Goal: Contribute content: Add original content to the website for others to see

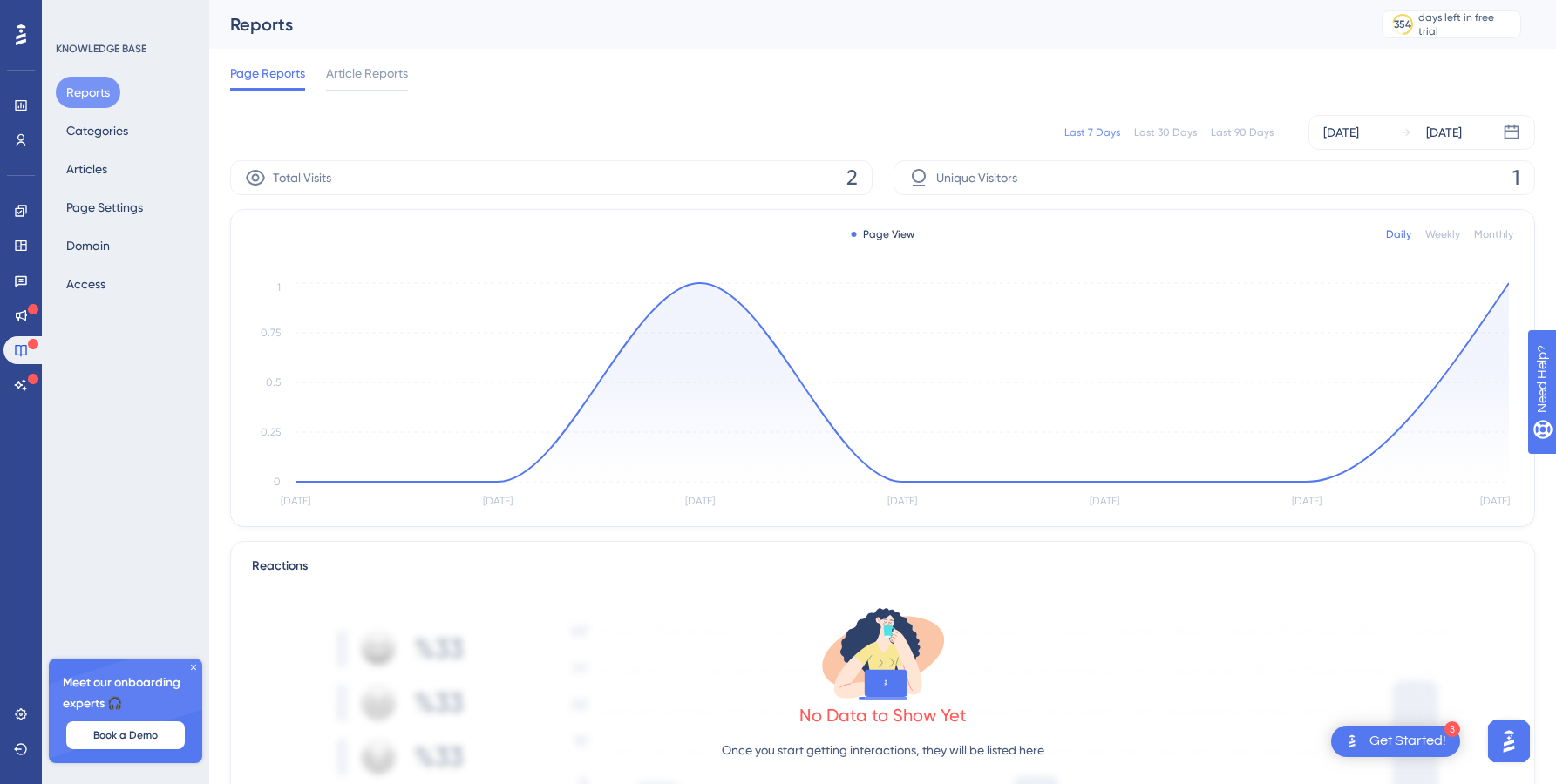
click at [195, 668] on icon at bounding box center [194, 667] width 5 height 5
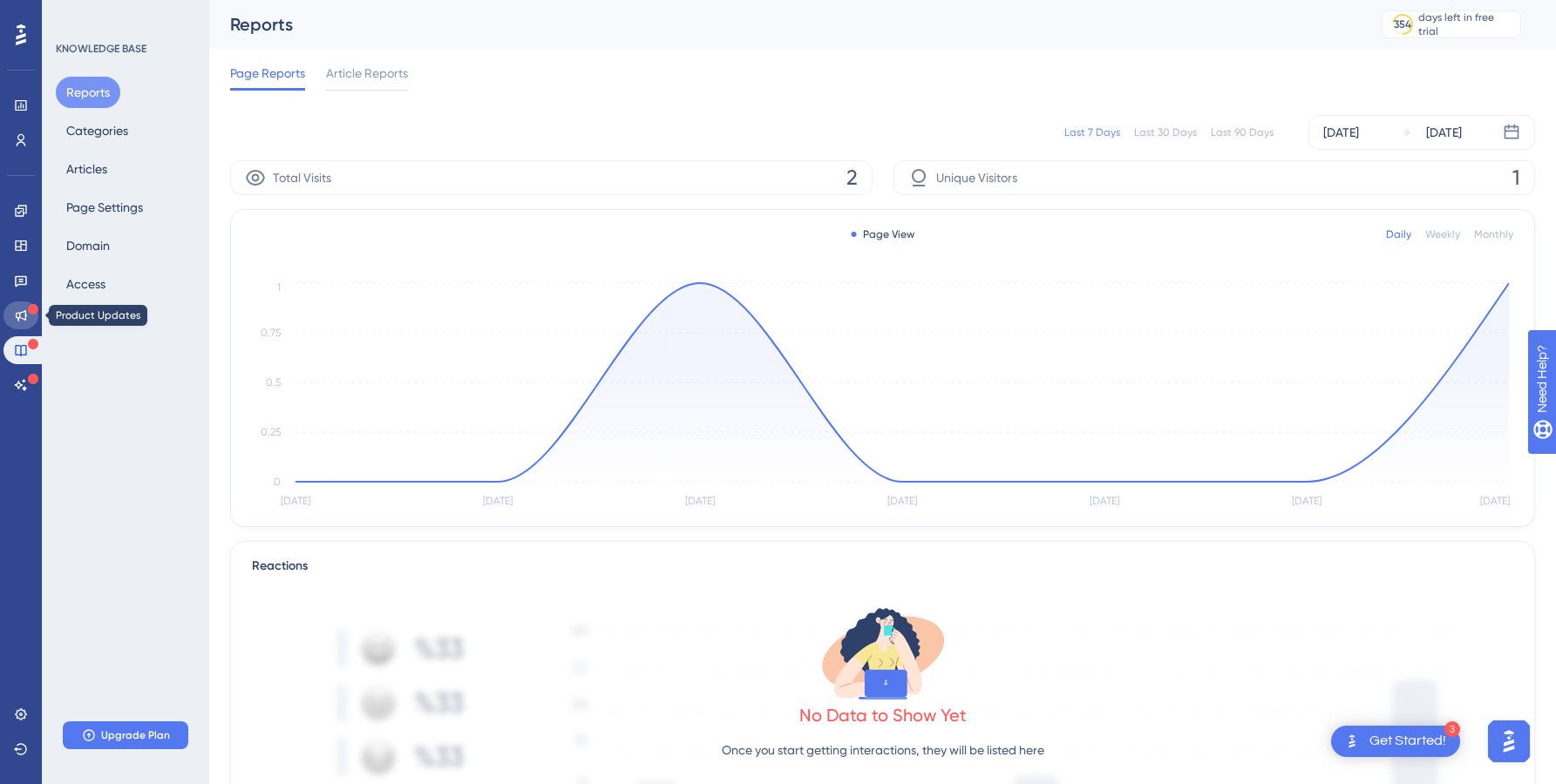
click at [18, 313] on icon at bounding box center [21, 316] width 12 height 12
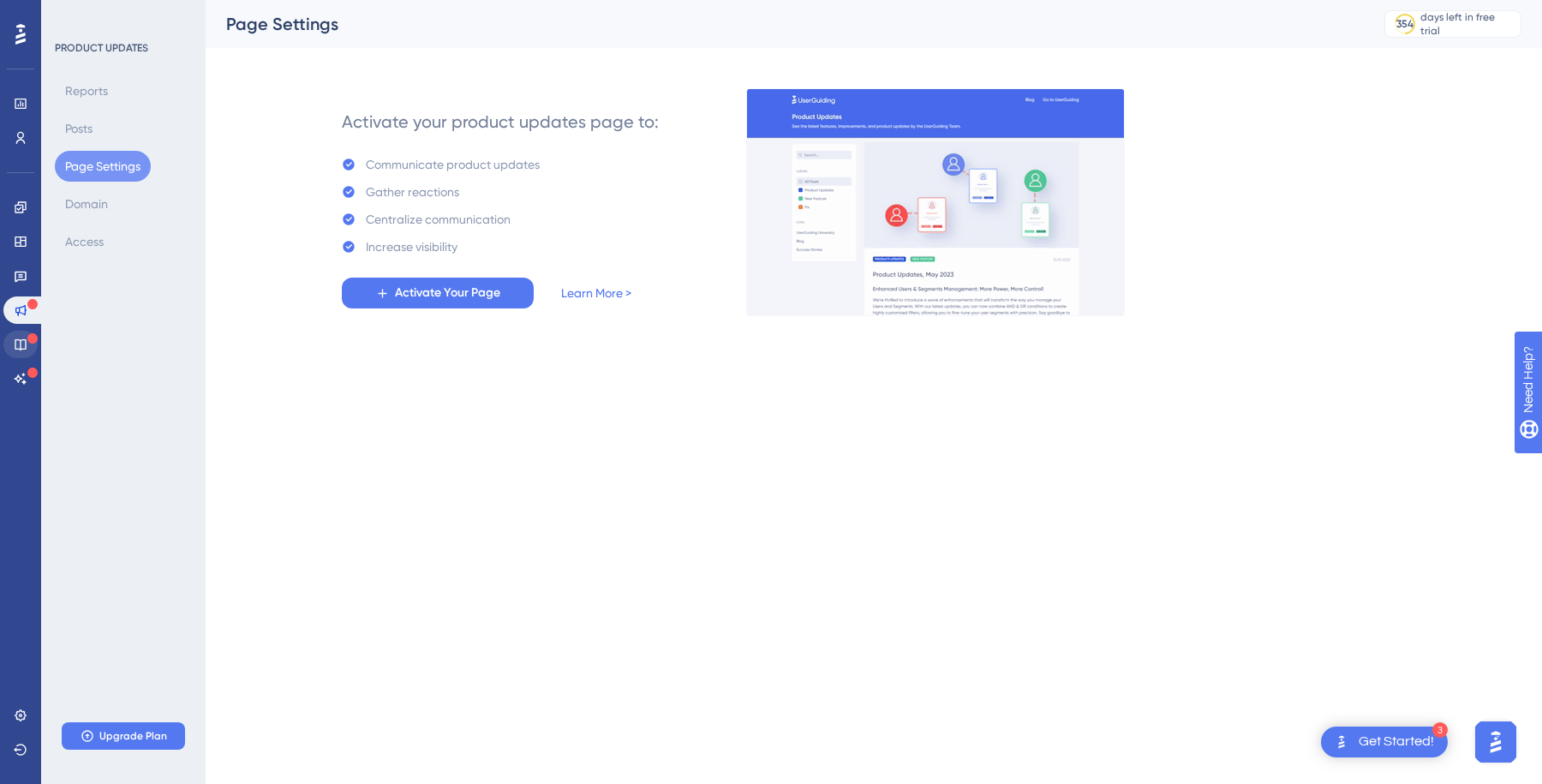
click at [15, 339] on div "✨ Save My Spot!✨" at bounding box center [773, 365] width 1542 height 784
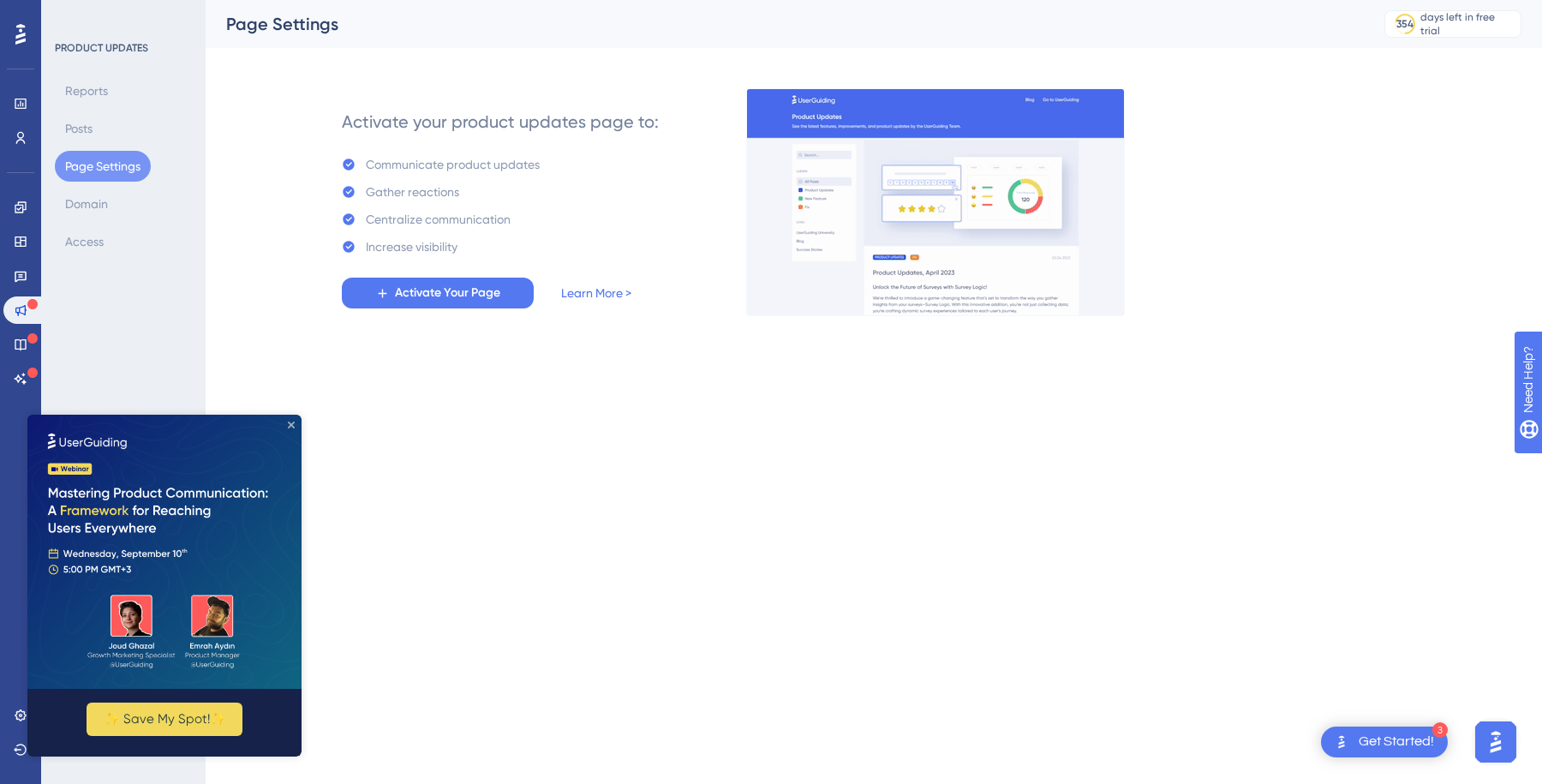
click at [289, 427] on icon "Close Preview" at bounding box center [291, 425] width 7 height 7
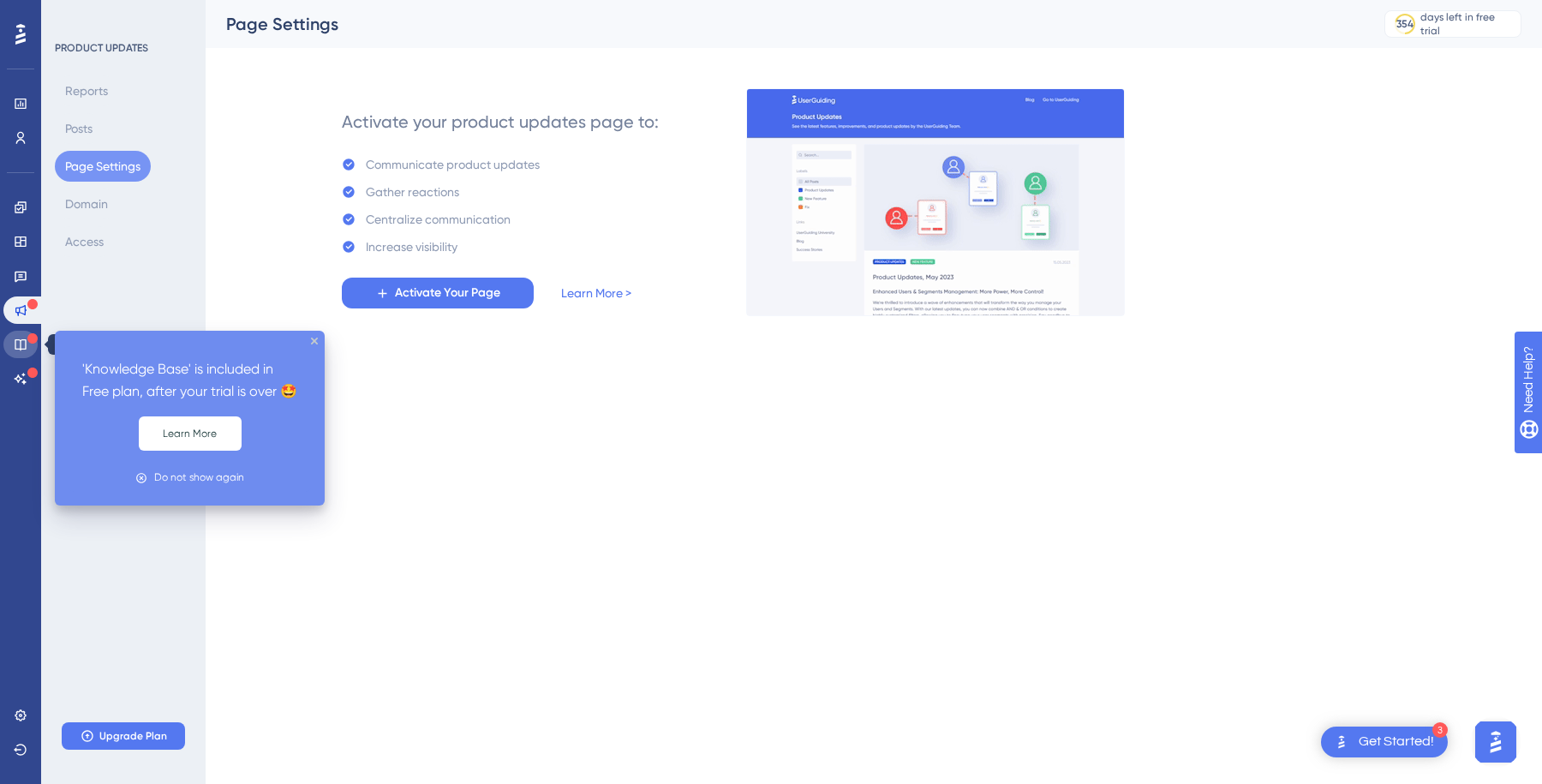
click at [18, 346] on icon at bounding box center [21, 345] width 14 height 14
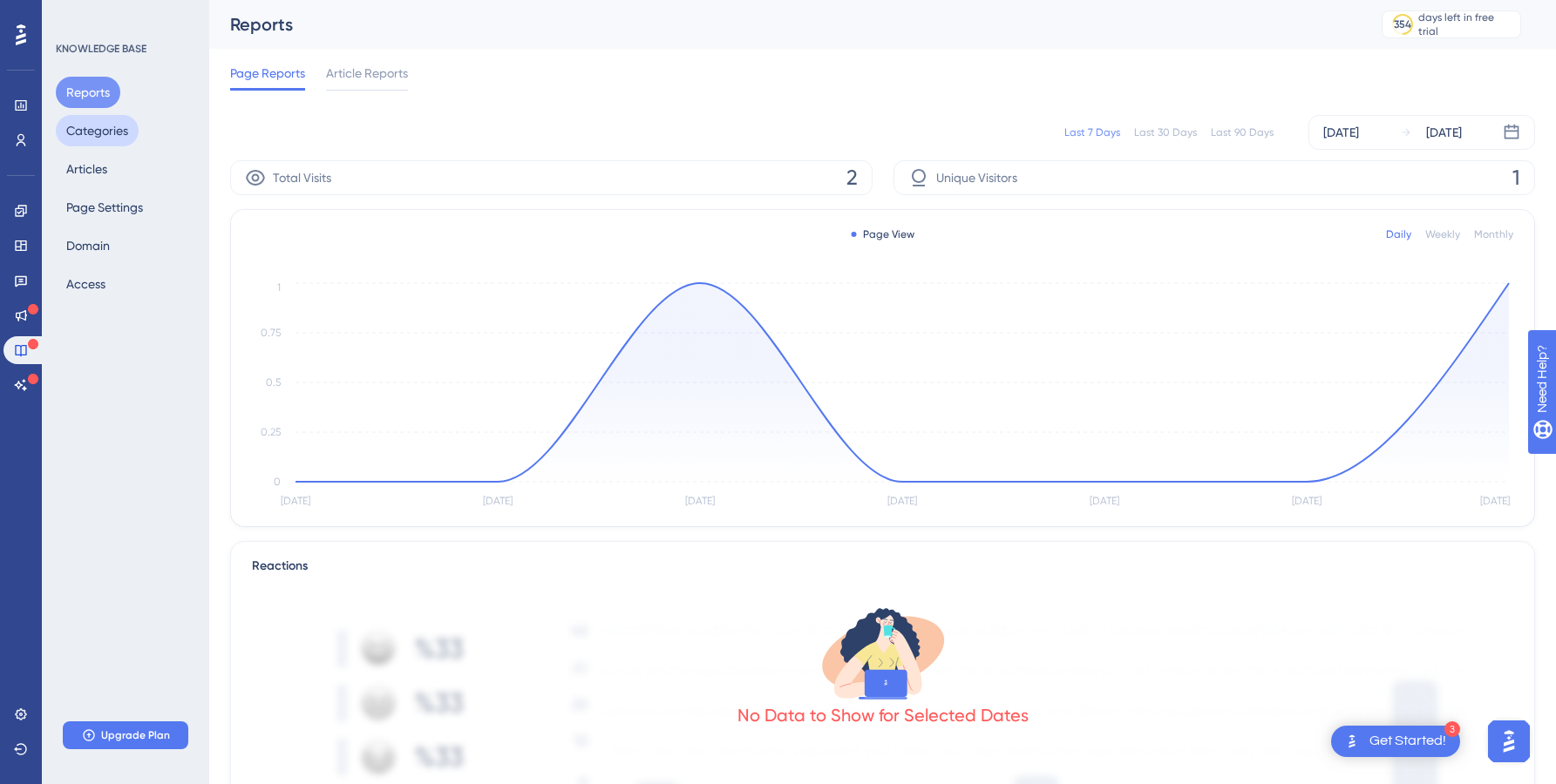
click at [128, 116] on button "Categories" at bounding box center [97, 130] width 83 height 31
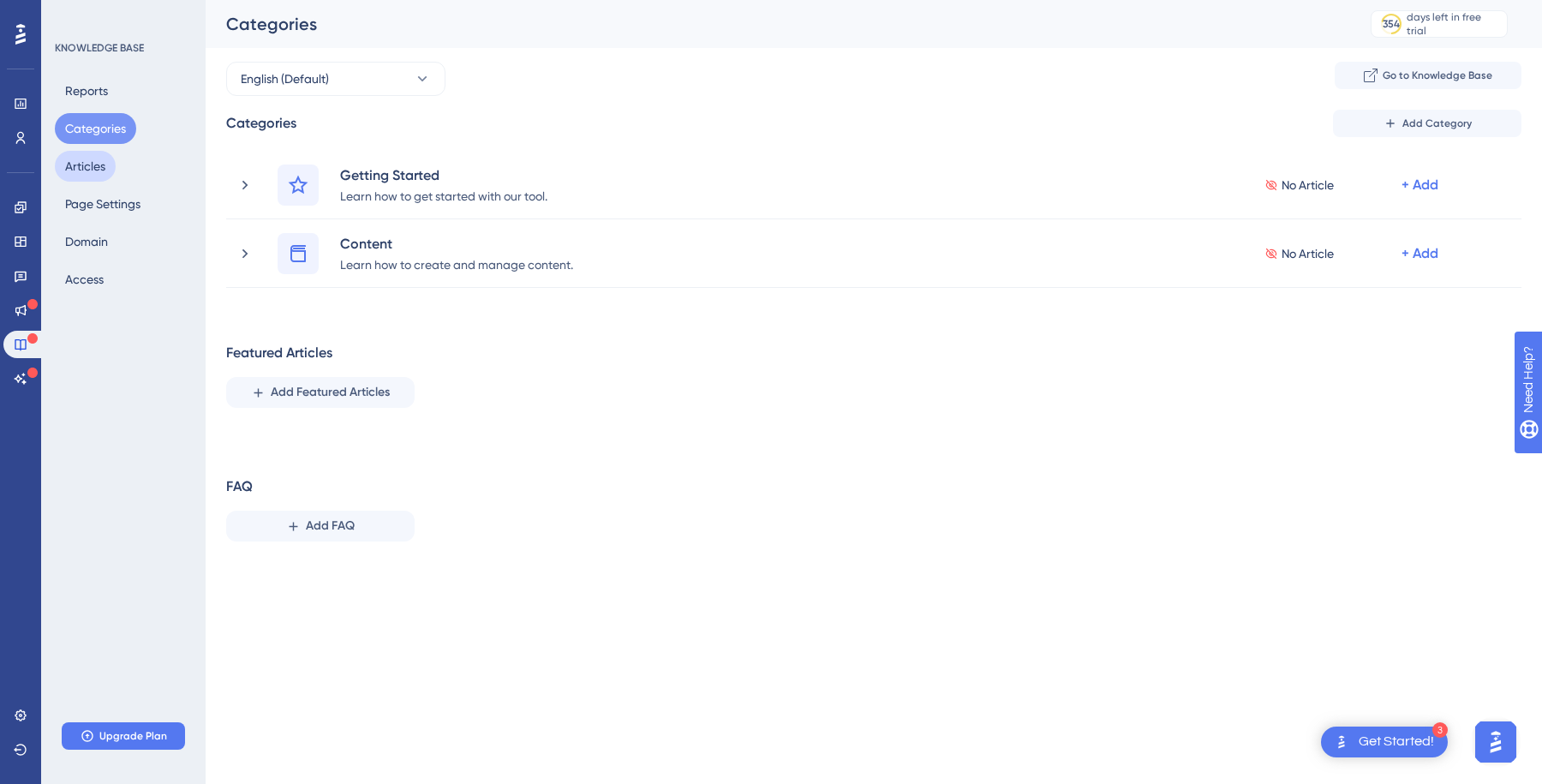
click at [96, 167] on button "Articles" at bounding box center [85, 166] width 61 height 31
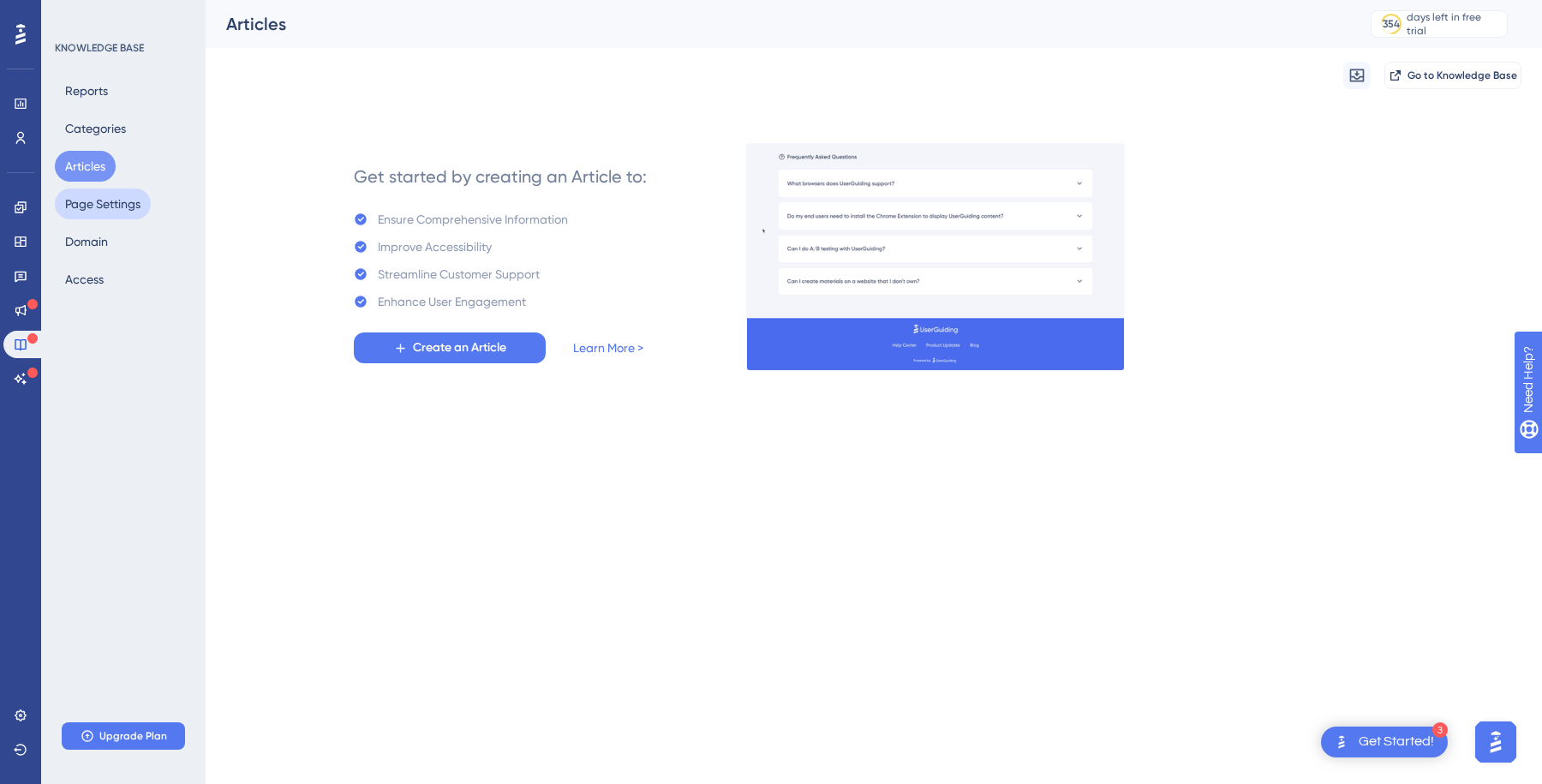
click at [92, 192] on button "Page Settings" at bounding box center [103, 203] width 96 height 31
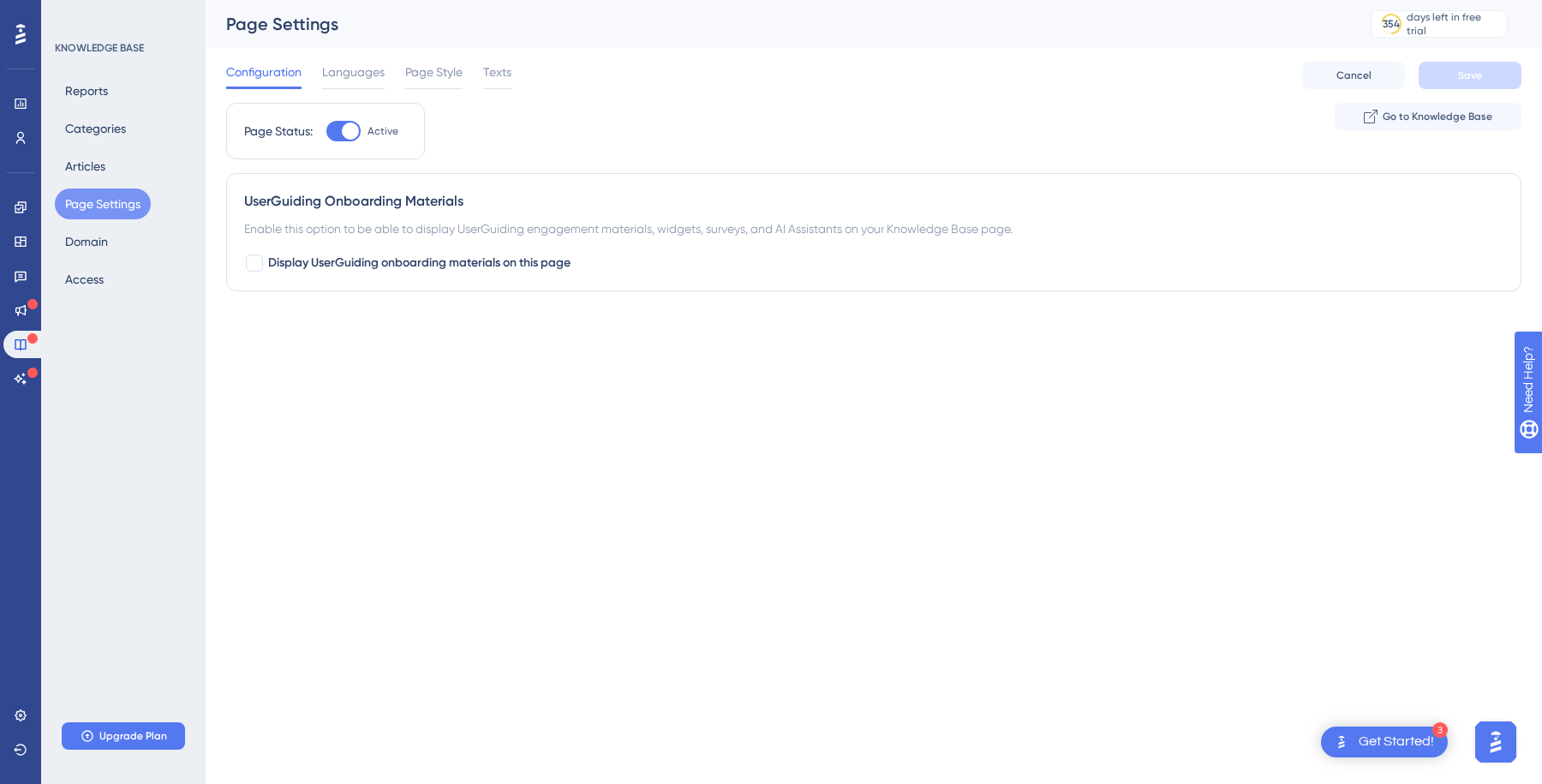
click at [372, 58] on div "Configuration Languages Page Style Texts Cancel Save" at bounding box center [874, 75] width 1296 height 55
click at [366, 72] on span "Languages" at bounding box center [353, 71] width 62 height 20
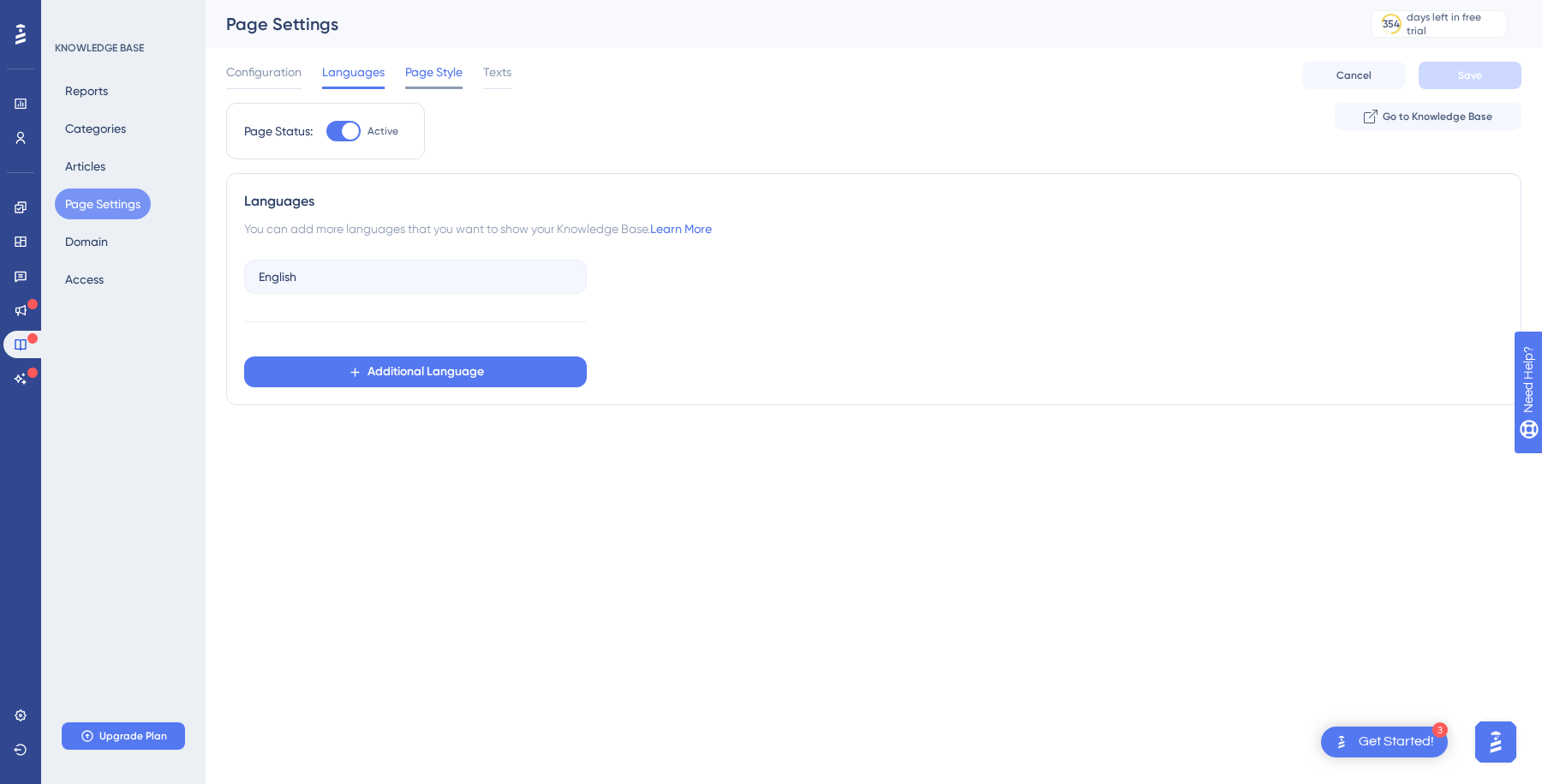
click at [441, 78] on span "Page Style" at bounding box center [433, 71] width 57 height 20
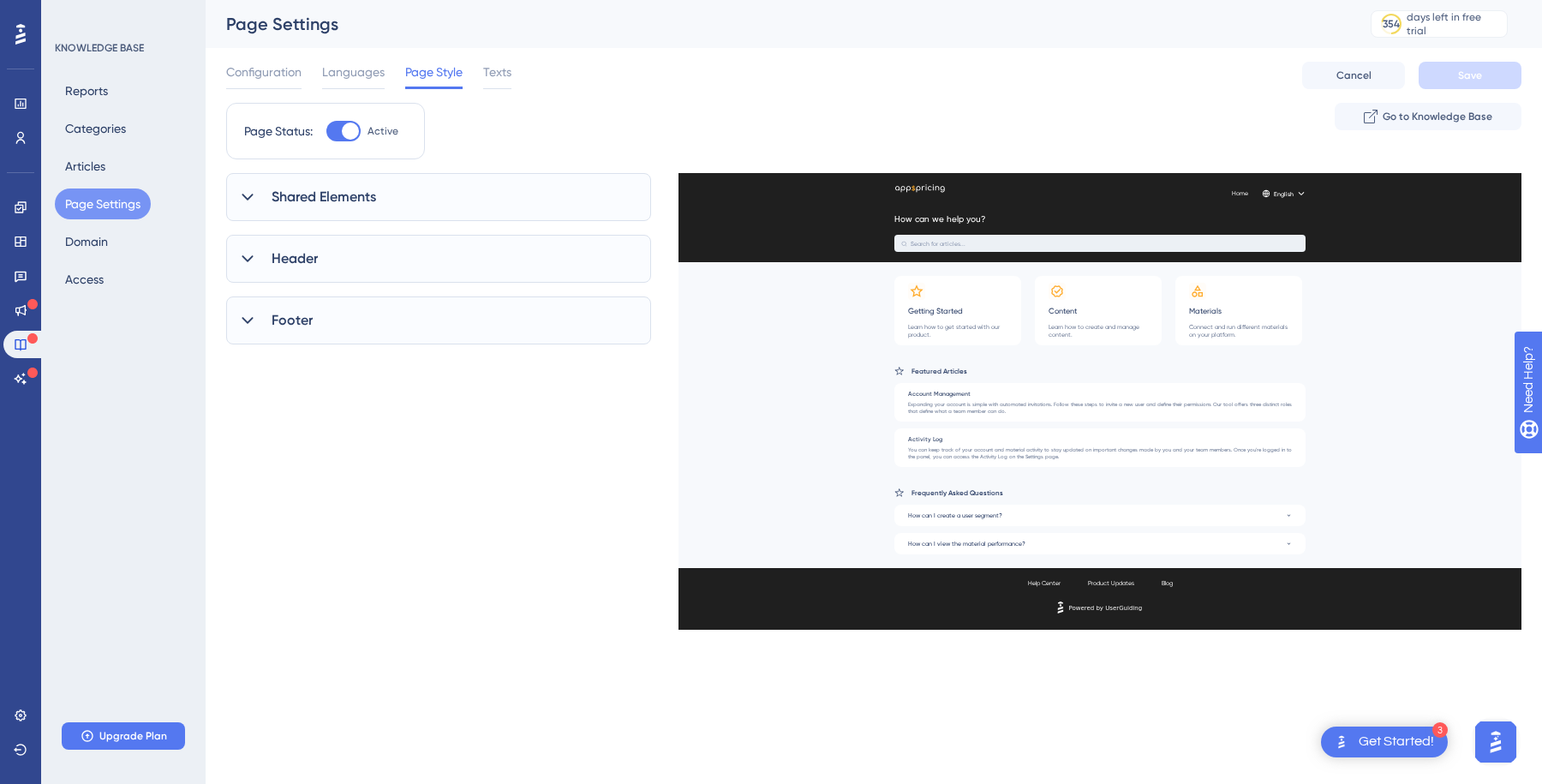
click at [362, 197] on span "Shared Elements" at bounding box center [324, 196] width 104 height 20
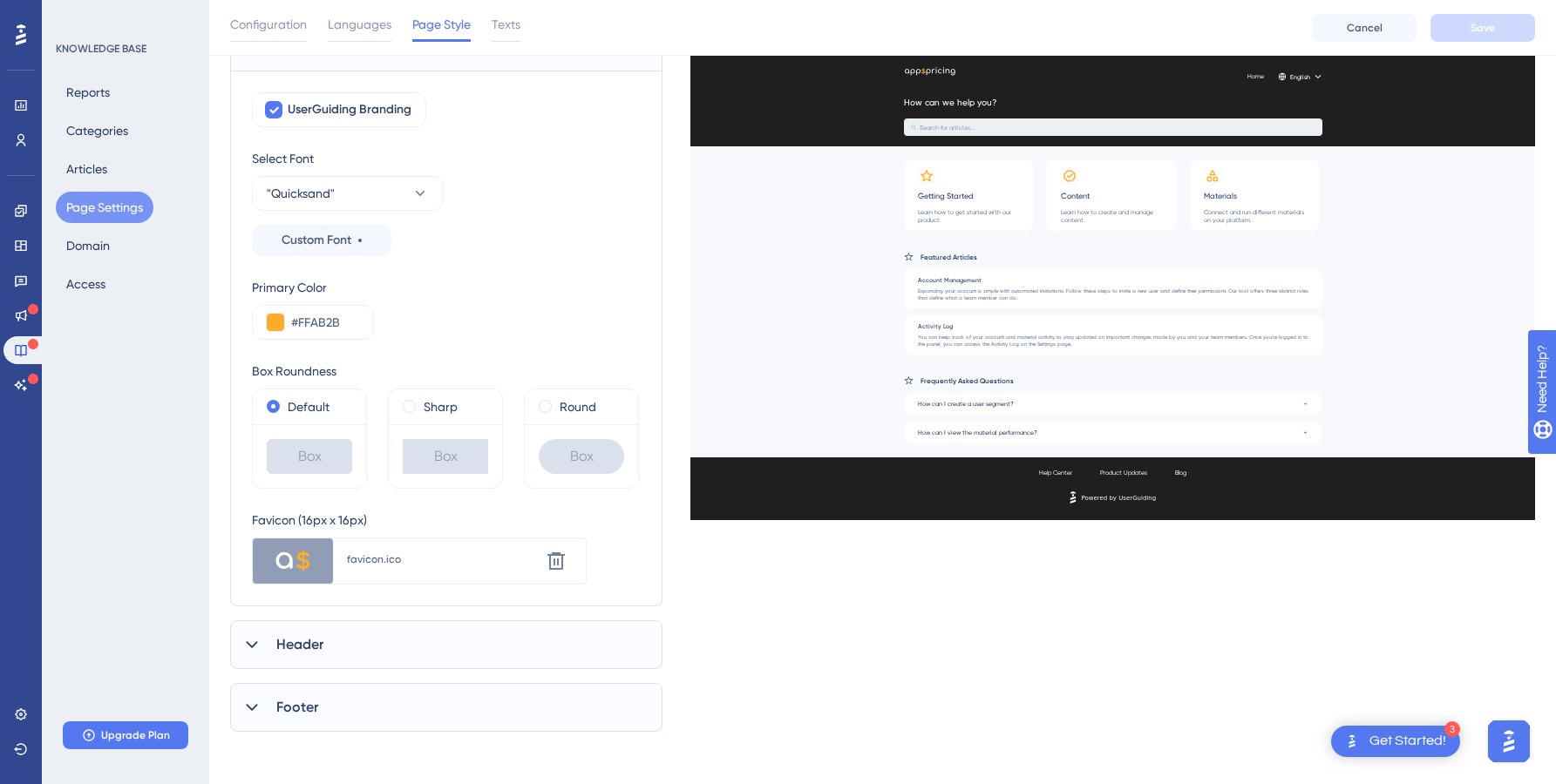
scroll to position [164, 0]
click at [547, 401] on span at bounding box center [545, 402] width 13 height 13
click at [557, 399] on input "radio" at bounding box center [557, 399] width 0 height 0
click at [350, 643] on div "Header" at bounding box center [446, 641] width 433 height 49
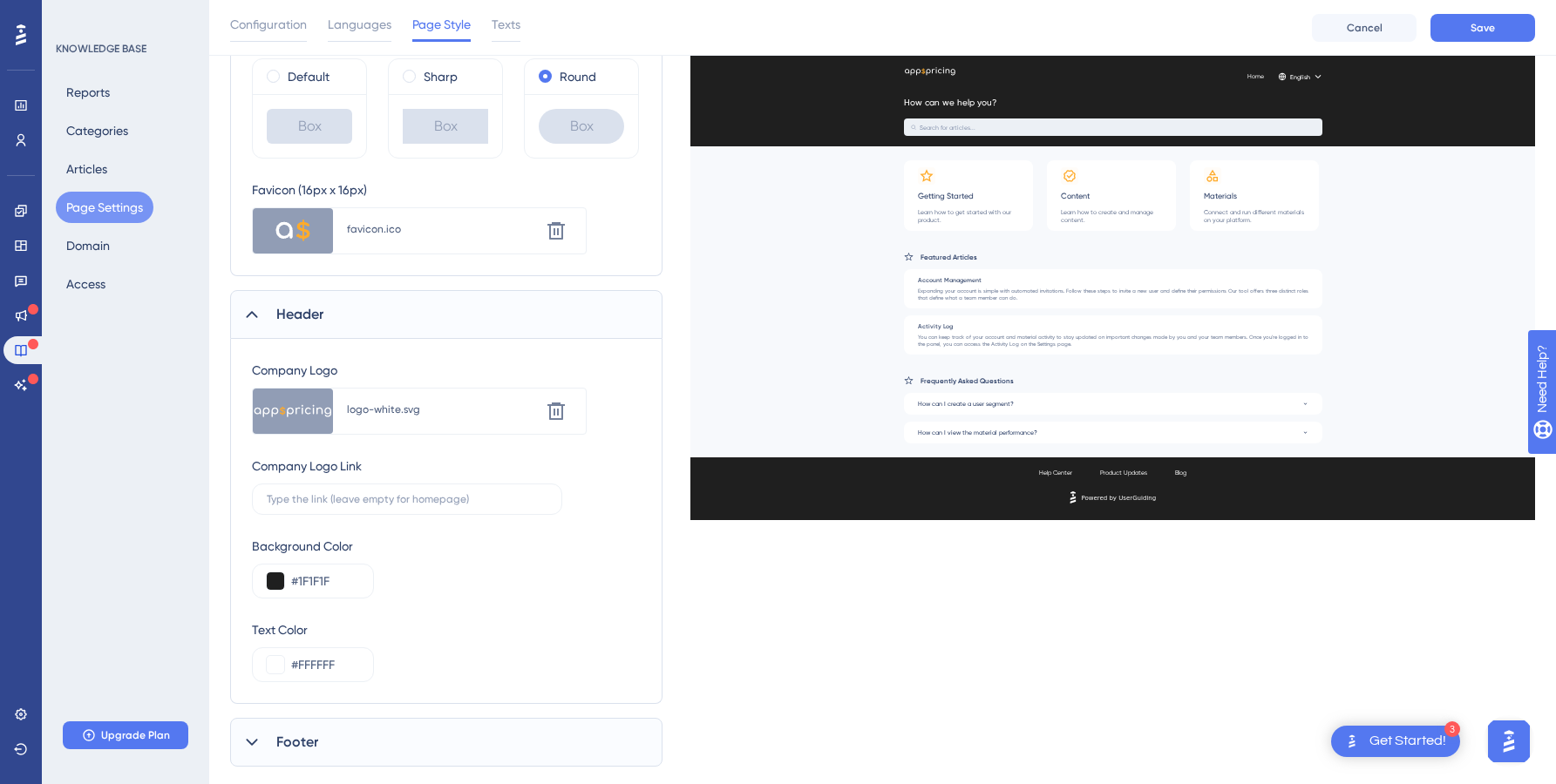
scroll to position [529, 0]
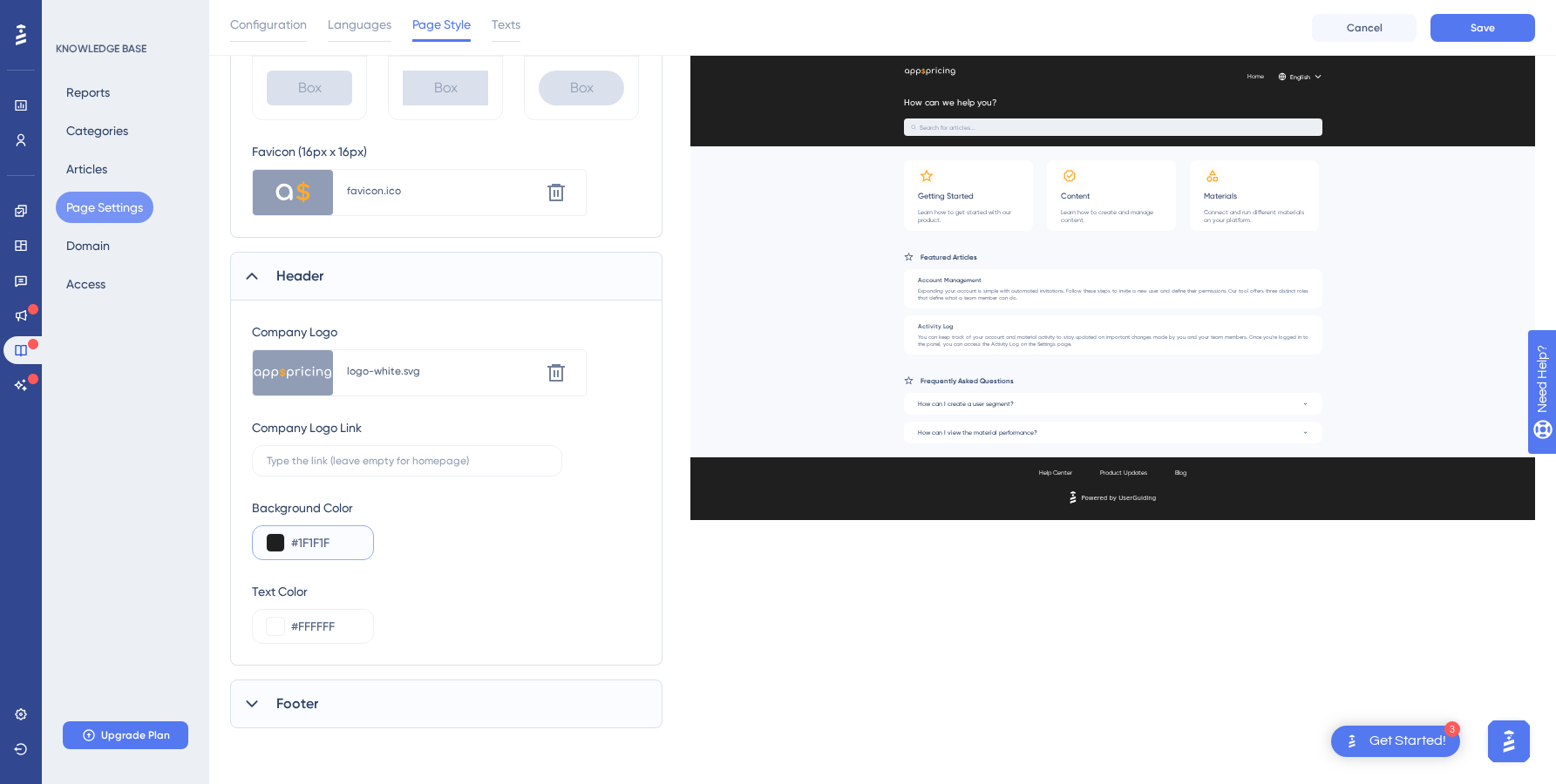
click at [298, 546] on input "#1F1F1F" at bounding box center [325, 542] width 68 height 21
paste input "C2836"
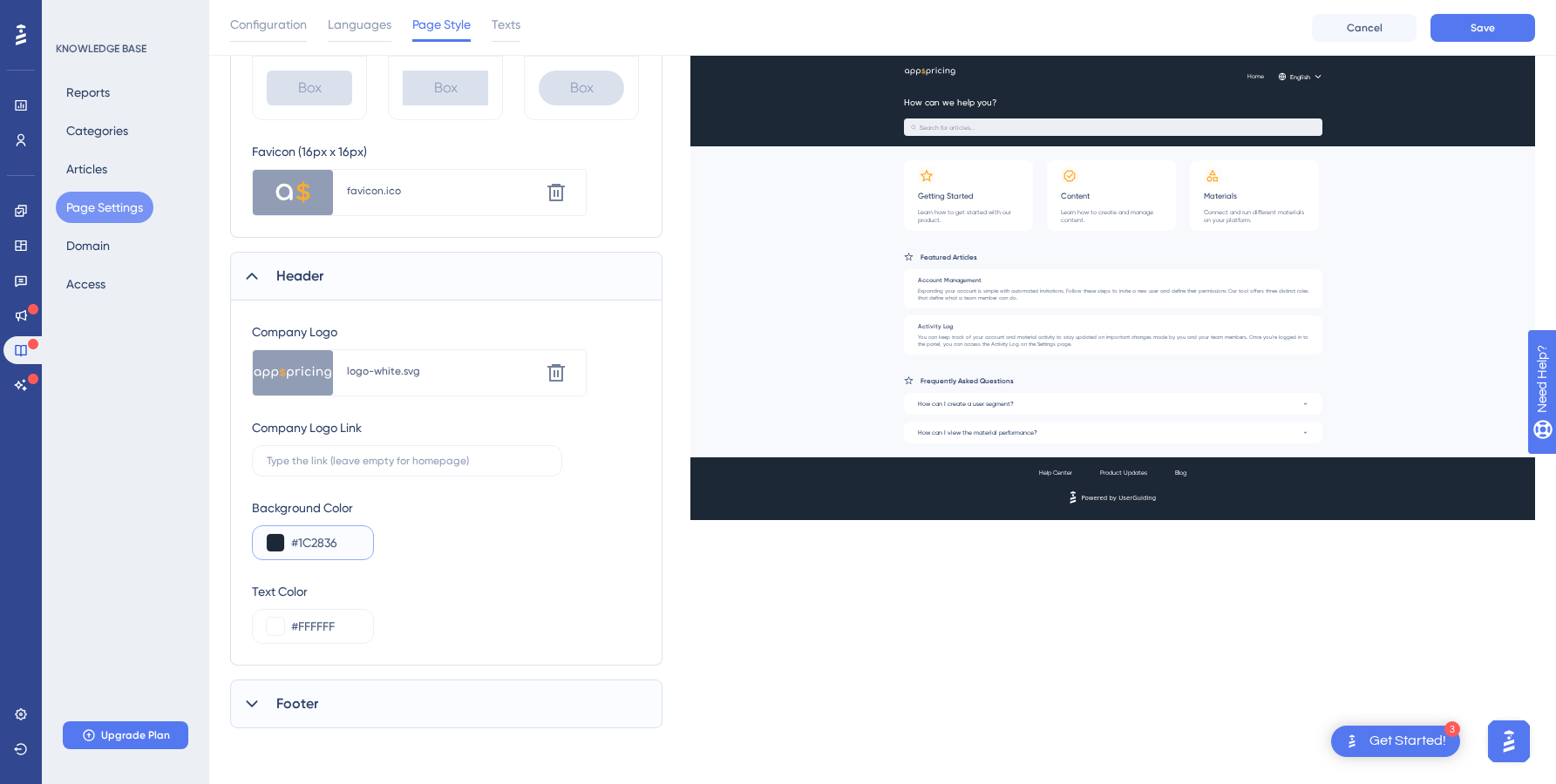
type input "#1C2836"
click at [329, 714] on div "Footer" at bounding box center [446, 704] width 433 height 49
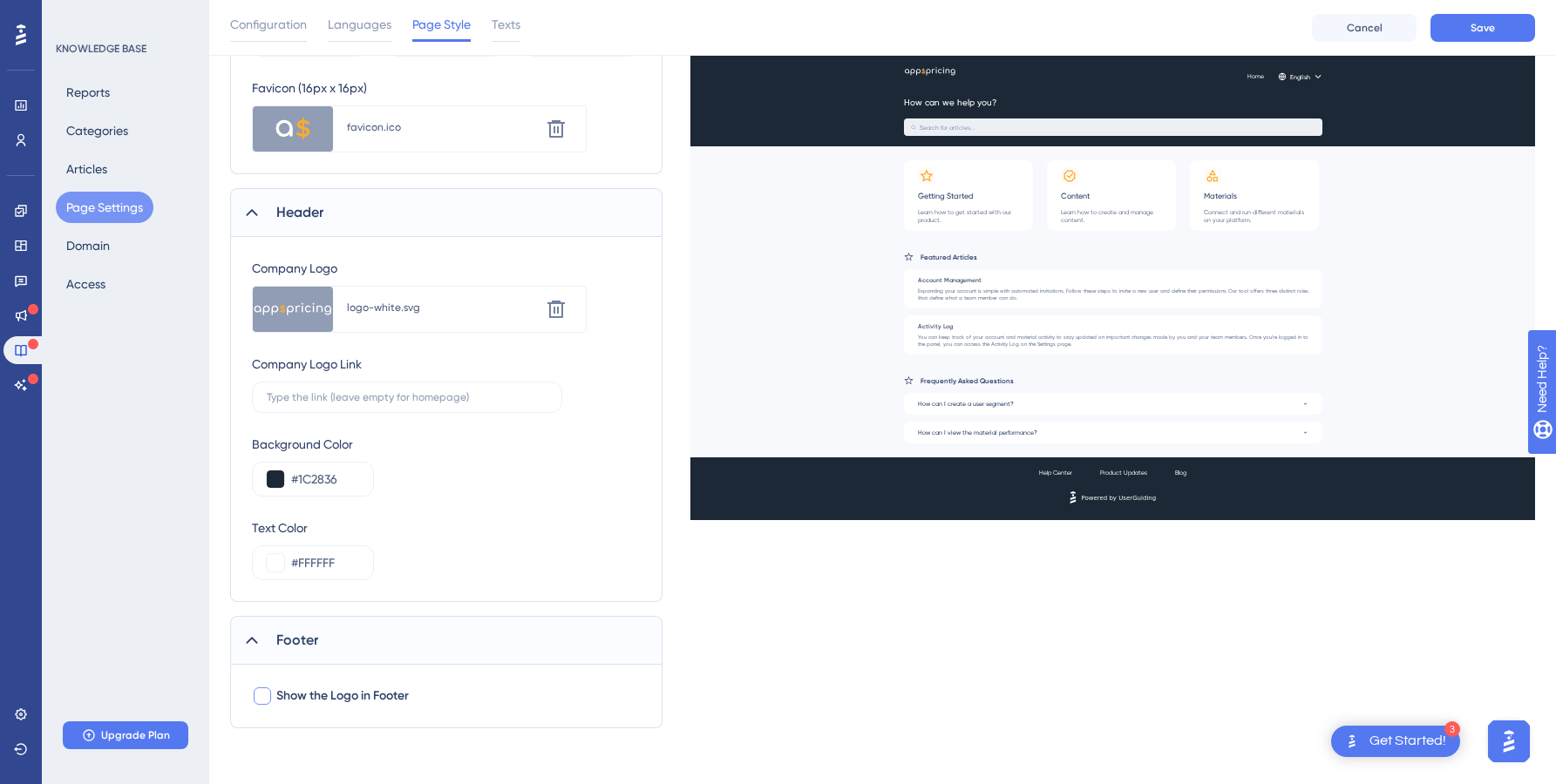
click at [343, 698] on span "Show the Logo in Footer" at bounding box center [343, 696] width 132 height 21
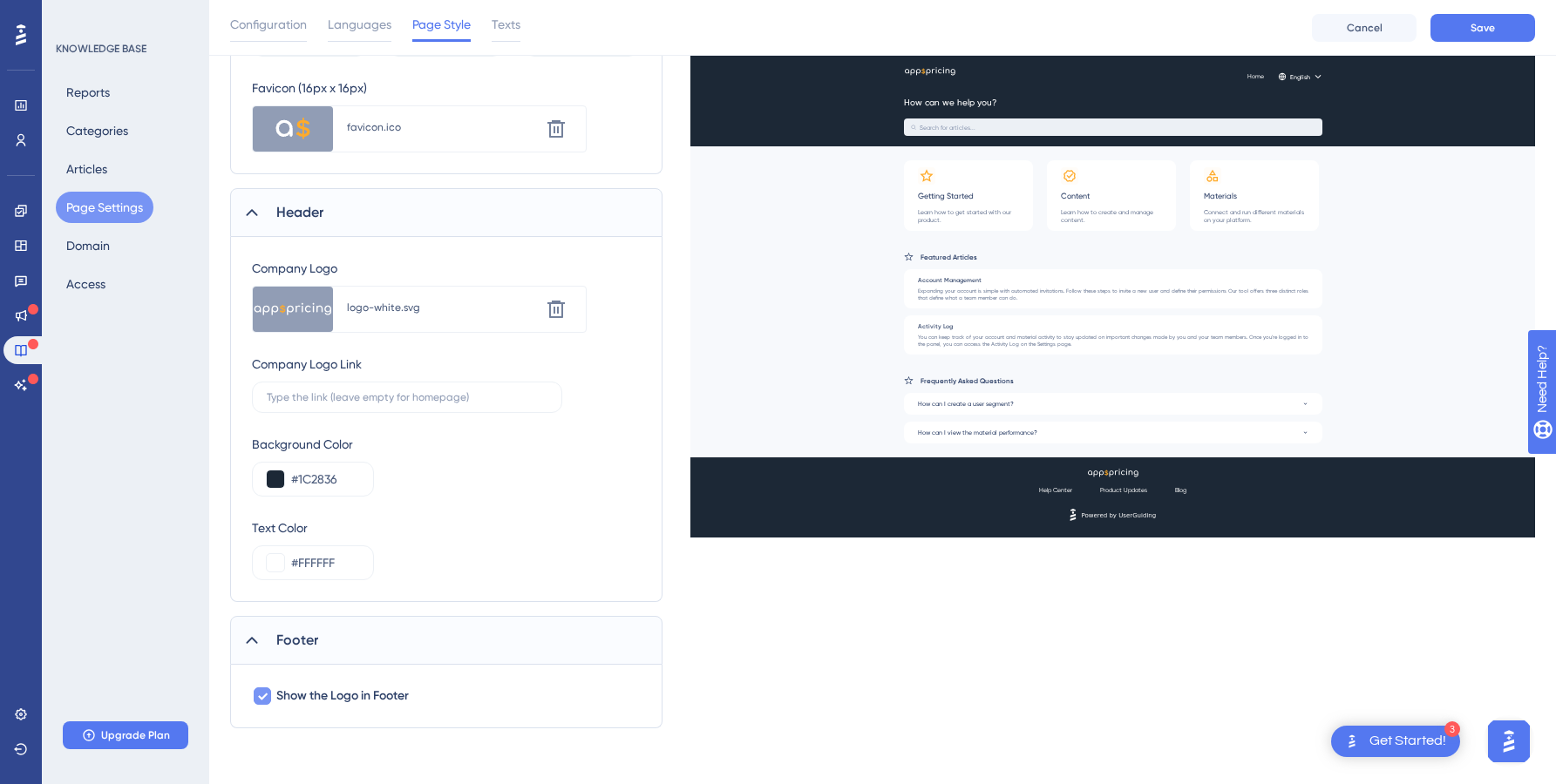
click at [343, 698] on span "Show the Logo in Footer" at bounding box center [343, 696] width 132 height 21
checkbox input "false"
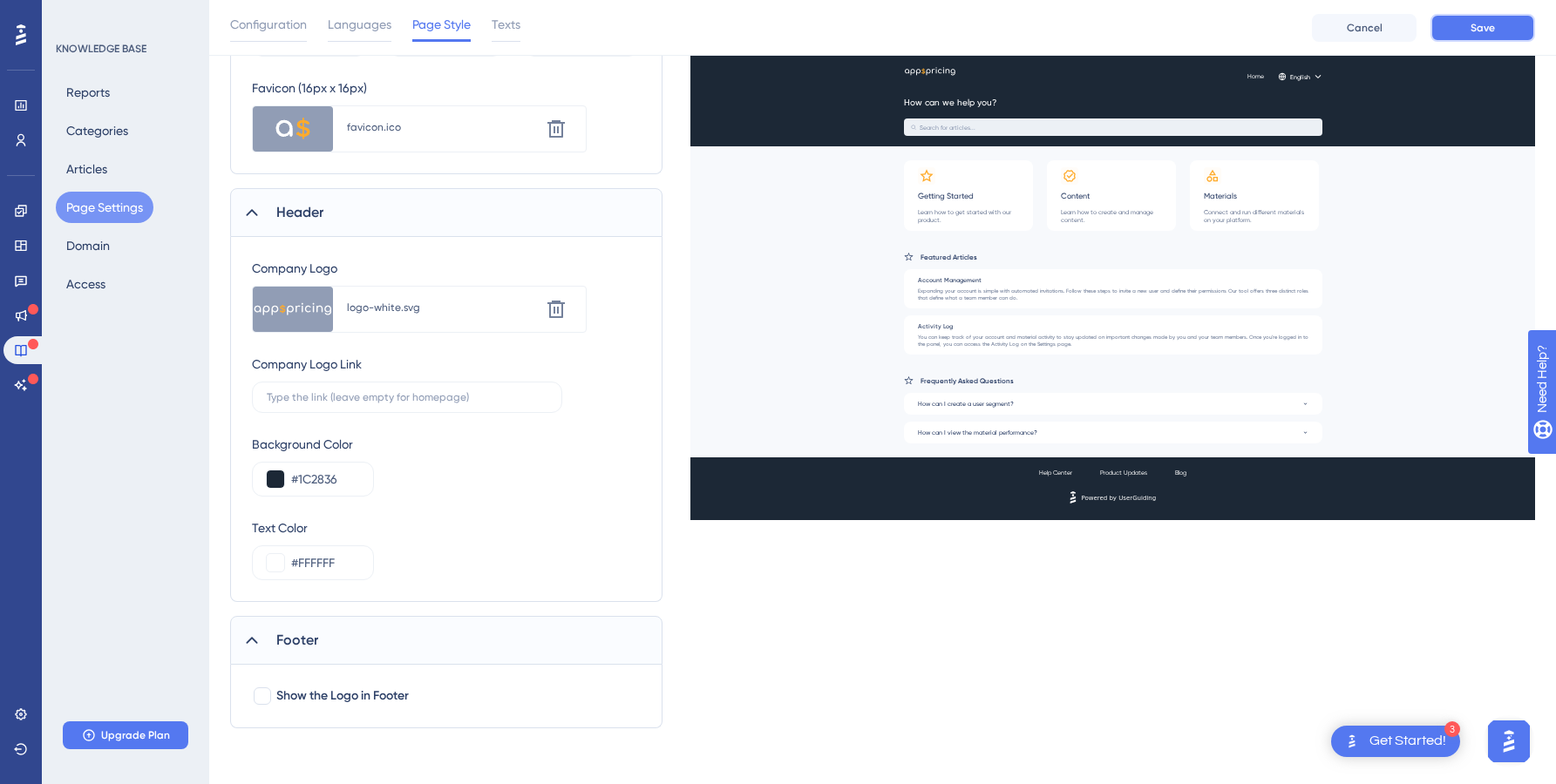
click at [1512, 21] on button "Save" at bounding box center [1482, 28] width 104 height 28
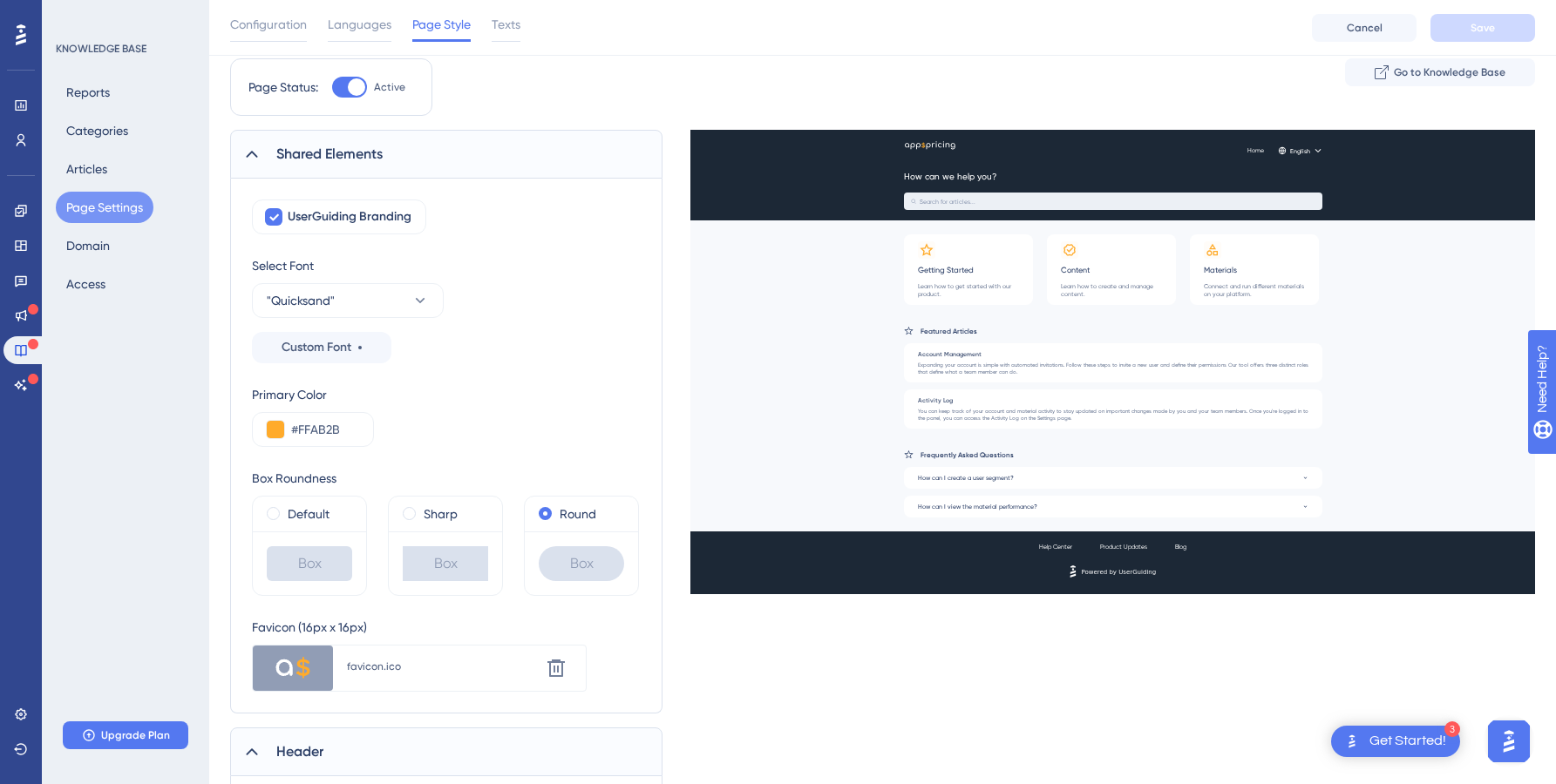
scroll to position [0, 0]
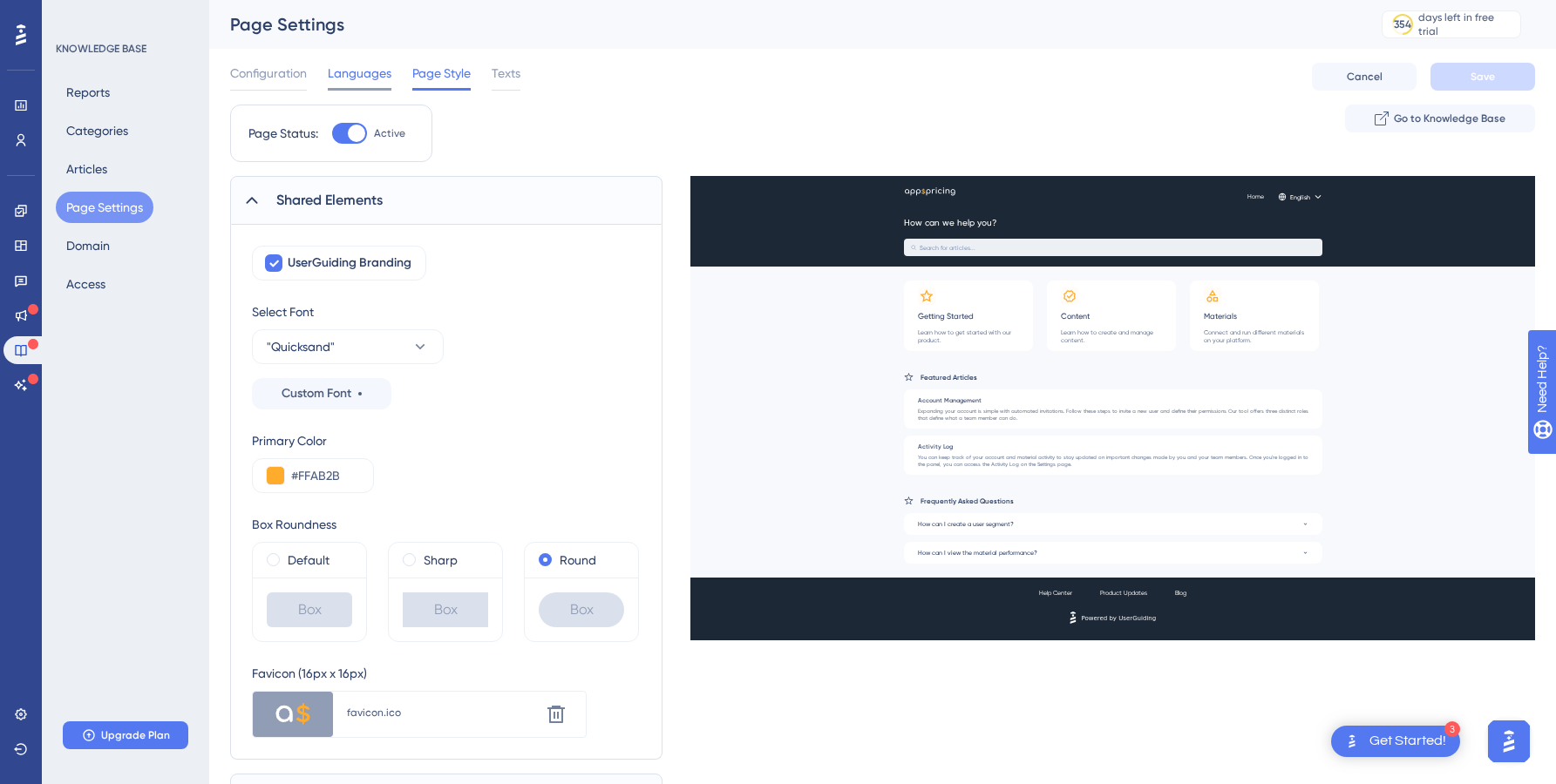
click at [357, 70] on span "Languages" at bounding box center [359, 72] width 63 height 21
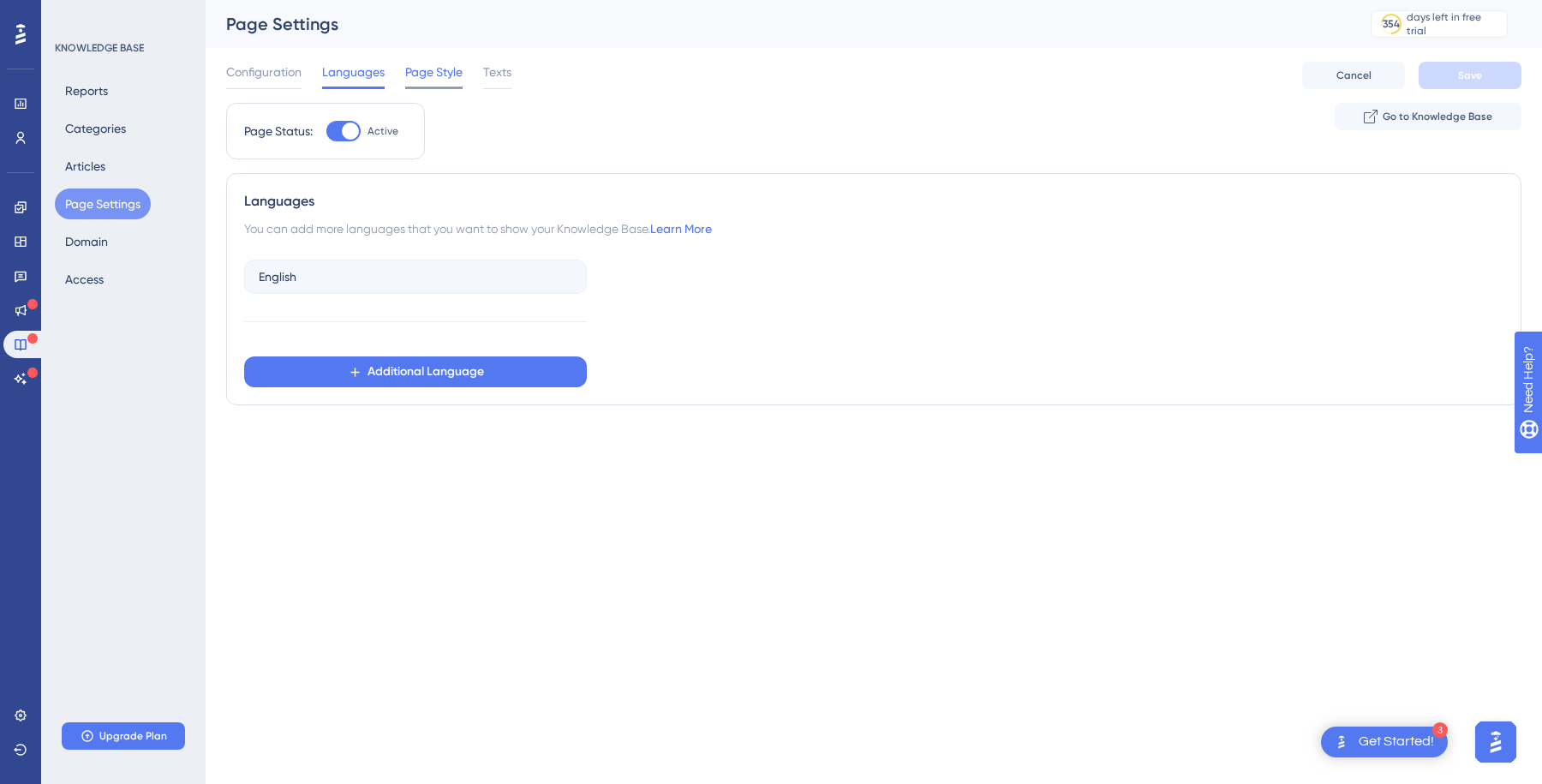
click at [445, 73] on span "Page Style" at bounding box center [433, 71] width 57 height 20
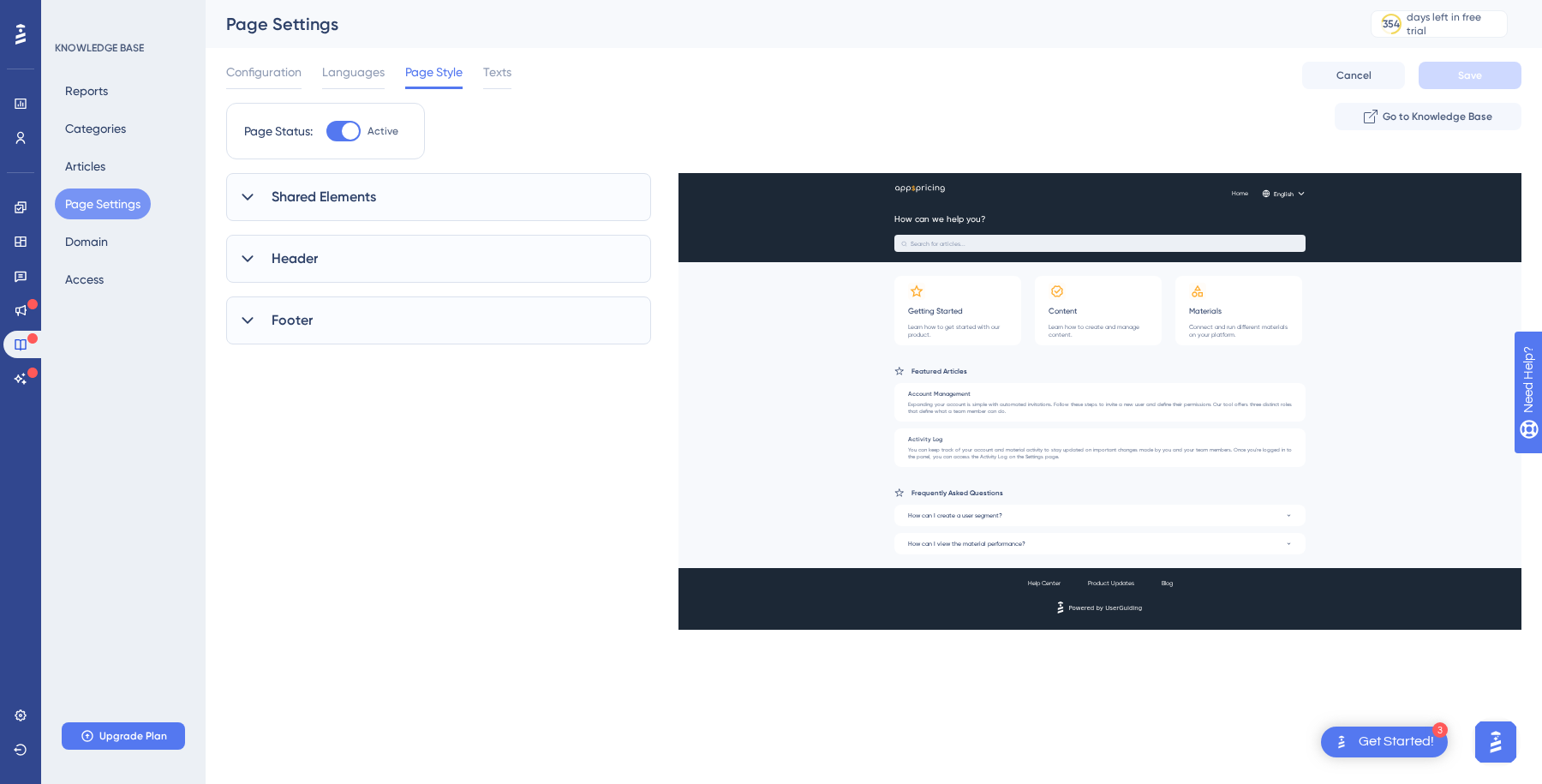
click at [378, 217] on div "Shared Elements" at bounding box center [439, 196] width 425 height 48
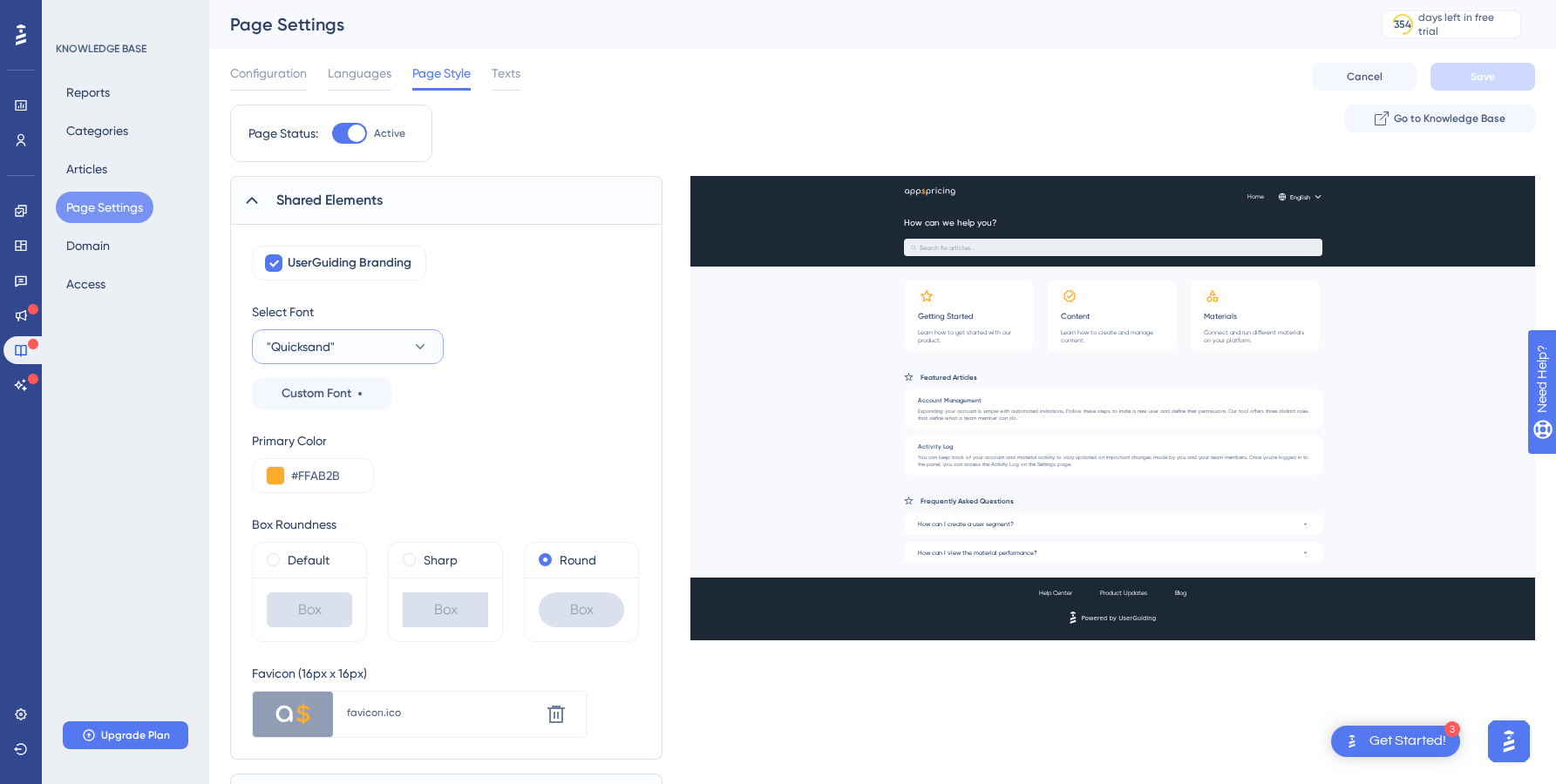
click at [368, 351] on button ""Quicksand"" at bounding box center [347, 346] width 192 height 35
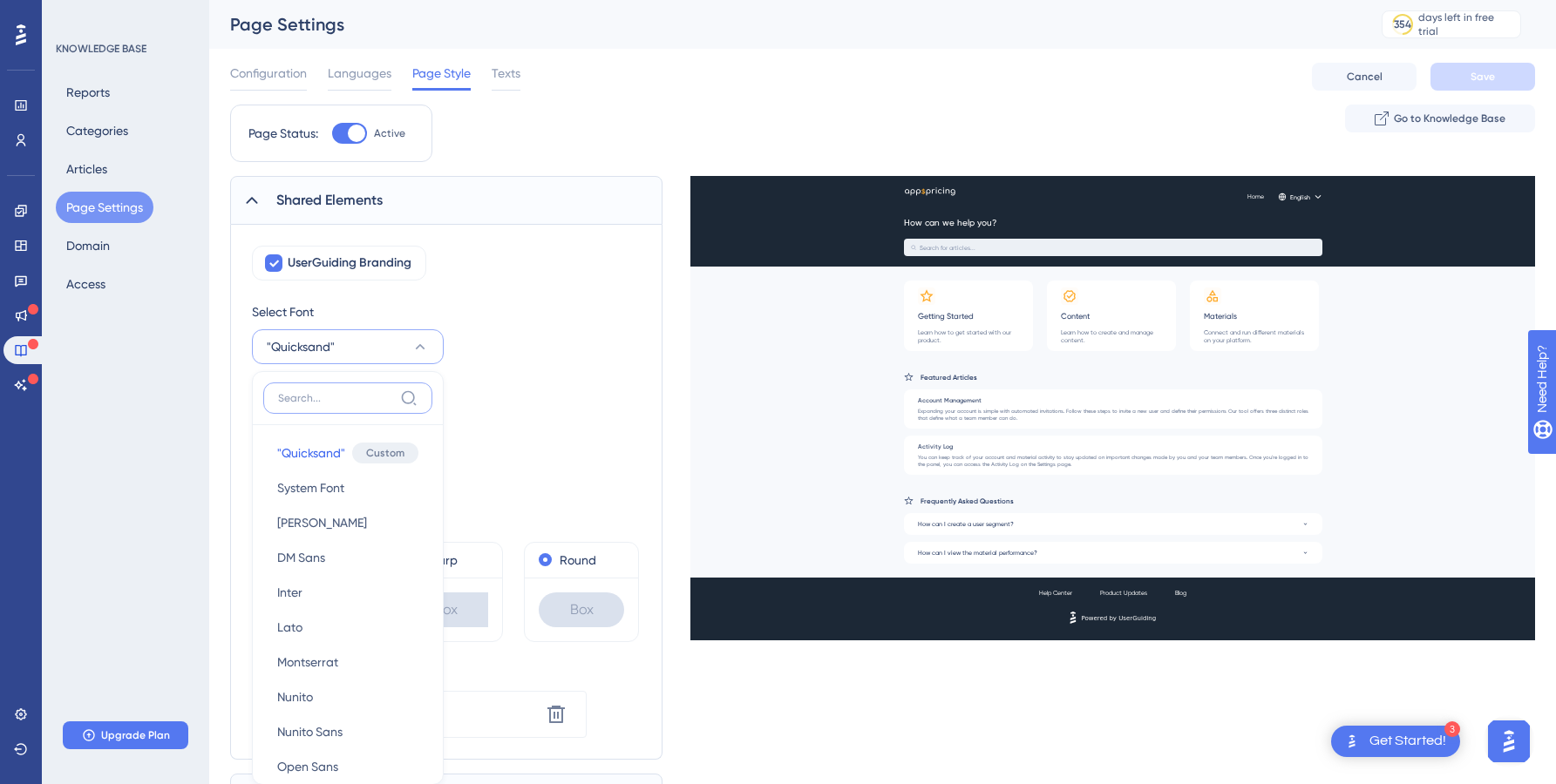
scroll to position [186, 0]
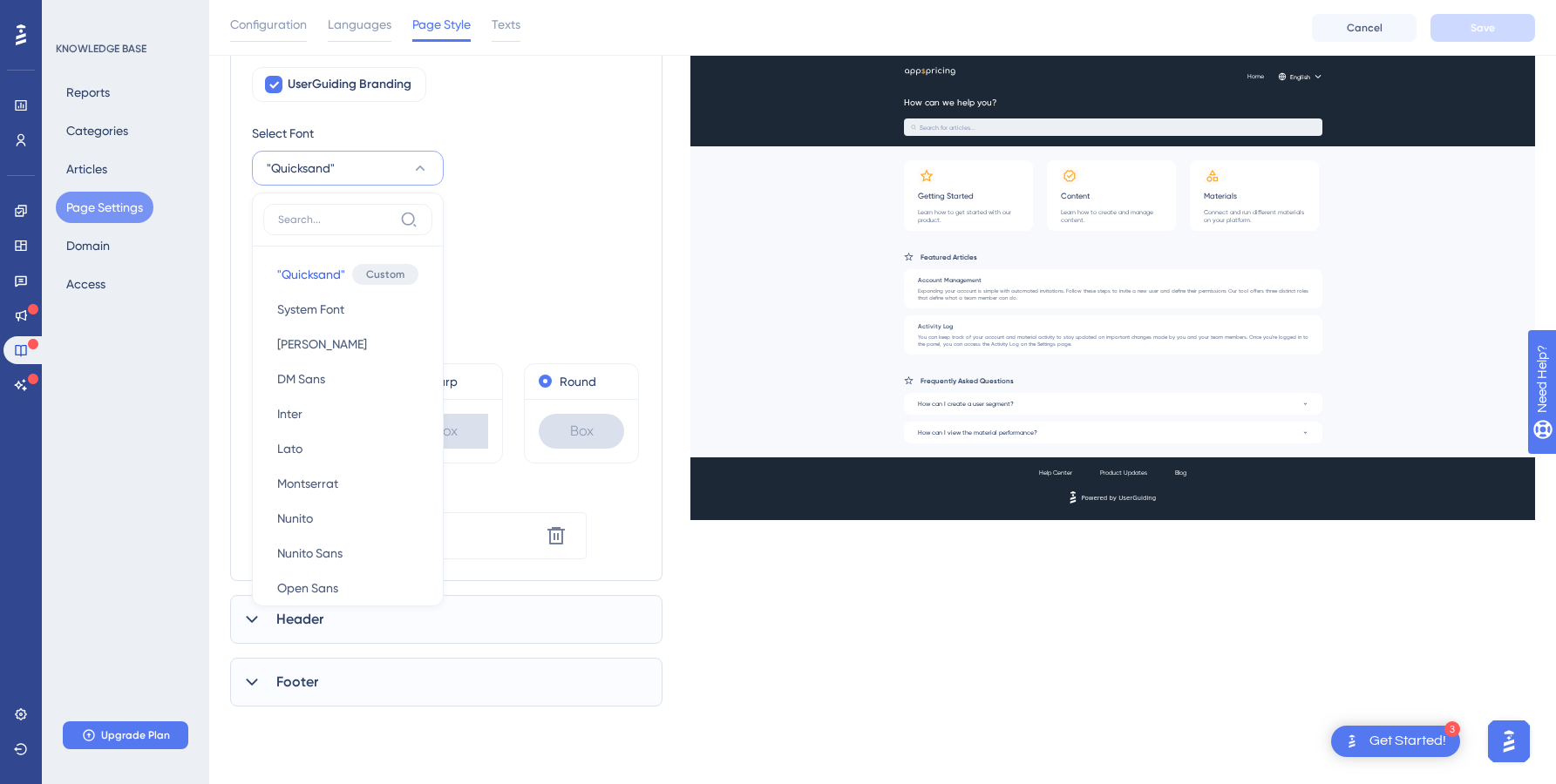
click at [476, 173] on div "Select Font "Quicksand" "Quicksand" "Quicksand" Custom System Font System Font …" at bounding box center [446, 177] width 389 height 108
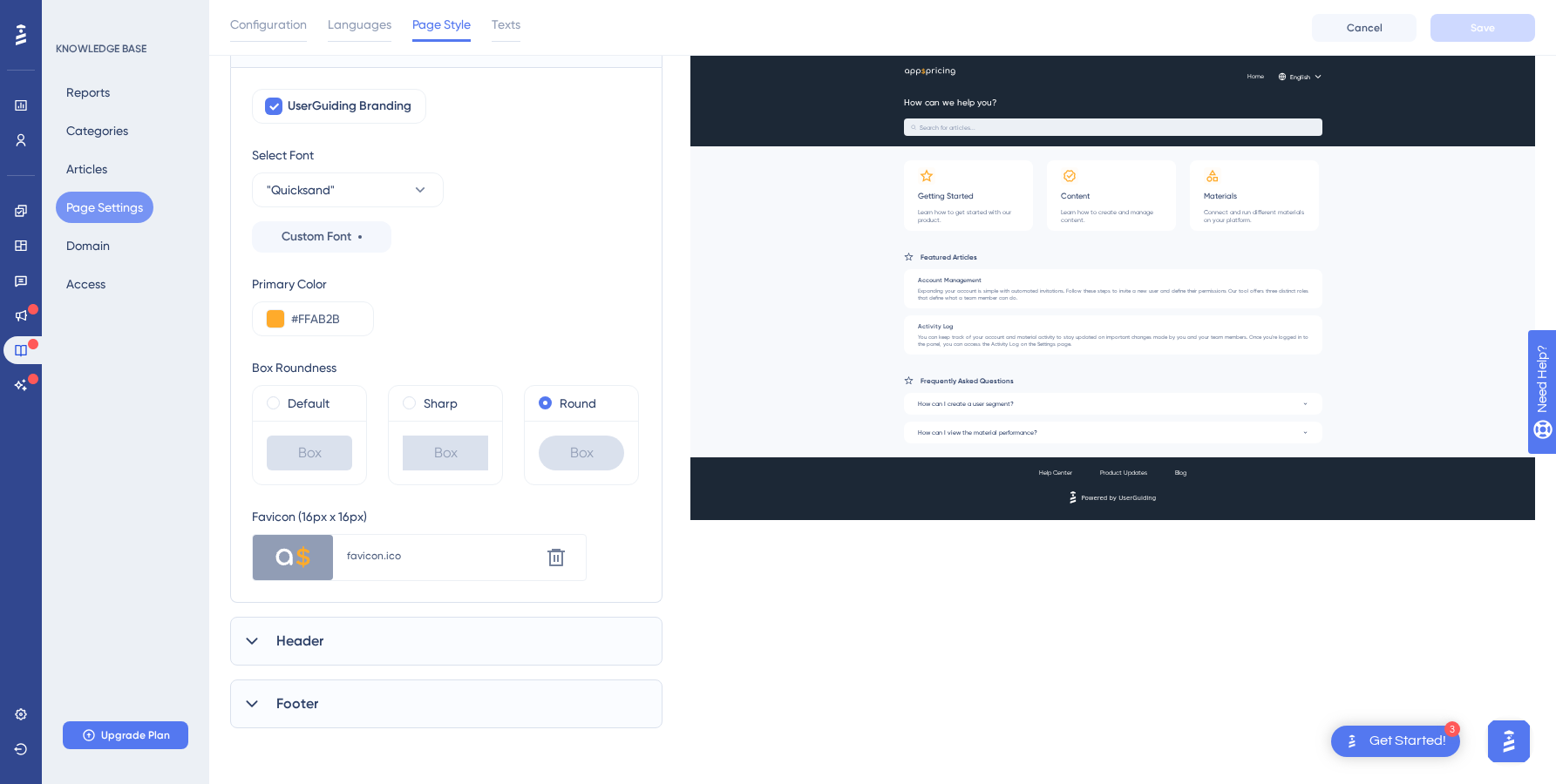
scroll to position [164, 0]
click at [402, 189] on button ""Quicksand"" at bounding box center [347, 189] width 192 height 35
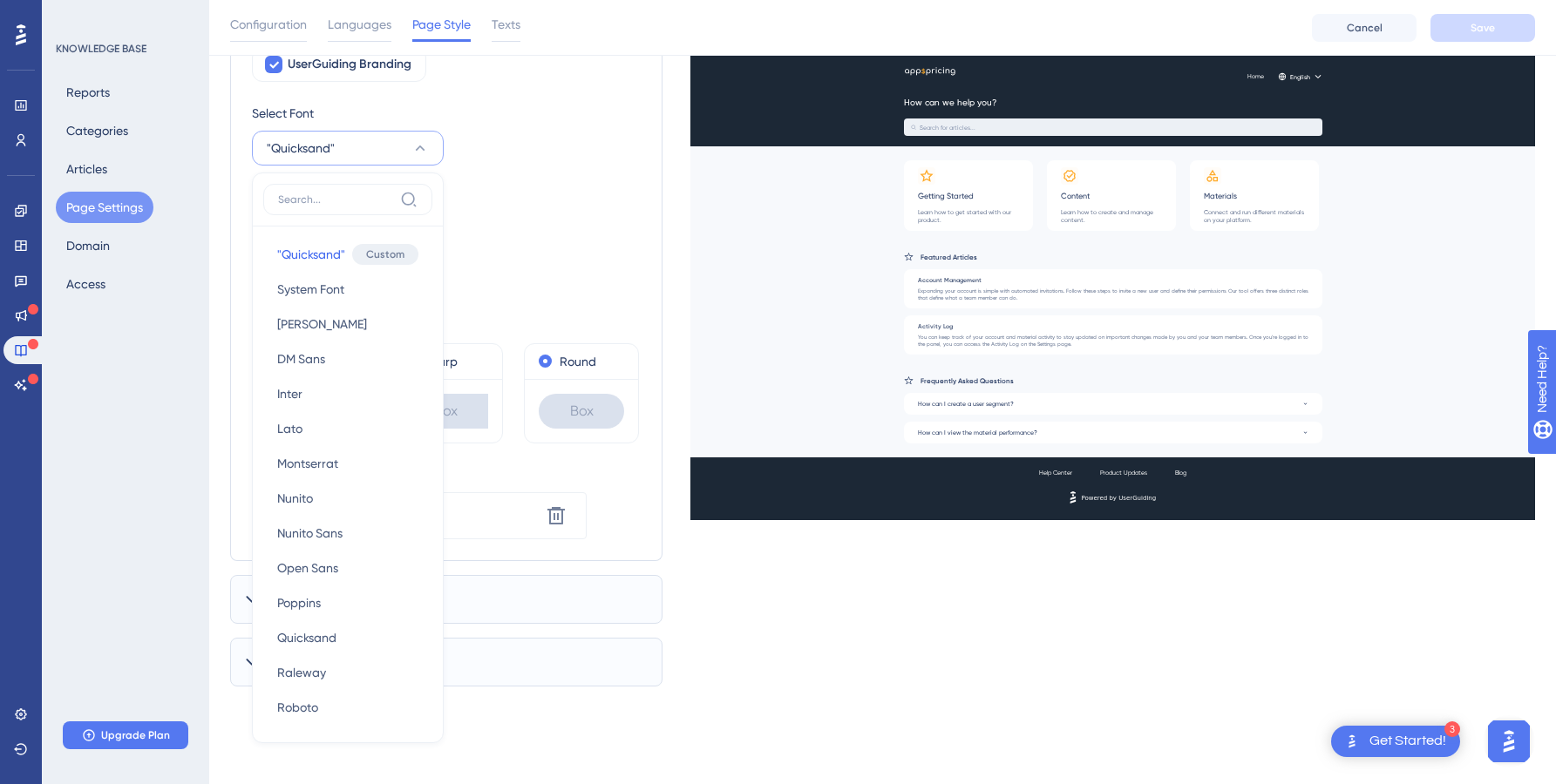
click at [509, 170] on div "Select Font "Quicksand" "Quicksand" "Quicksand" Custom System Font System Font …" at bounding box center [446, 156] width 389 height 108
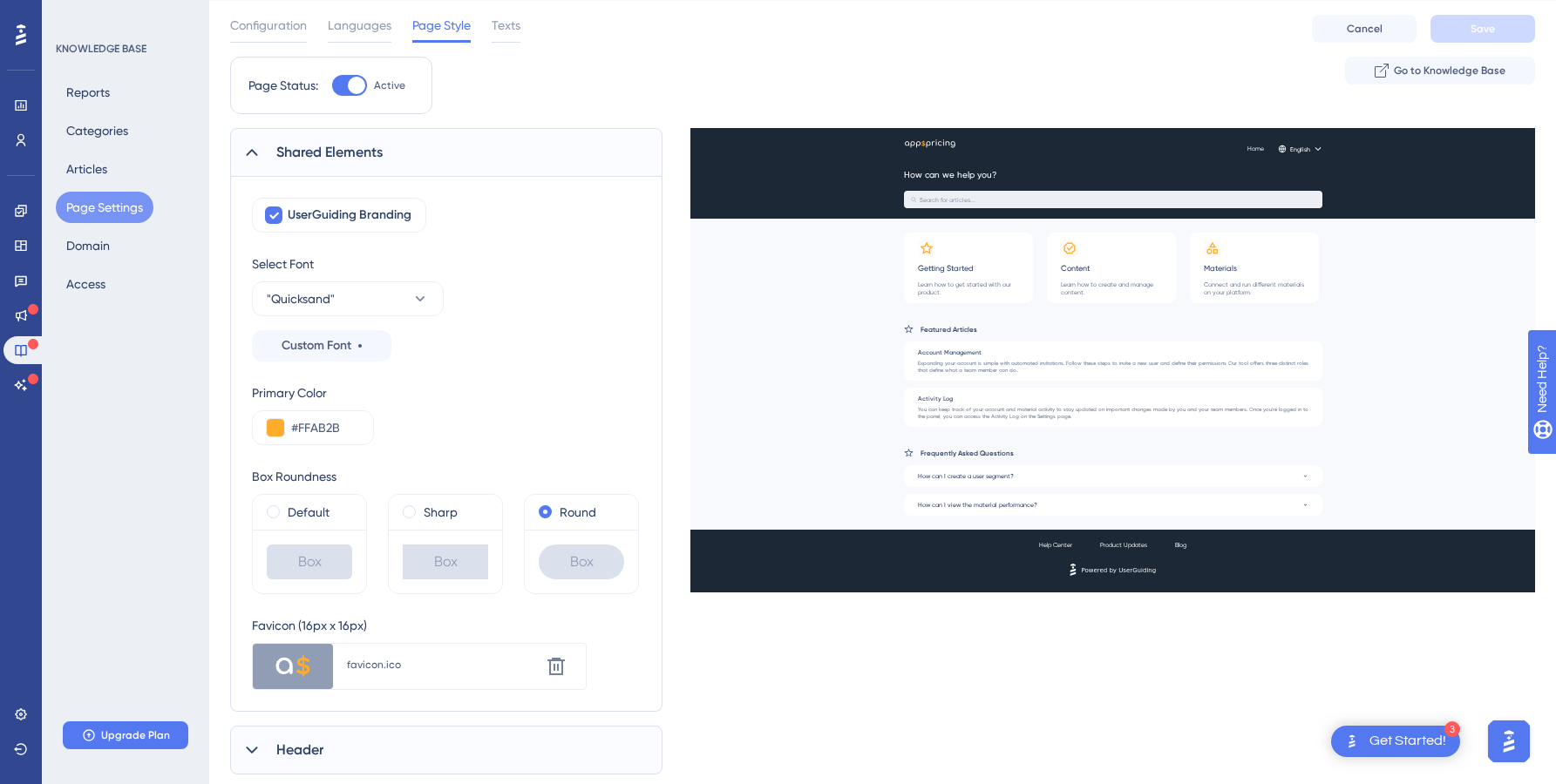
scroll to position [0, 0]
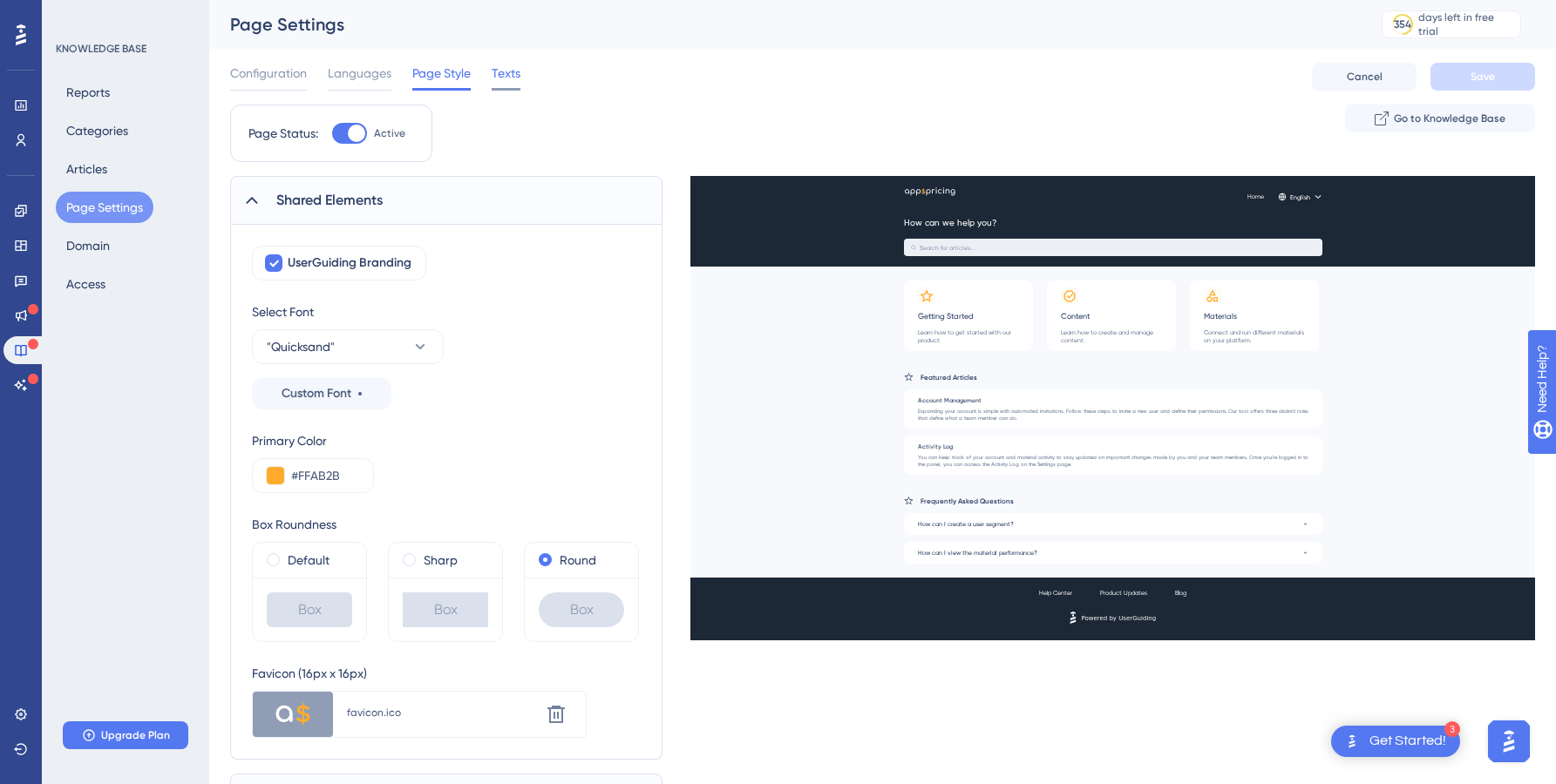
click at [500, 73] on span "Texts" at bounding box center [506, 72] width 29 height 21
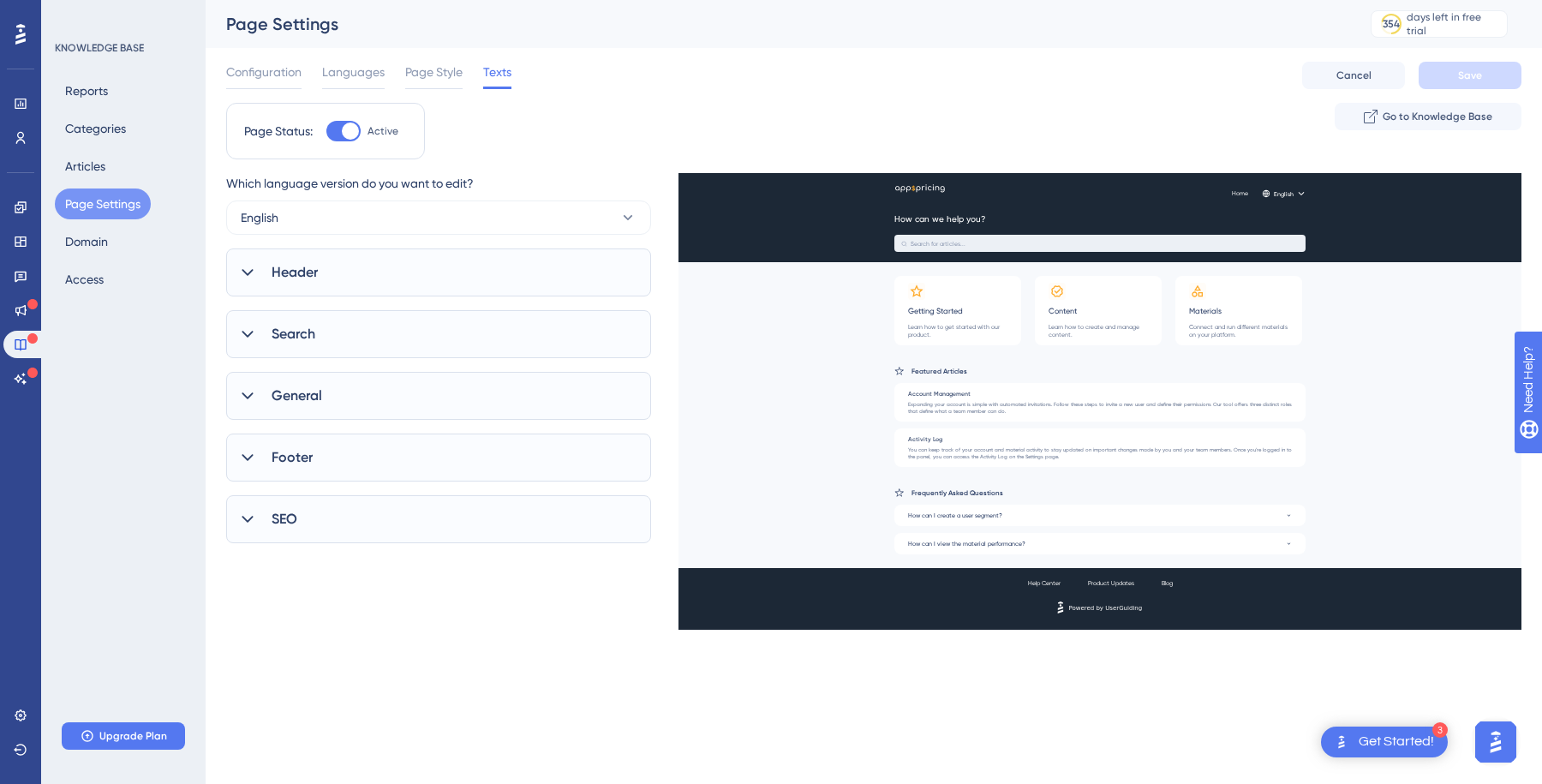
click at [426, 267] on div "Header" at bounding box center [439, 272] width 425 height 48
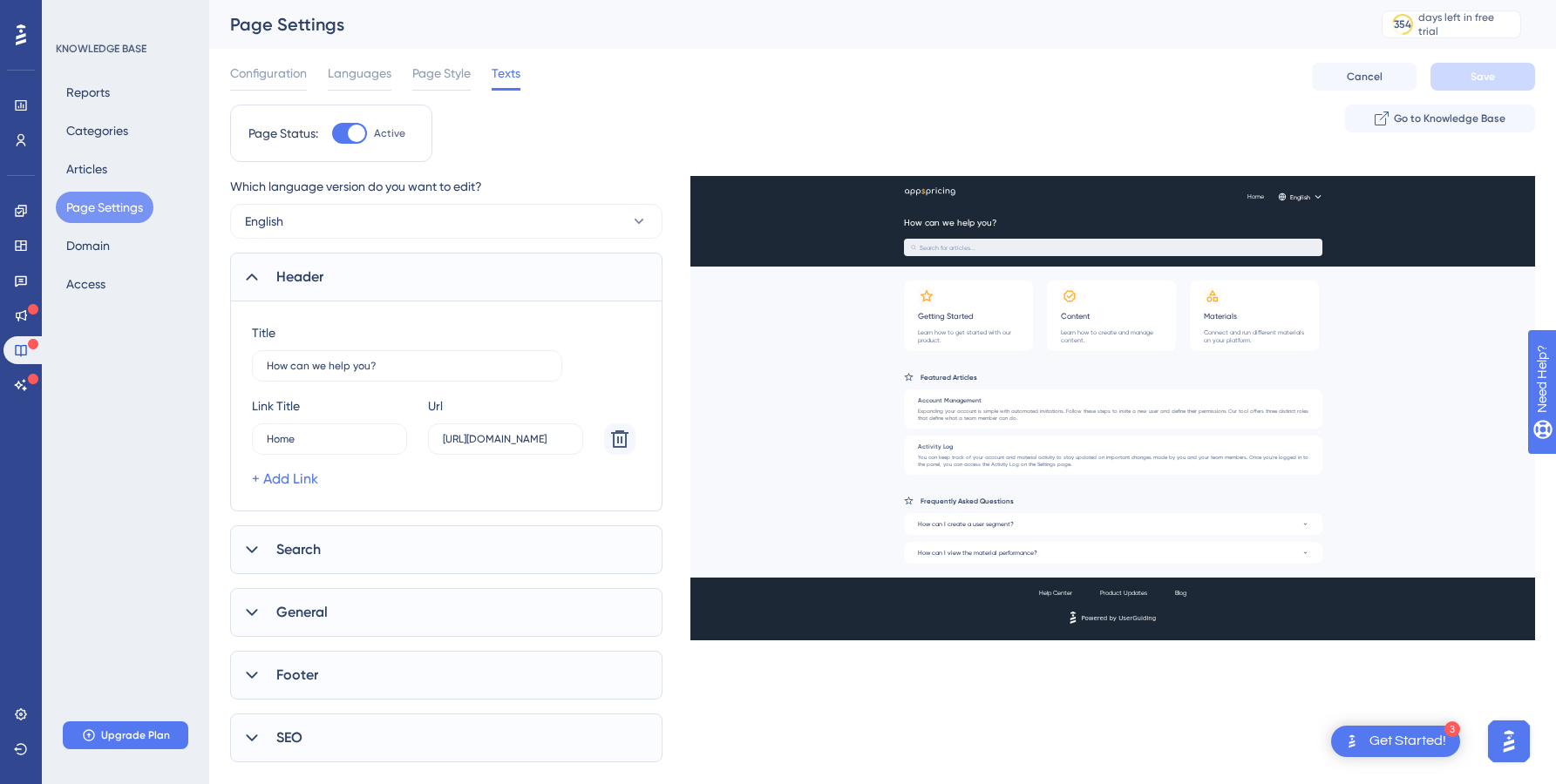
click at [434, 271] on div "Header" at bounding box center [446, 276] width 433 height 49
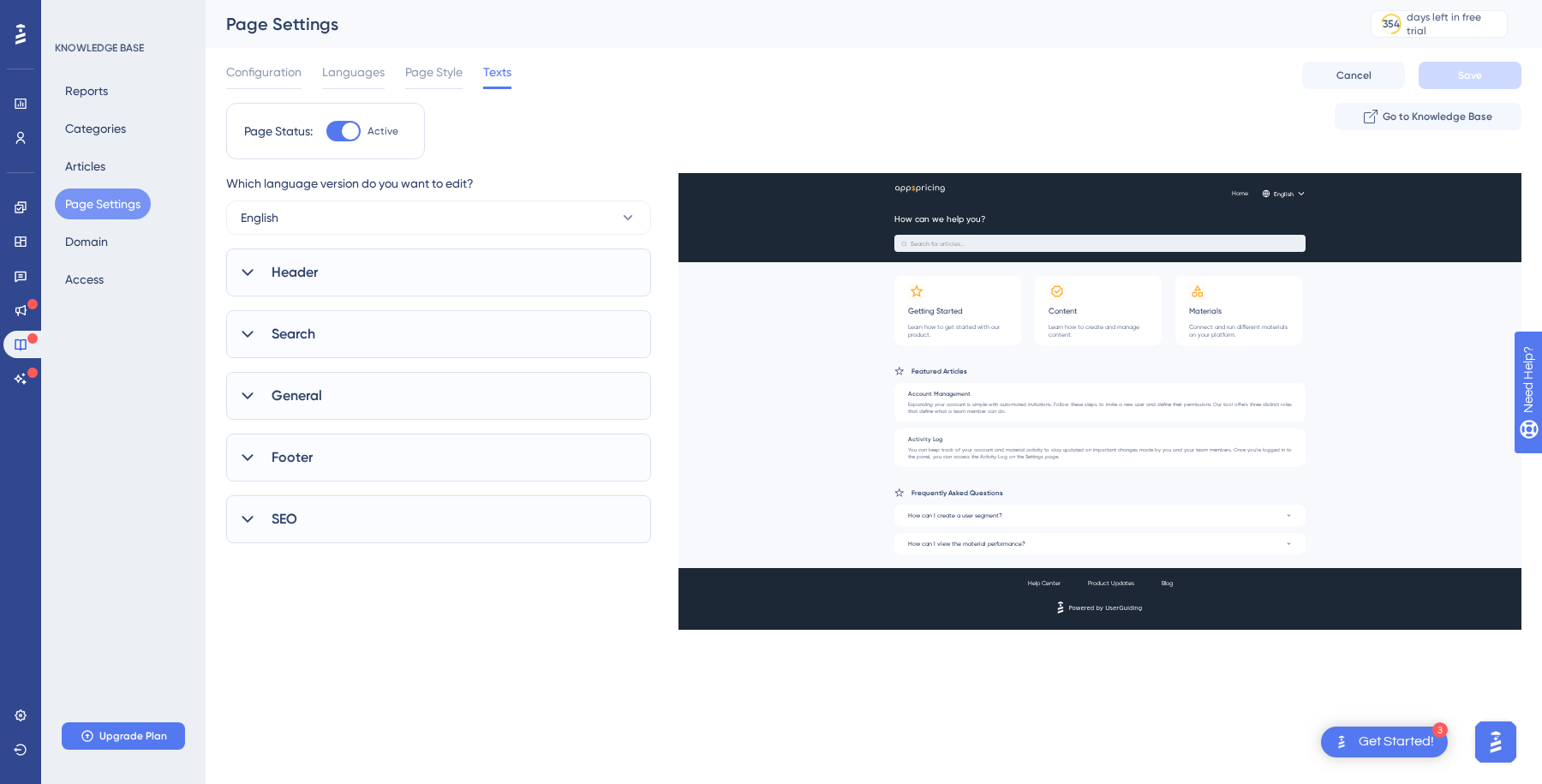
click at [342, 348] on div "Search" at bounding box center [439, 334] width 425 height 48
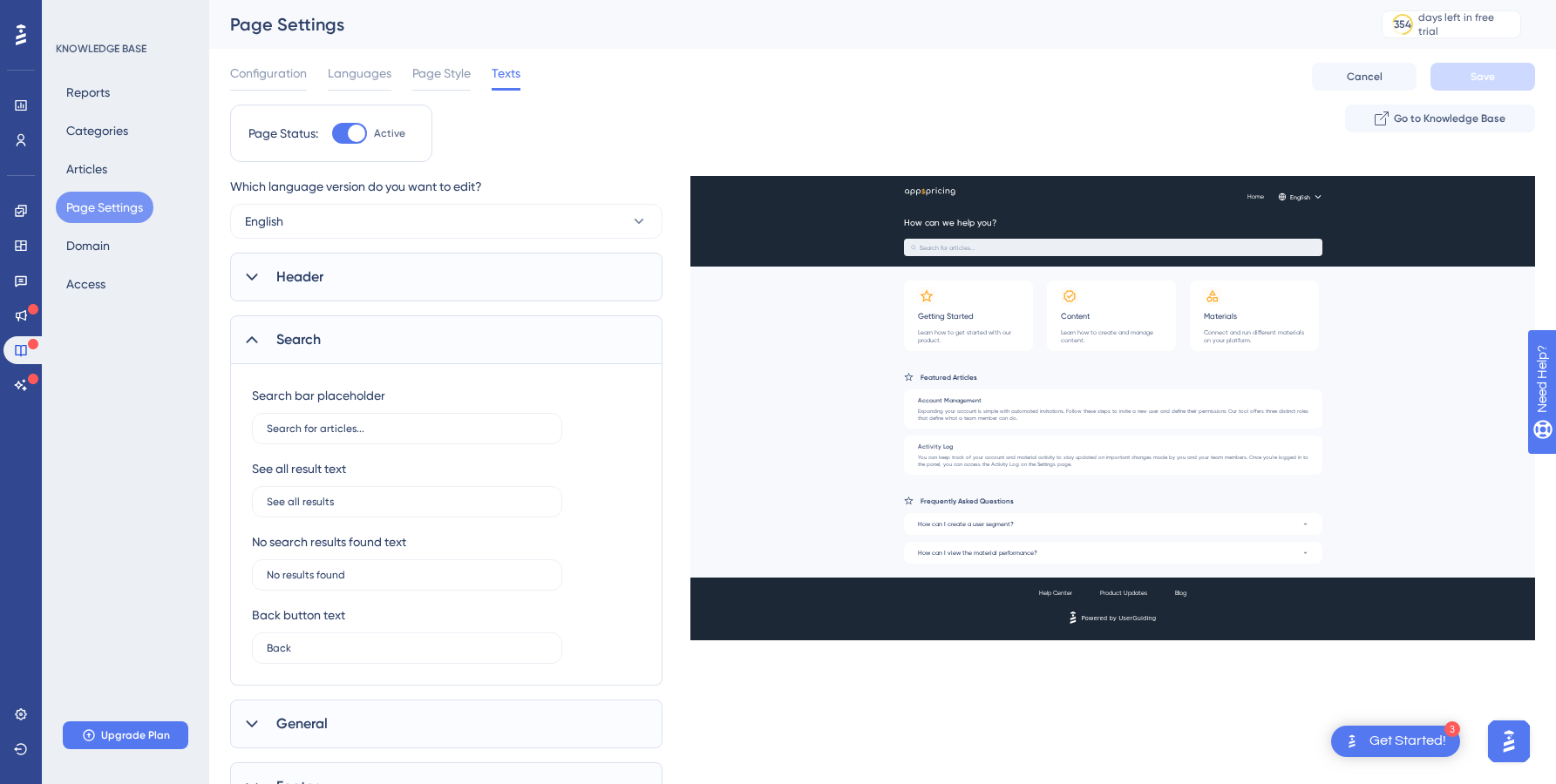
click at [348, 354] on div "Search" at bounding box center [446, 340] width 433 height 49
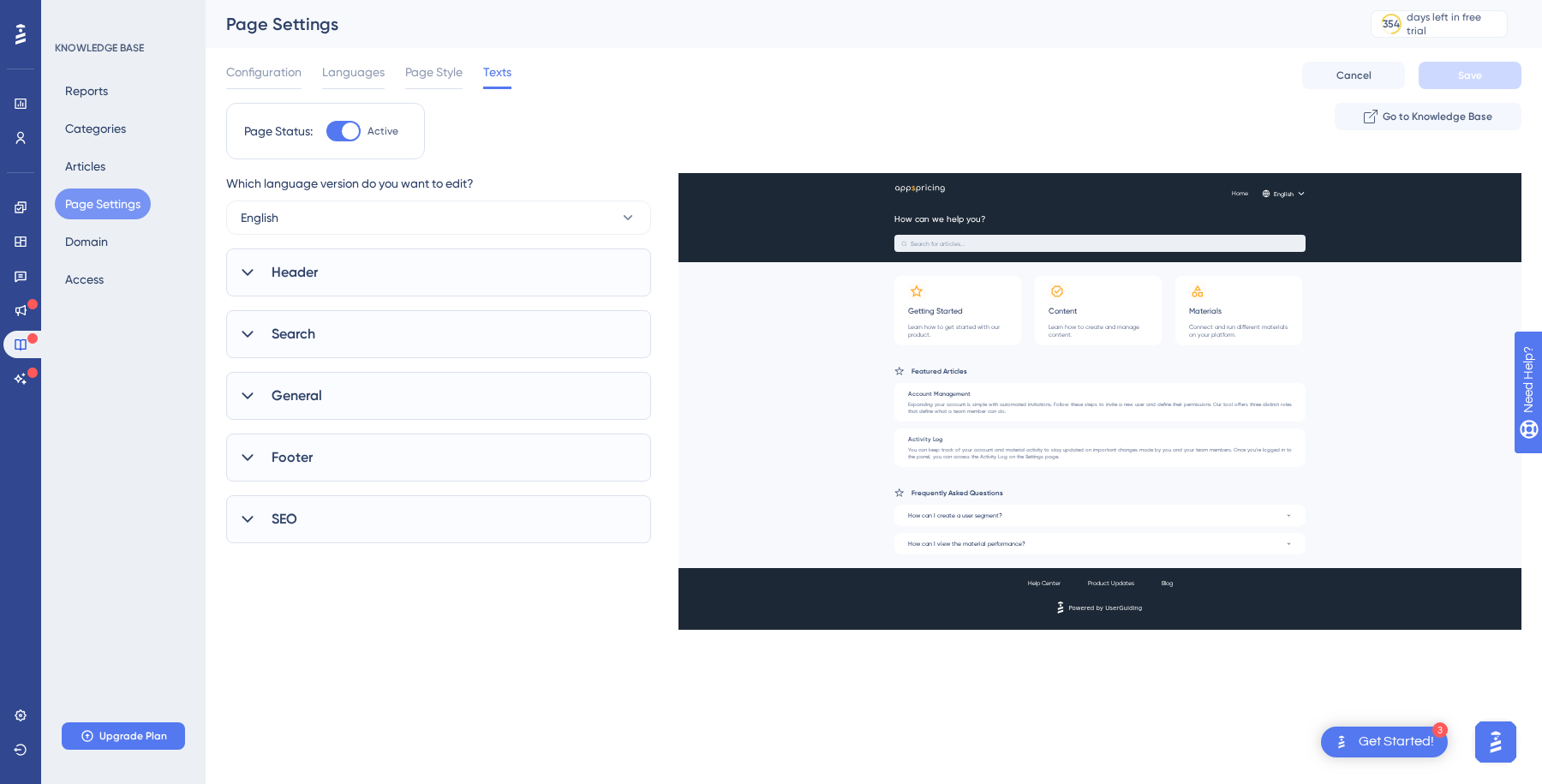
click at [356, 418] on div "General" at bounding box center [439, 396] width 425 height 48
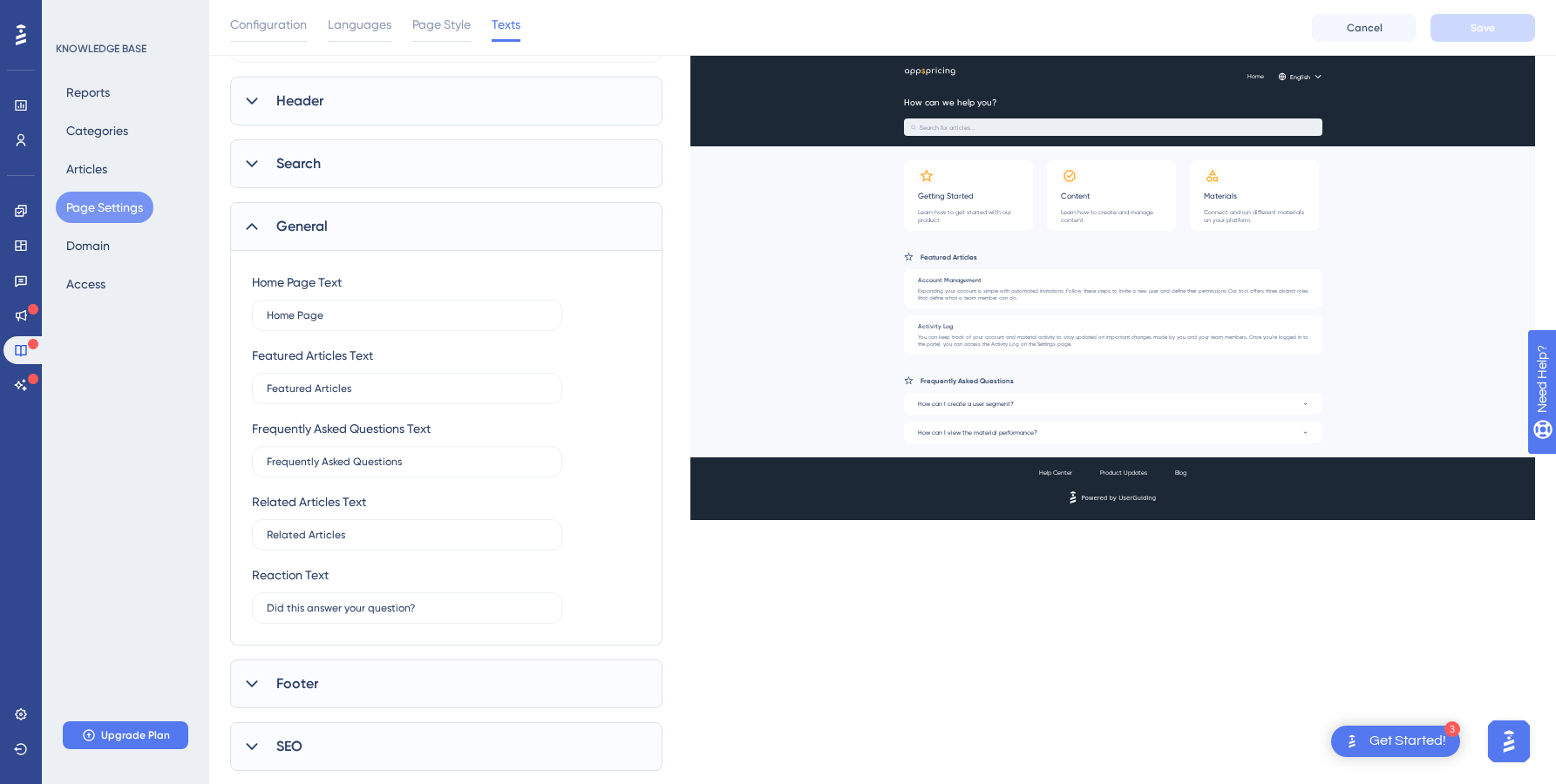
scroll to position [226, 0]
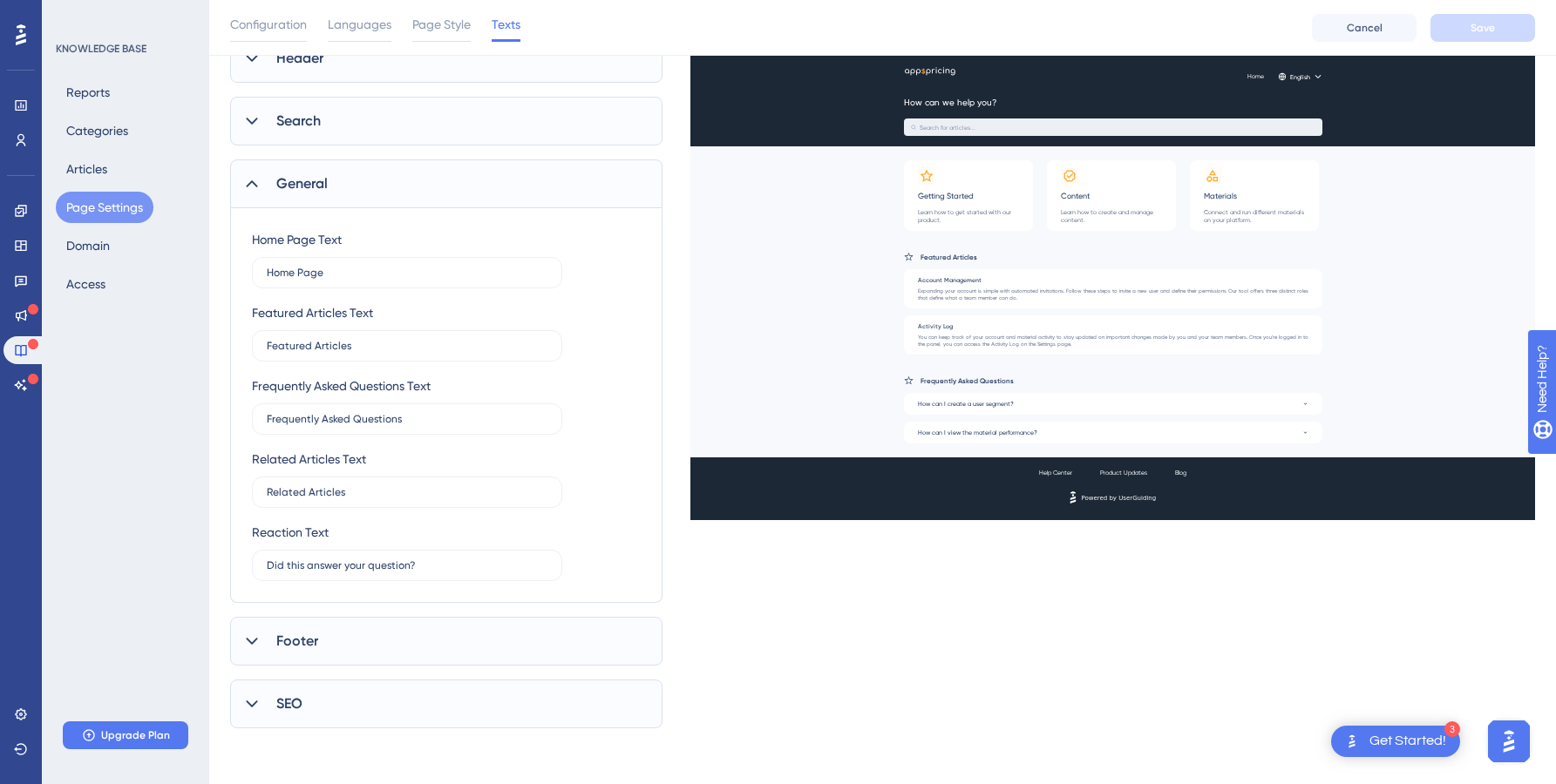
click at [327, 646] on div "Footer" at bounding box center [446, 641] width 433 height 49
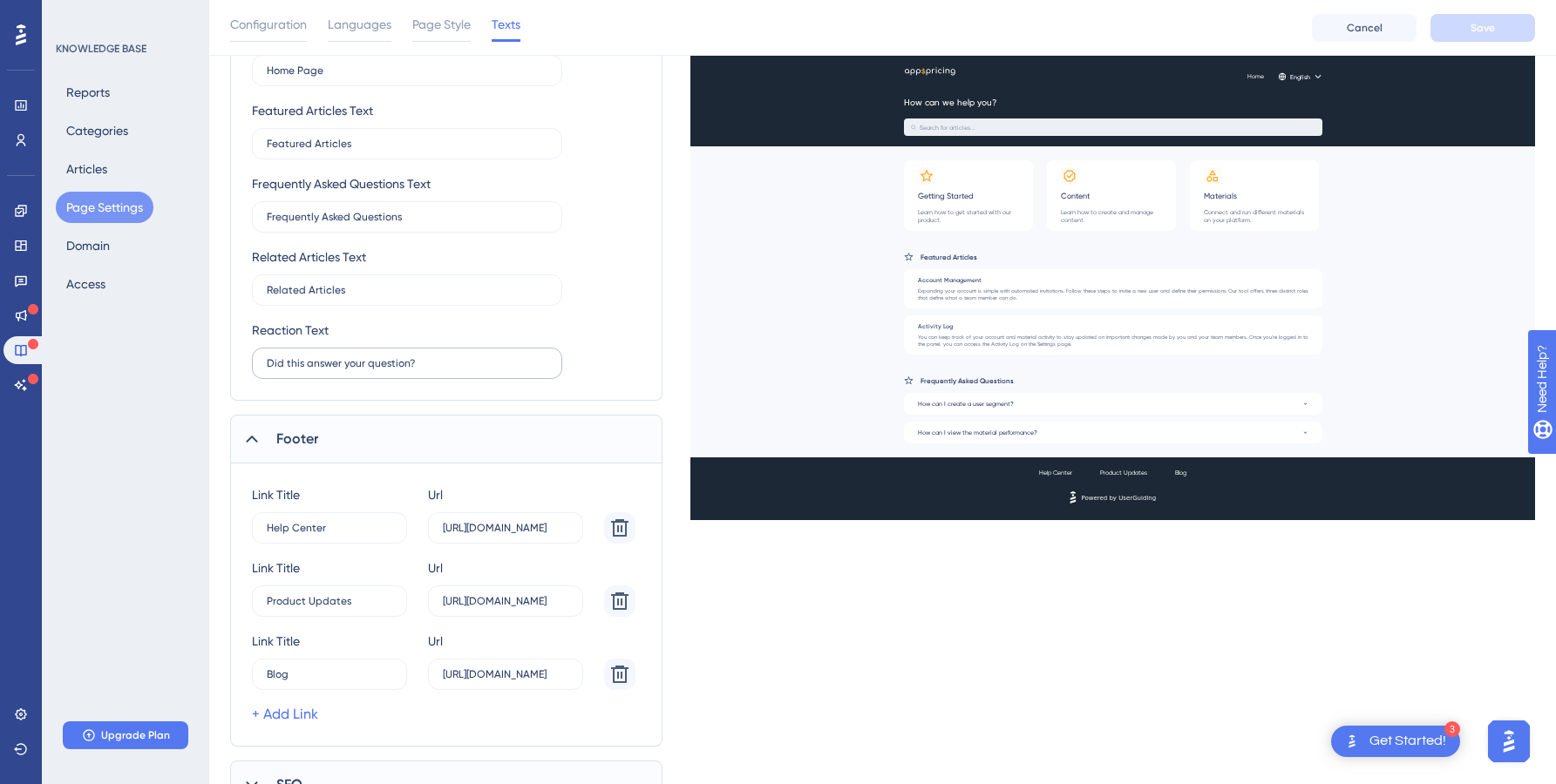
scroll to position [509, 0]
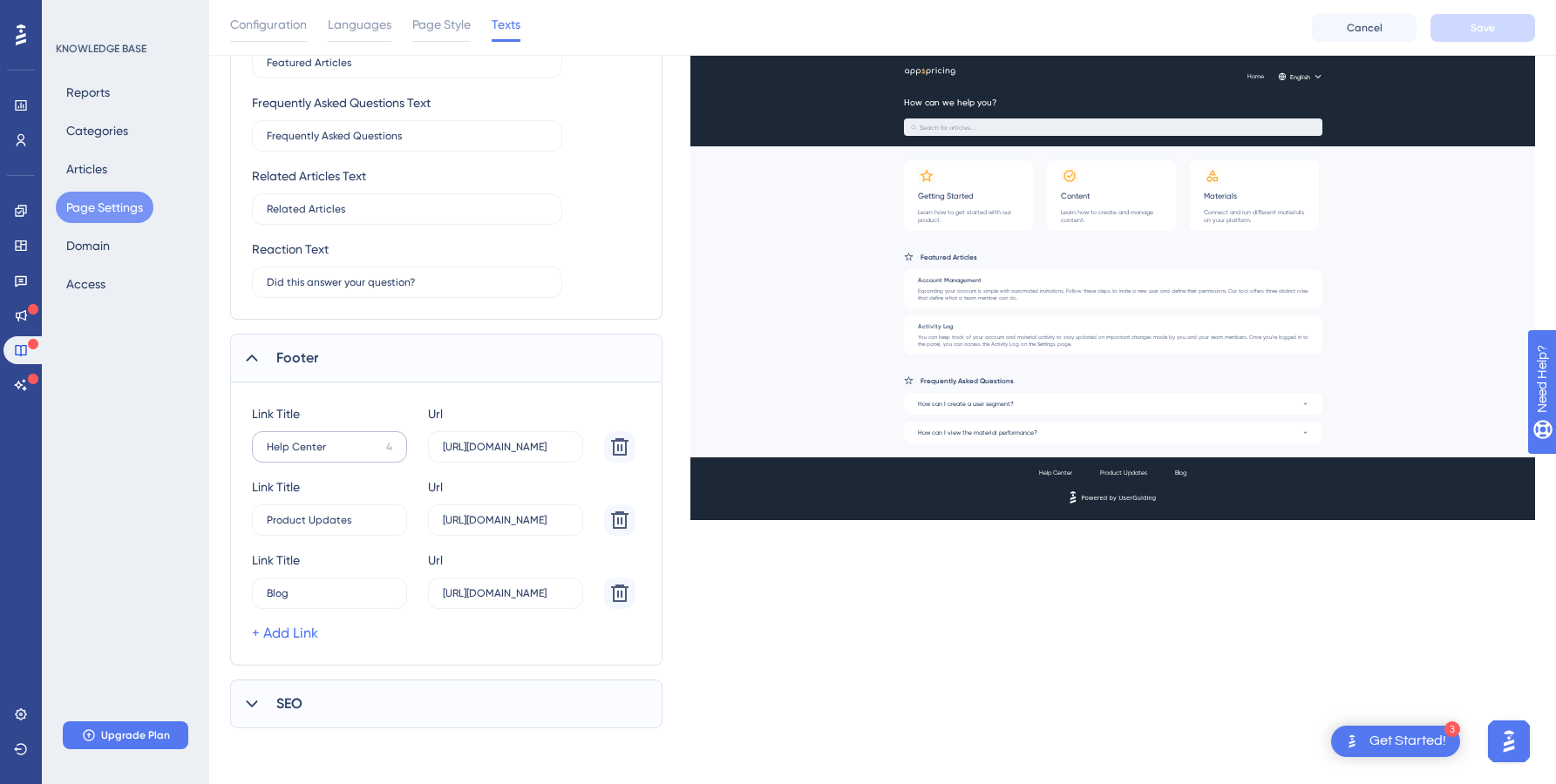
click at [346, 439] on label "Help Center 4" at bounding box center [329, 447] width 155 height 31
click at [346, 441] on input "Help Center" at bounding box center [323, 447] width 112 height 12
click at [340, 442] on input "Help Center" at bounding box center [323, 447] width 112 height 12
type input "AppsPricing"
click at [479, 447] on input "[URL][DOMAIN_NAME]" at bounding box center [505, 447] width 126 height 12
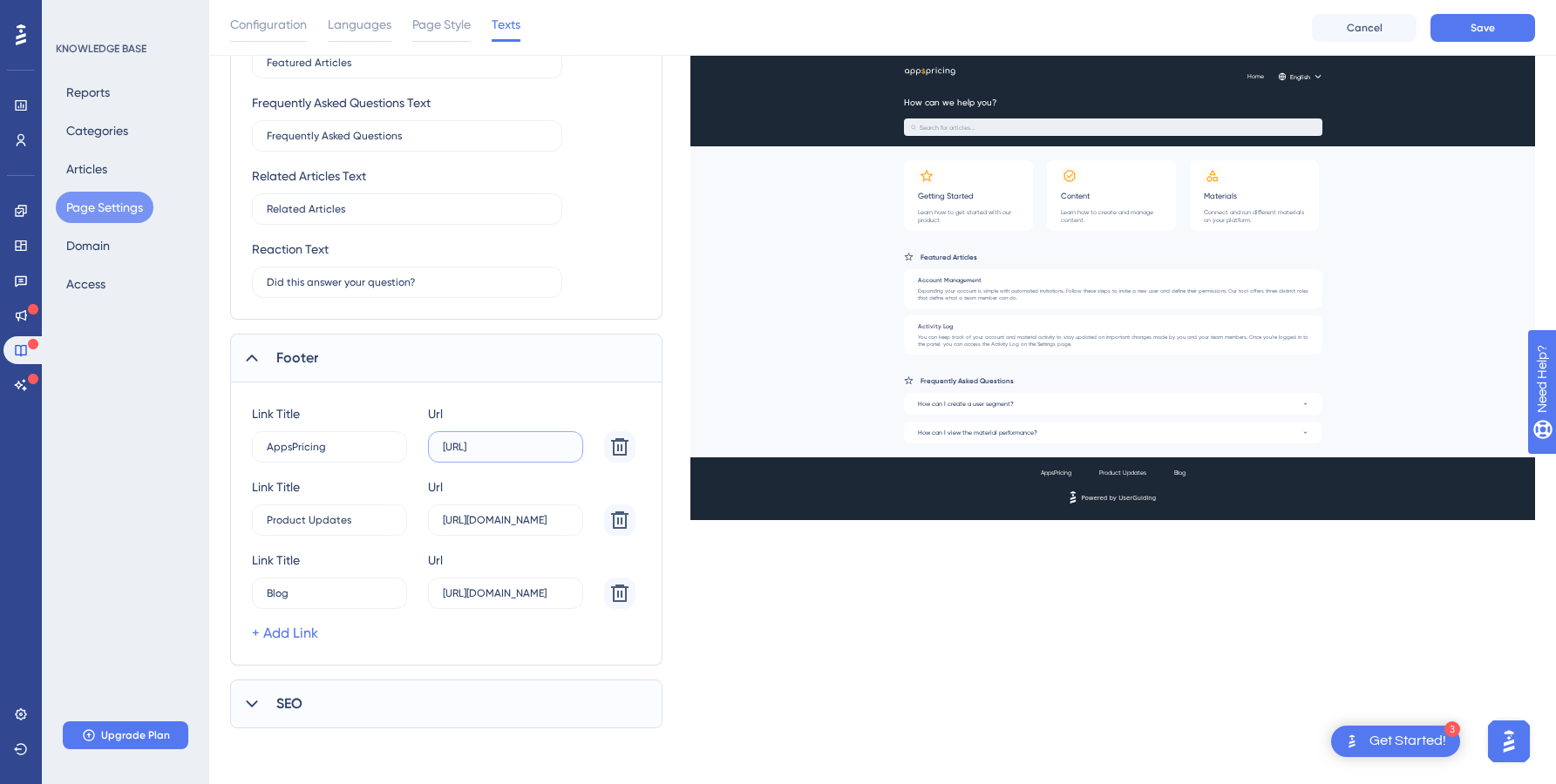
scroll to position [0, 0]
type input "[URL][DOMAIN_NAME]"
click at [341, 453] on input "Product Updates" at bounding box center [329, 447] width 126 height 12
type input "Contact Us"
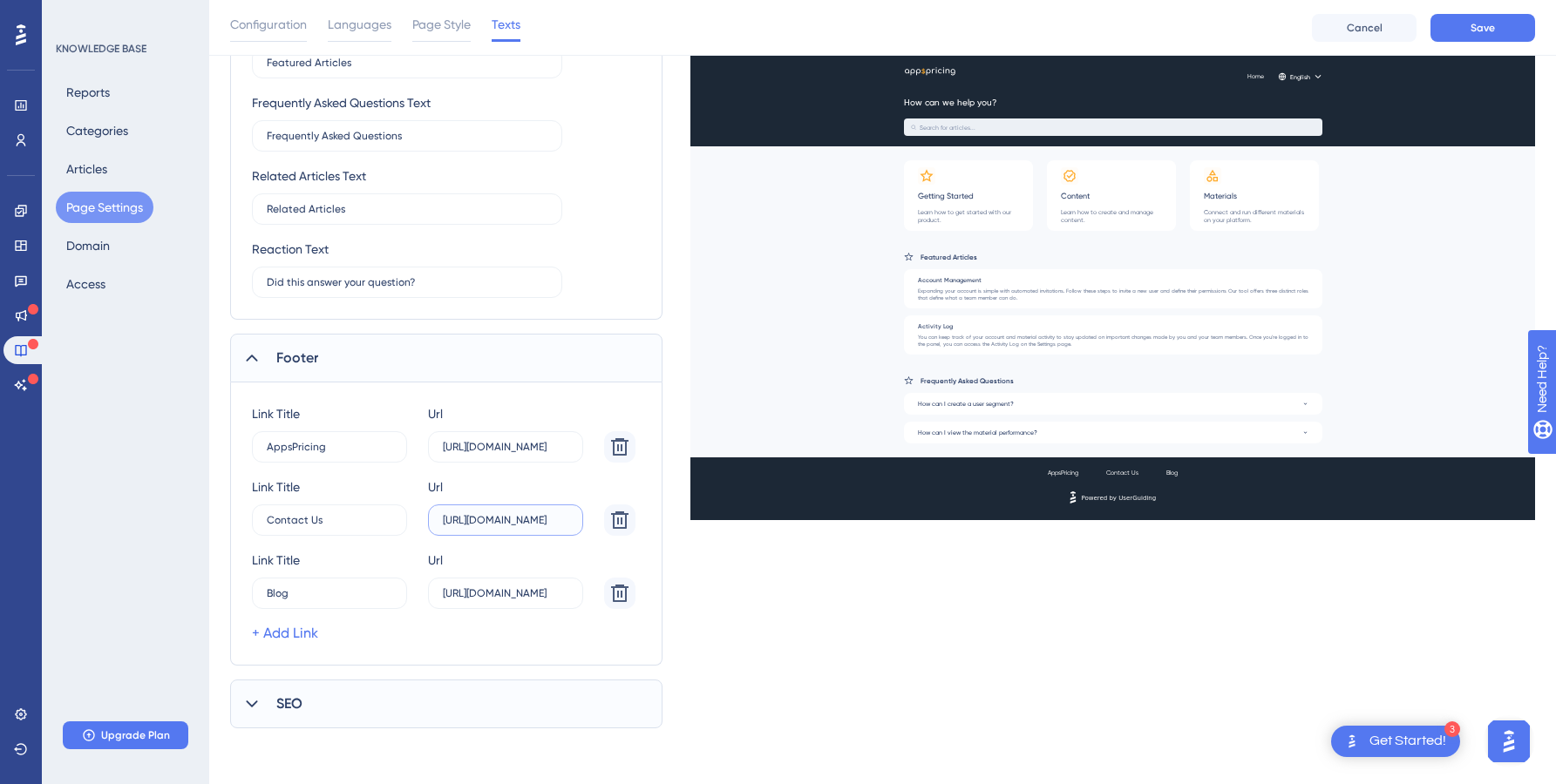
click at [482, 453] on input "[URL][DOMAIN_NAME]" at bounding box center [505, 447] width 126 height 12
click at [484, 453] on input "[URL][DOMAIN_NAME]" at bounding box center [505, 447] width 126 height 12
type input "[URL][DOMAIN_NAME]"
click at [623, 458] on icon at bounding box center [619, 446] width 21 height 21
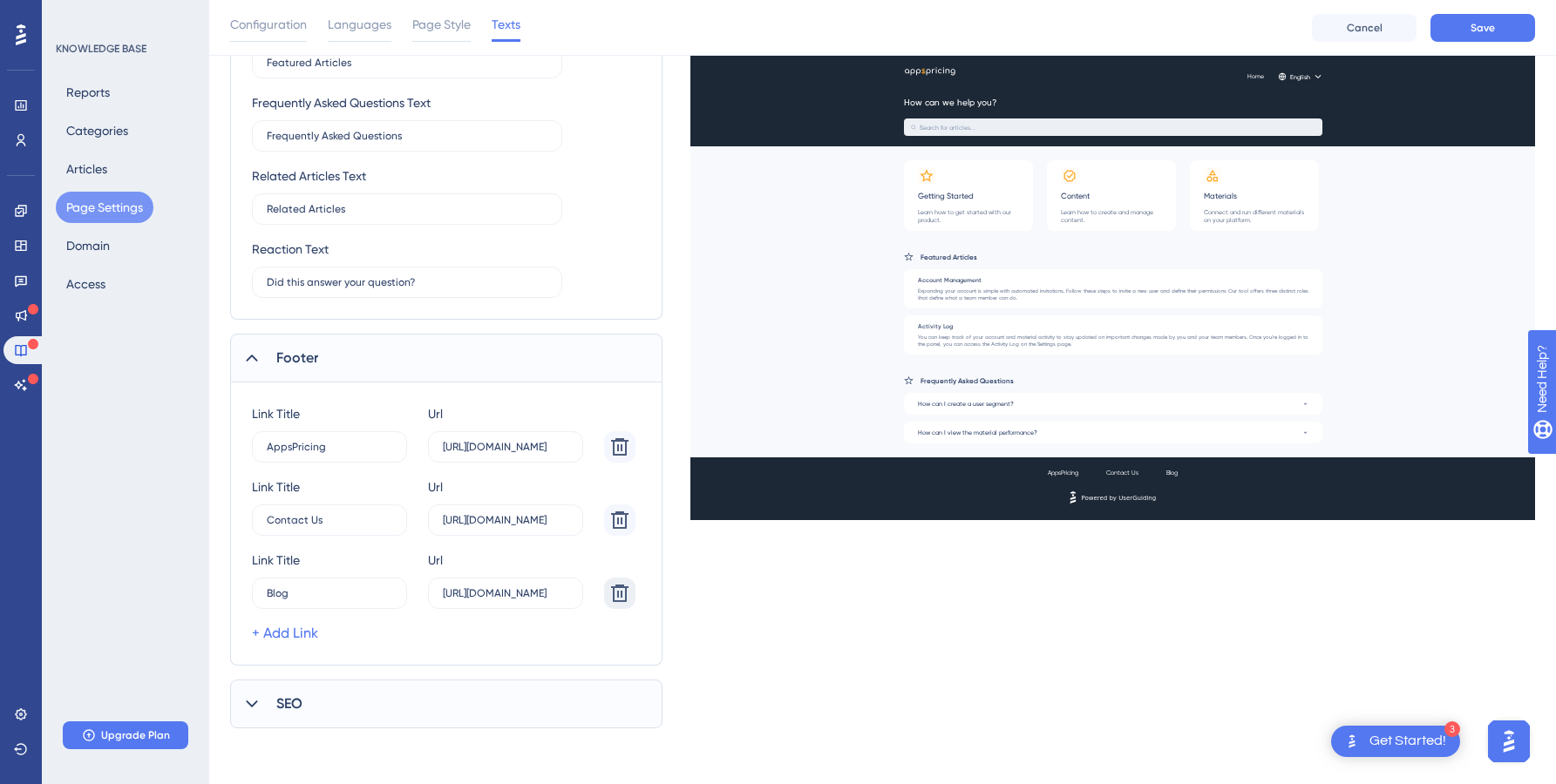
scroll to position [435, 0]
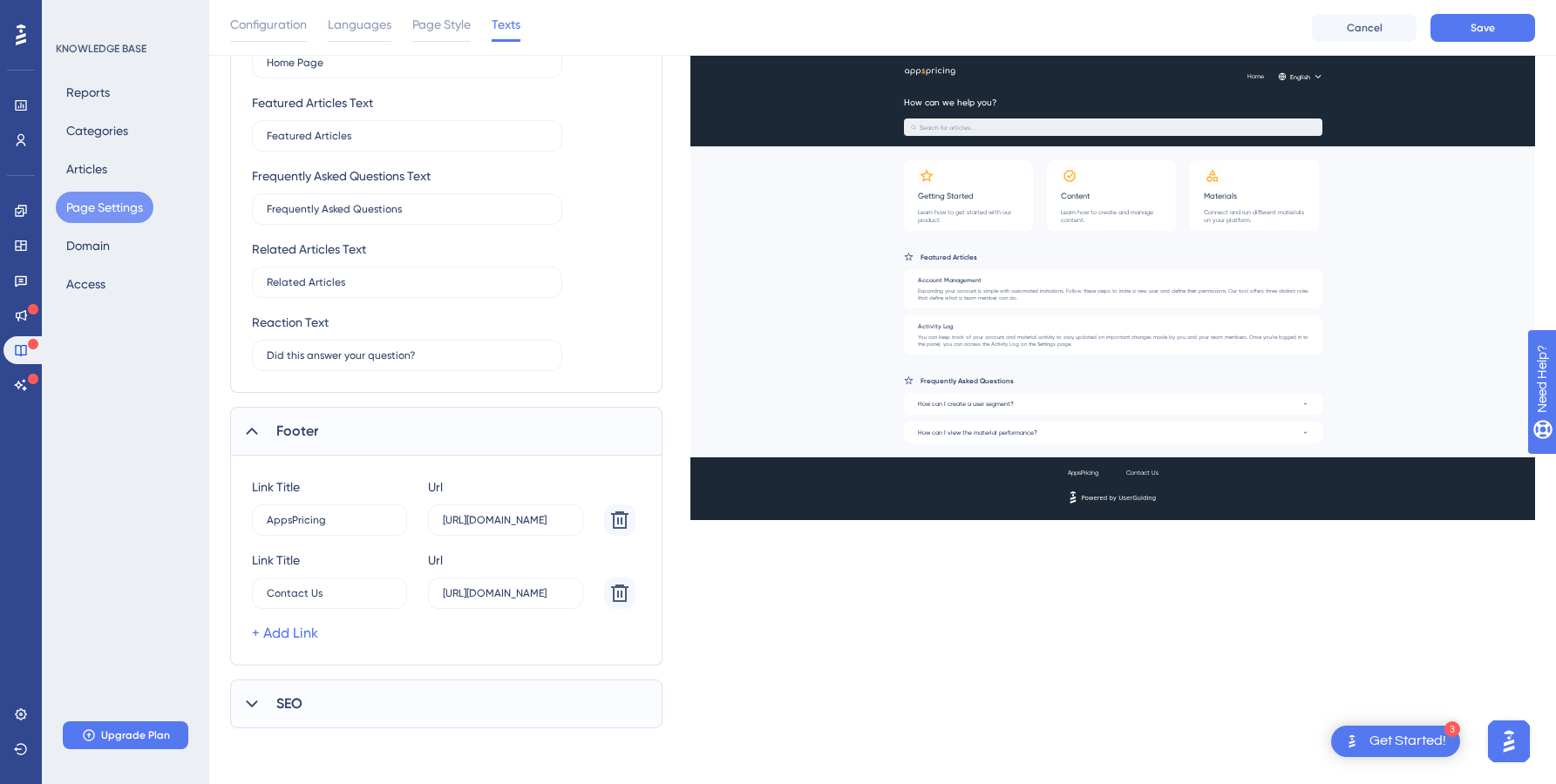
click at [257, 704] on icon at bounding box center [252, 705] width 18 height 18
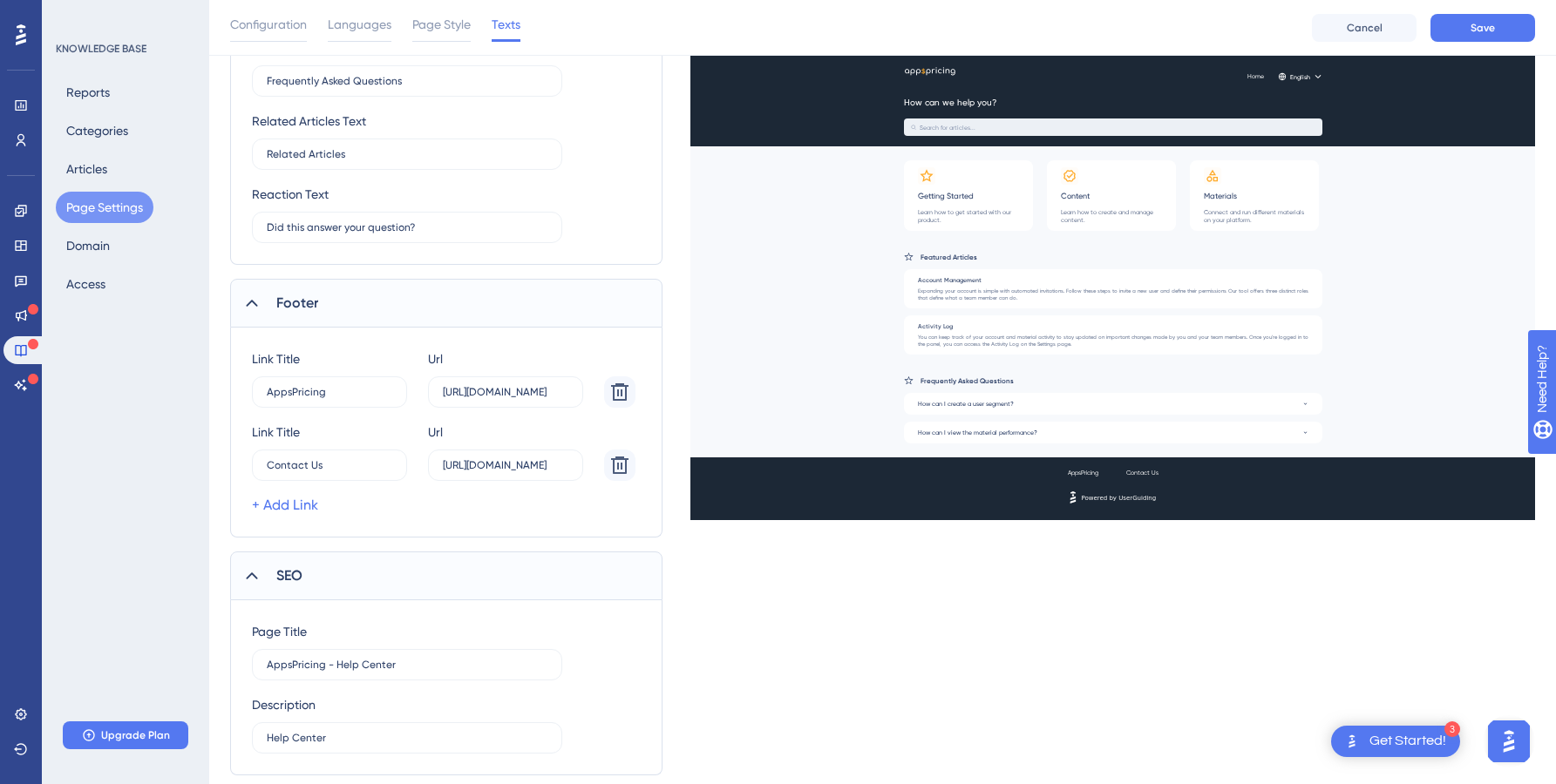
scroll to position [611, 0]
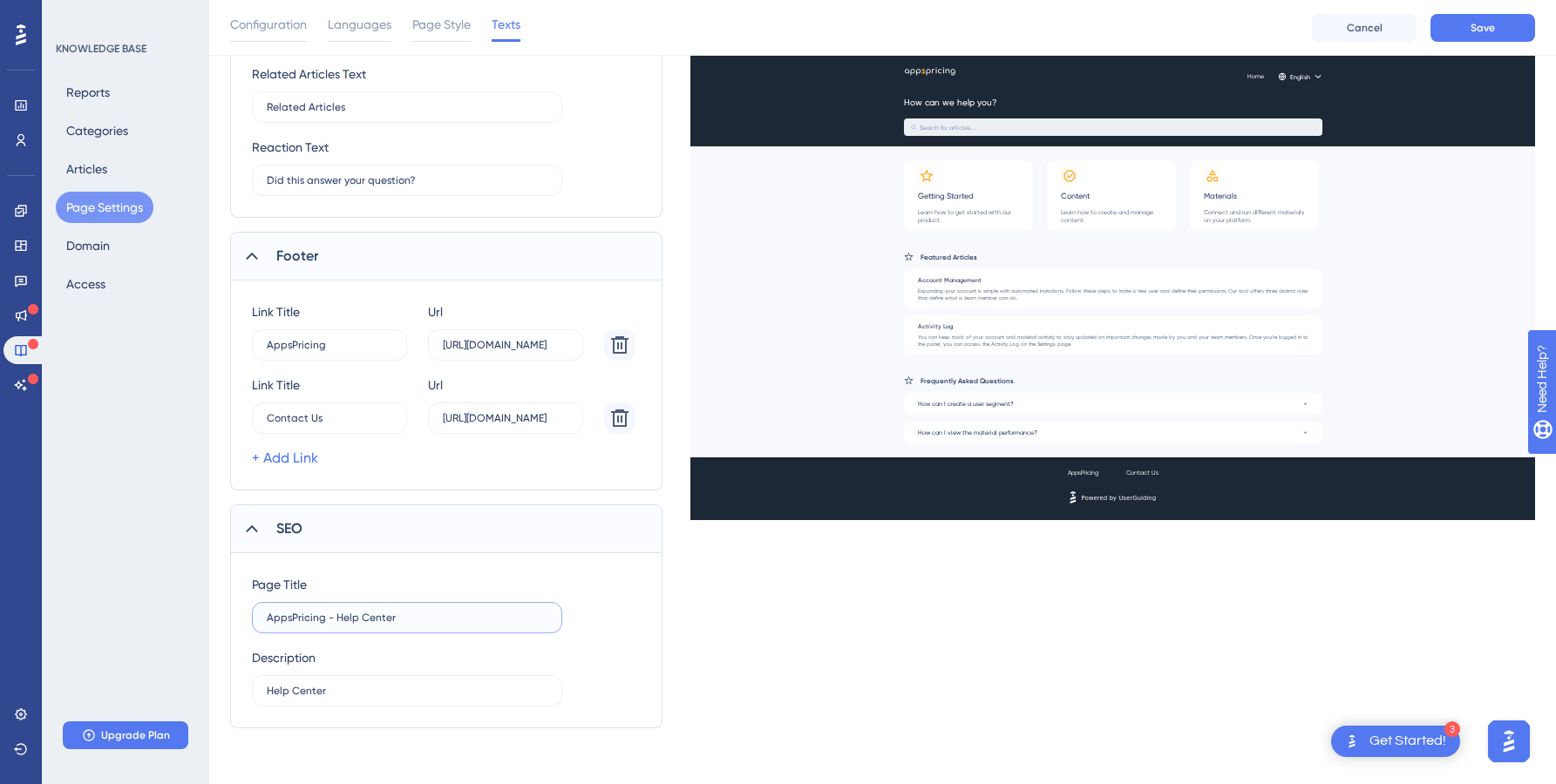
click at [405, 615] on input "AppsPricing - Help Center" at bounding box center [407, 618] width 281 height 12
click at [336, 619] on input "AppsPricing - Help Center" at bounding box center [407, 618] width 281 height 12
paste input "text"
click at [327, 616] on input "Help CenterAppsPricing" at bounding box center [407, 618] width 281 height 12
click at [322, 617] on input "Help Center AppsPricing" at bounding box center [407, 618] width 281 height 12
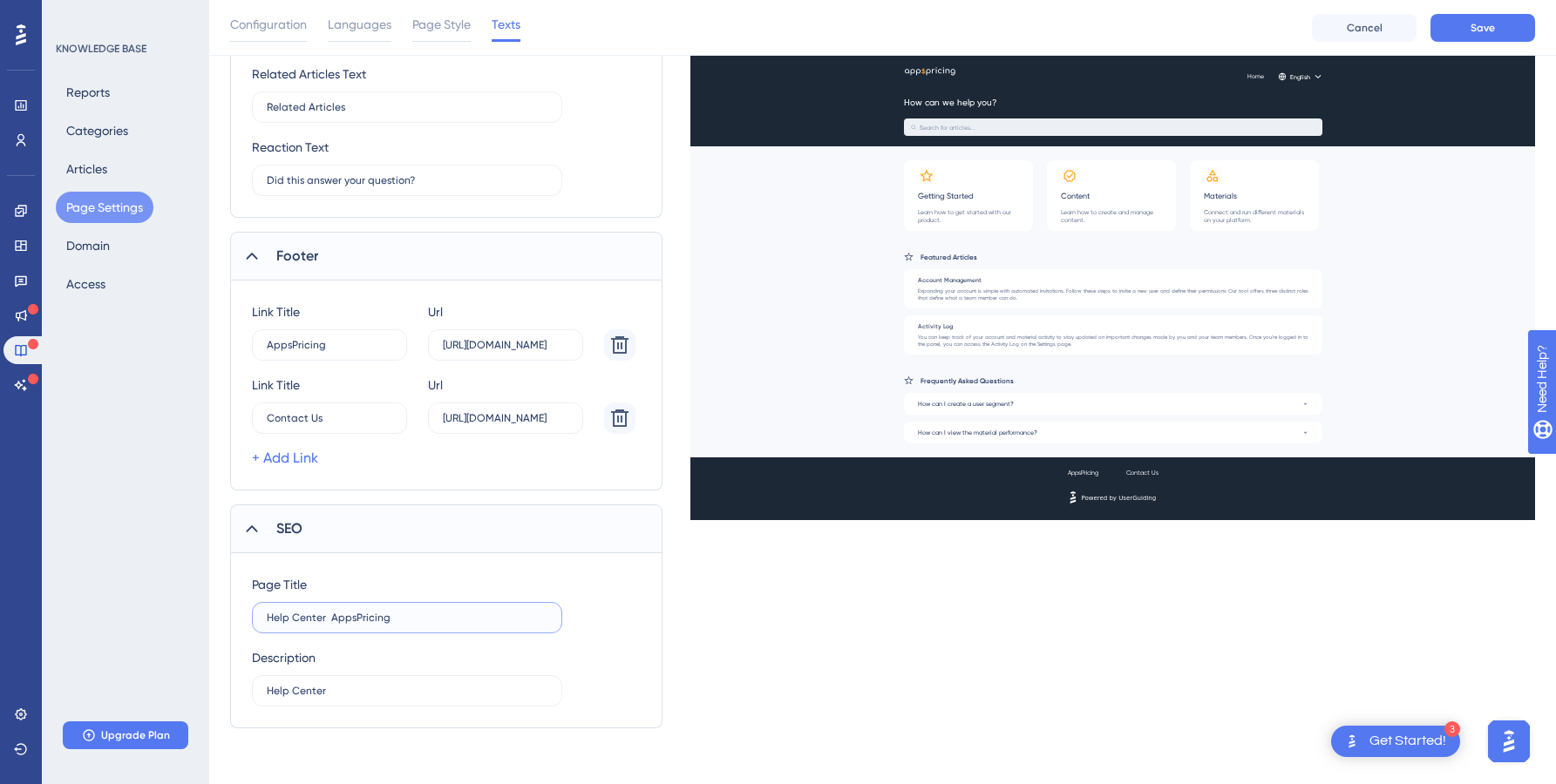
click at [328, 615] on input "Help Center AppsPricing" at bounding box center [407, 618] width 281 height 12
type input "Help Center | AppsPricing"
click at [1471, 23] on span "Save" at bounding box center [1482, 28] width 24 height 14
click at [93, 136] on button "Categories" at bounding box center [97, 130] width 83 height 31
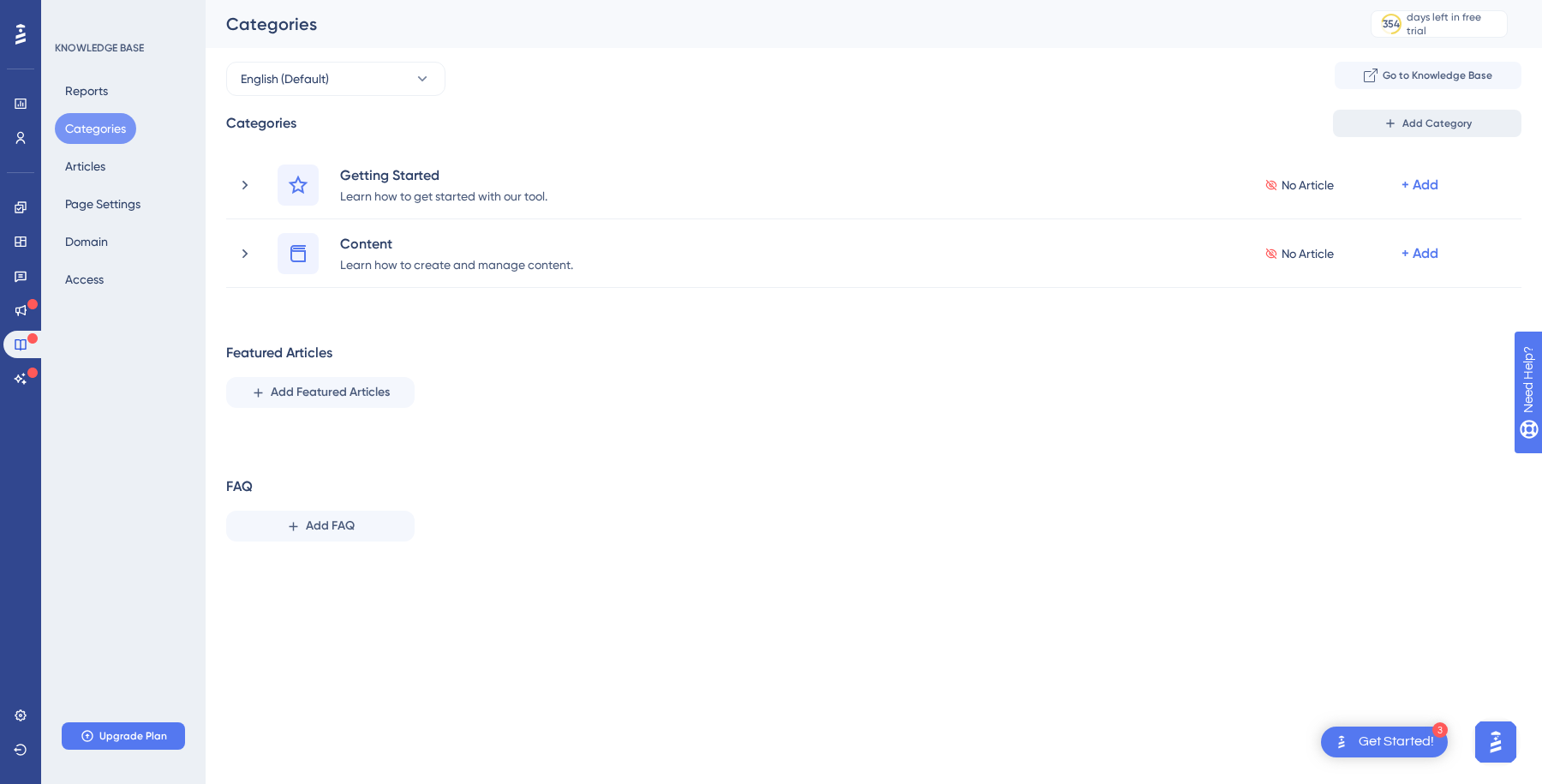
click at [1422, 129] on span "Add Category" at bounding box center [1437, 124] width 69 height 14
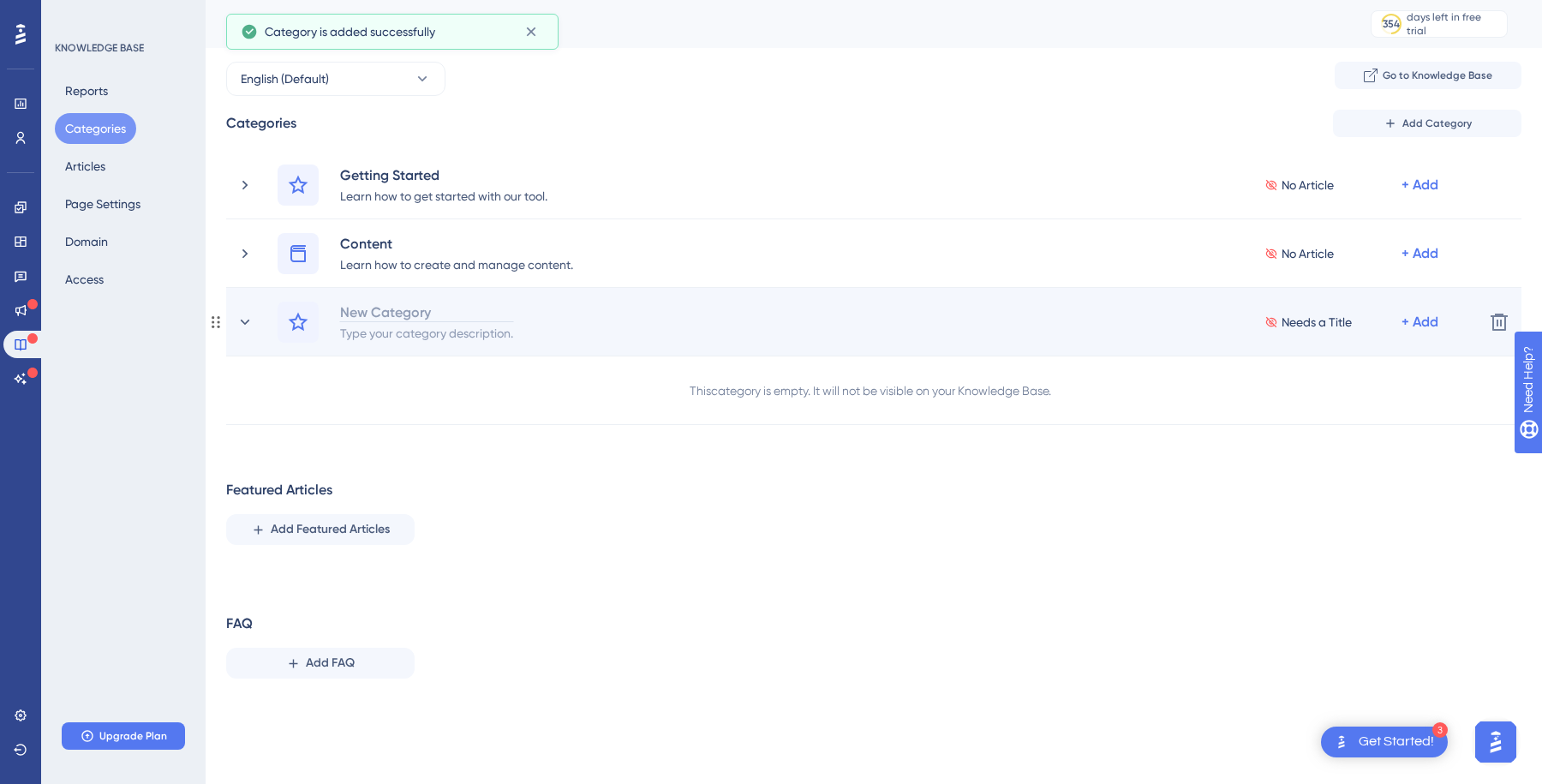
click at [361, 316] on div "New Category" at bounding box center [426, 311] width 175 height 20
click at [380, 310] on div "New Category" at bounding box center [426, 311] width 175 height 20
click at [296, 323] on icon at bounding box center [297, 322] width 20 height 20
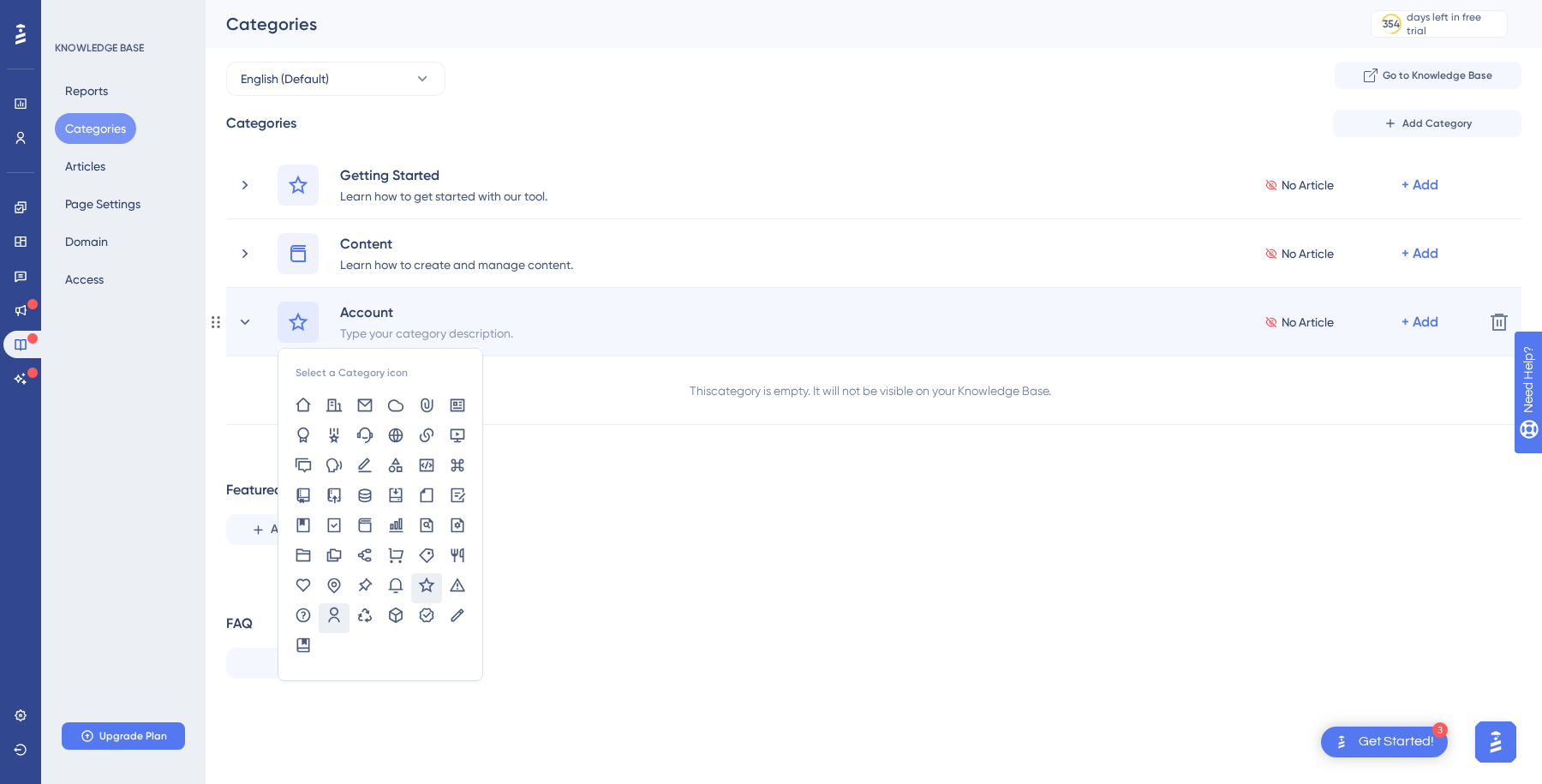
click at [337, 610] on icon at bounding box center [333, 615] width 11 height 16
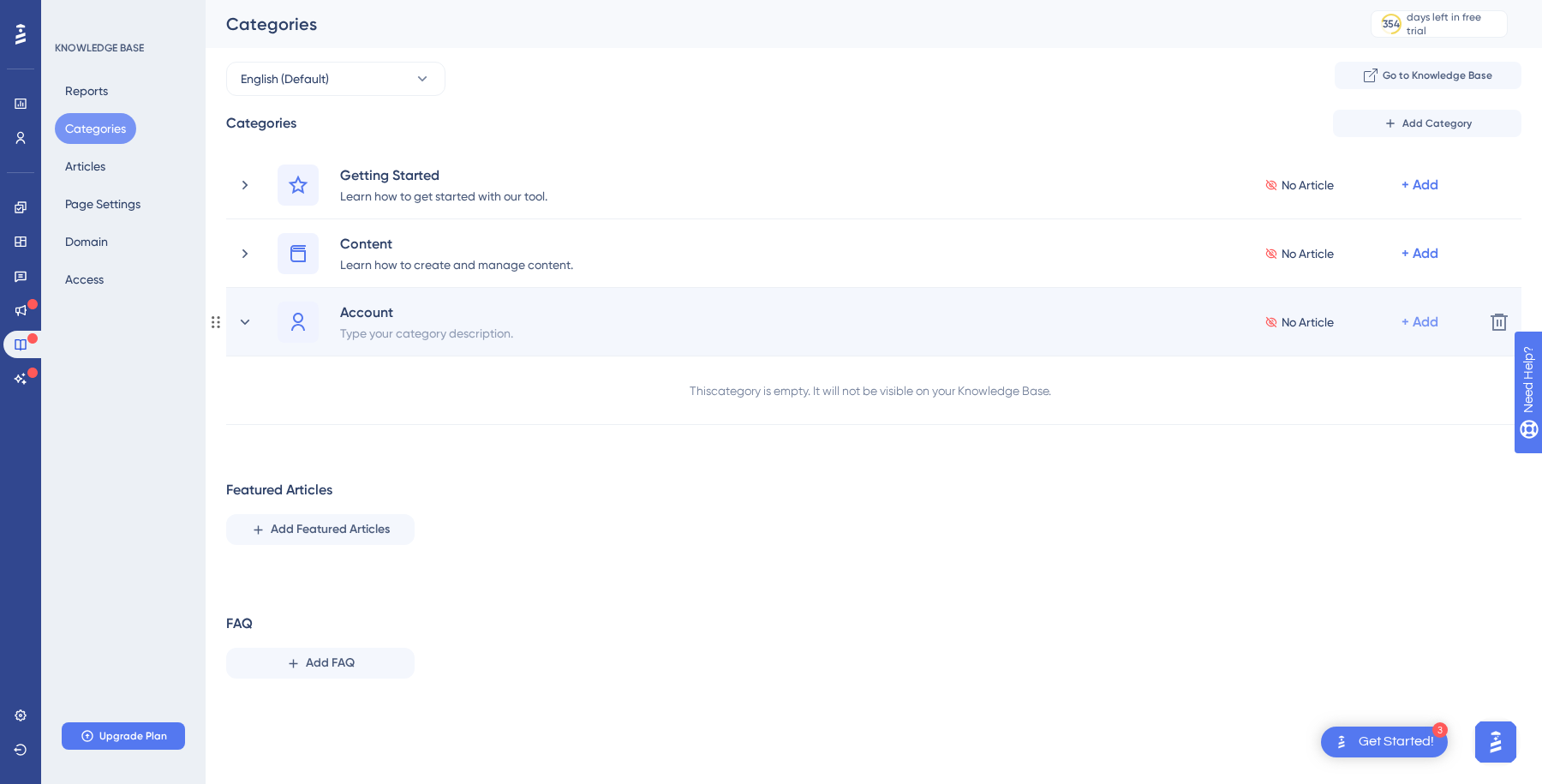
click at [1424, 196] on div "+ Add" at bounding box center [1420, 184] width 37 height 20
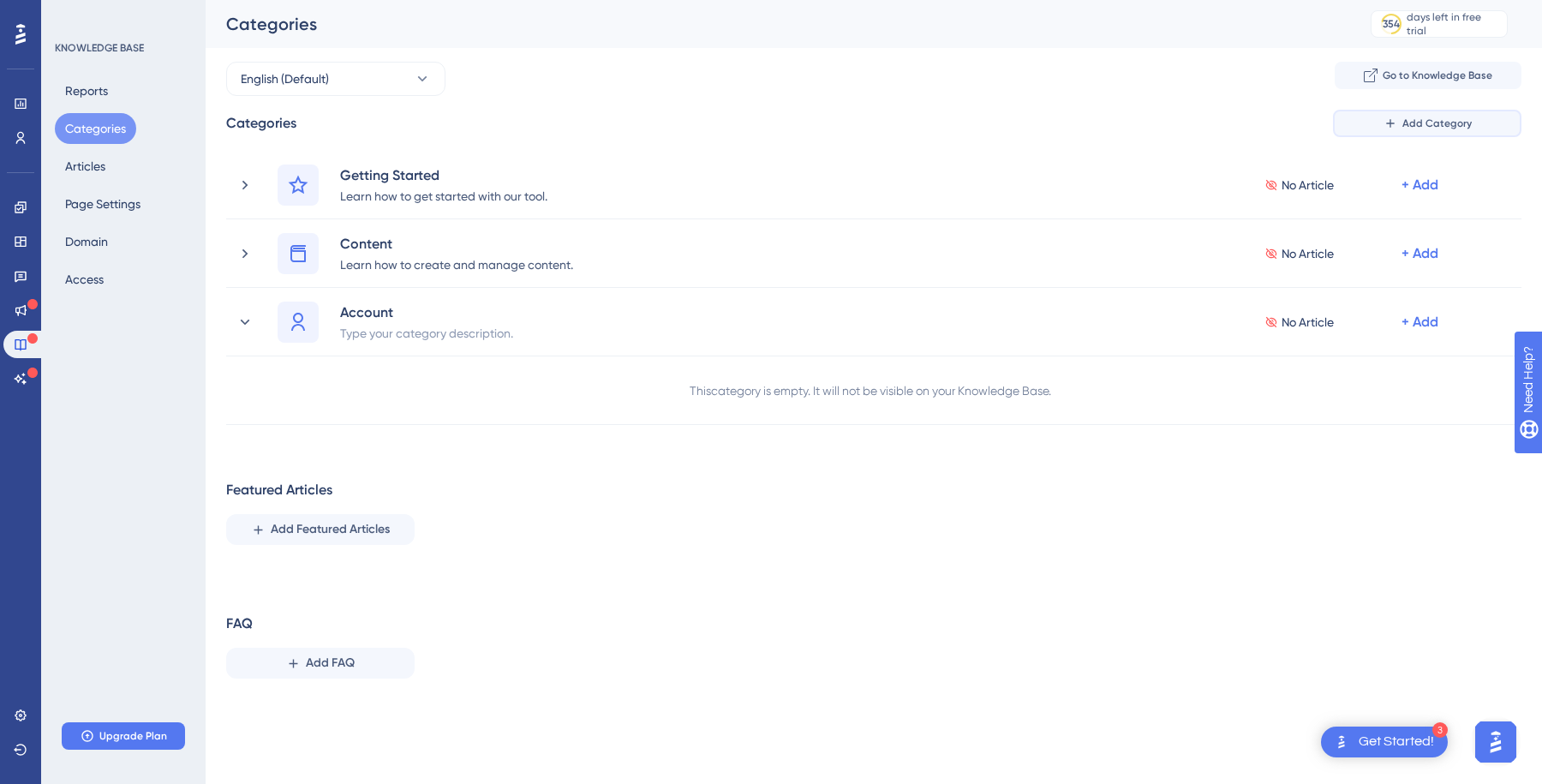
click at [1422, 128] on span "Add Category" at bounding box center [1437, 124] width 69 height 14
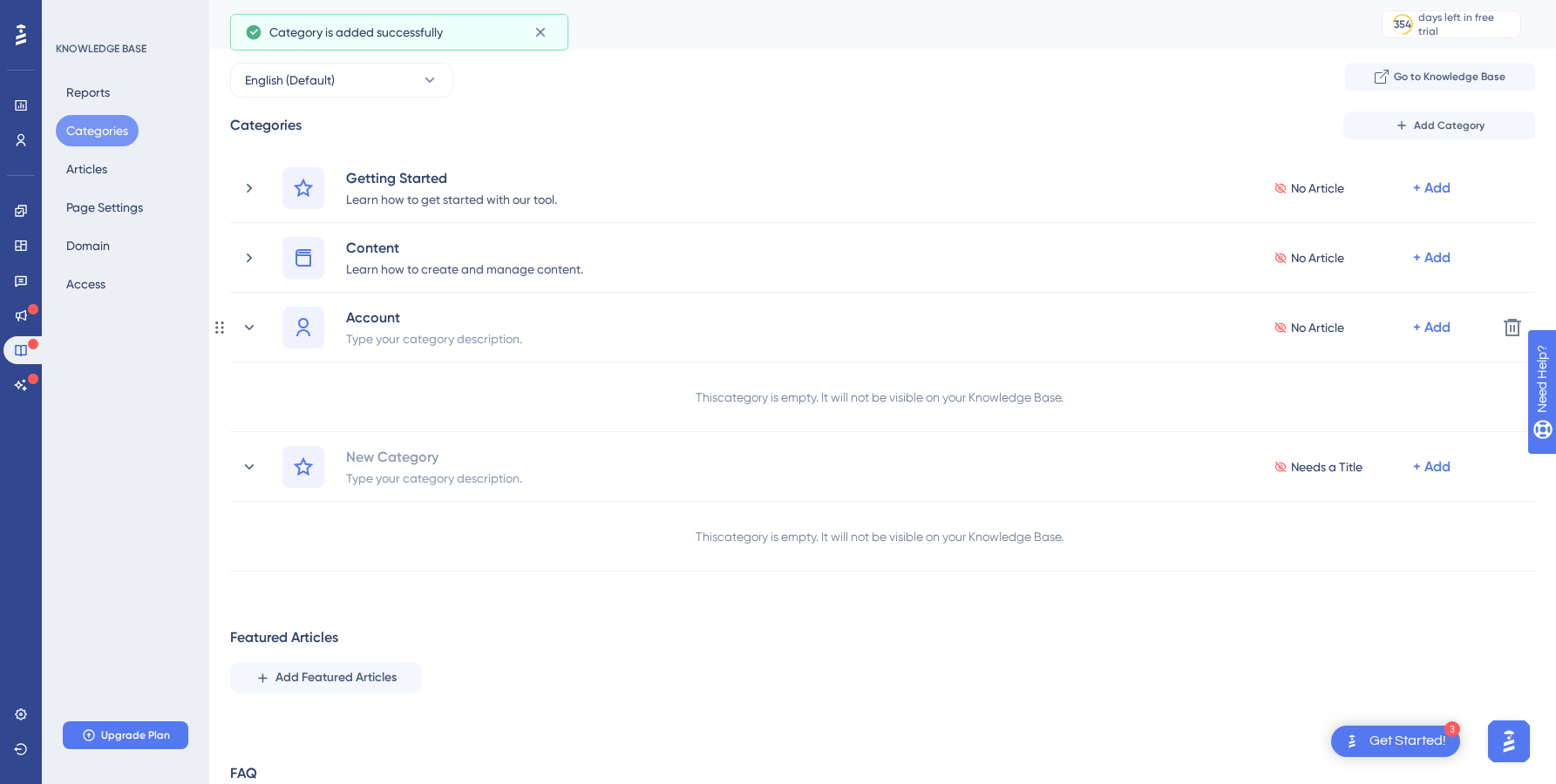
click at [804, 398] on div "This category is empty. It will not be visible on your Knowledge Base." at bounding box center [880, 397] width 368 height 21
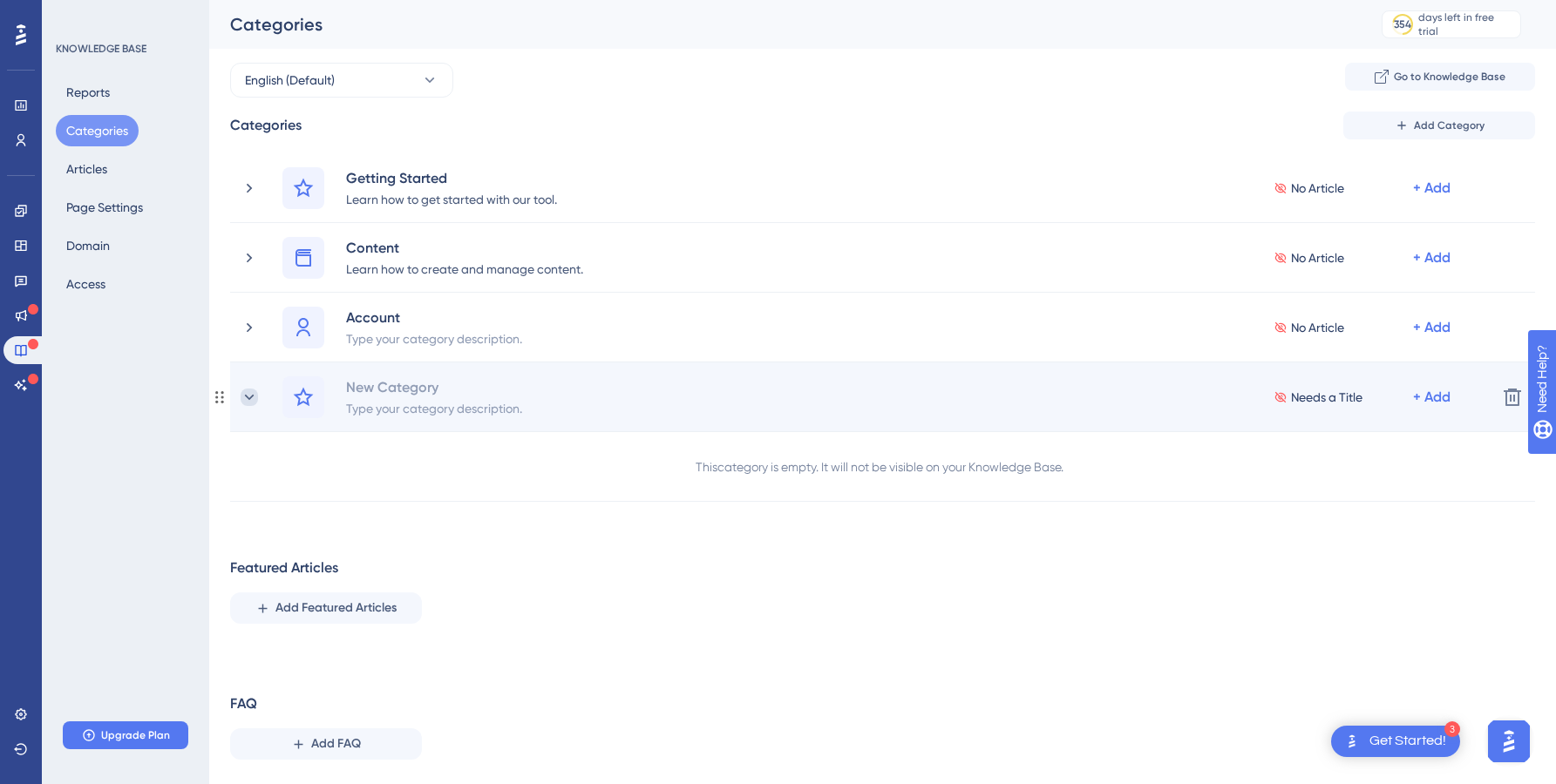
click at [249, 400] on icon at bounding box center [250, 398] width 18 height 18
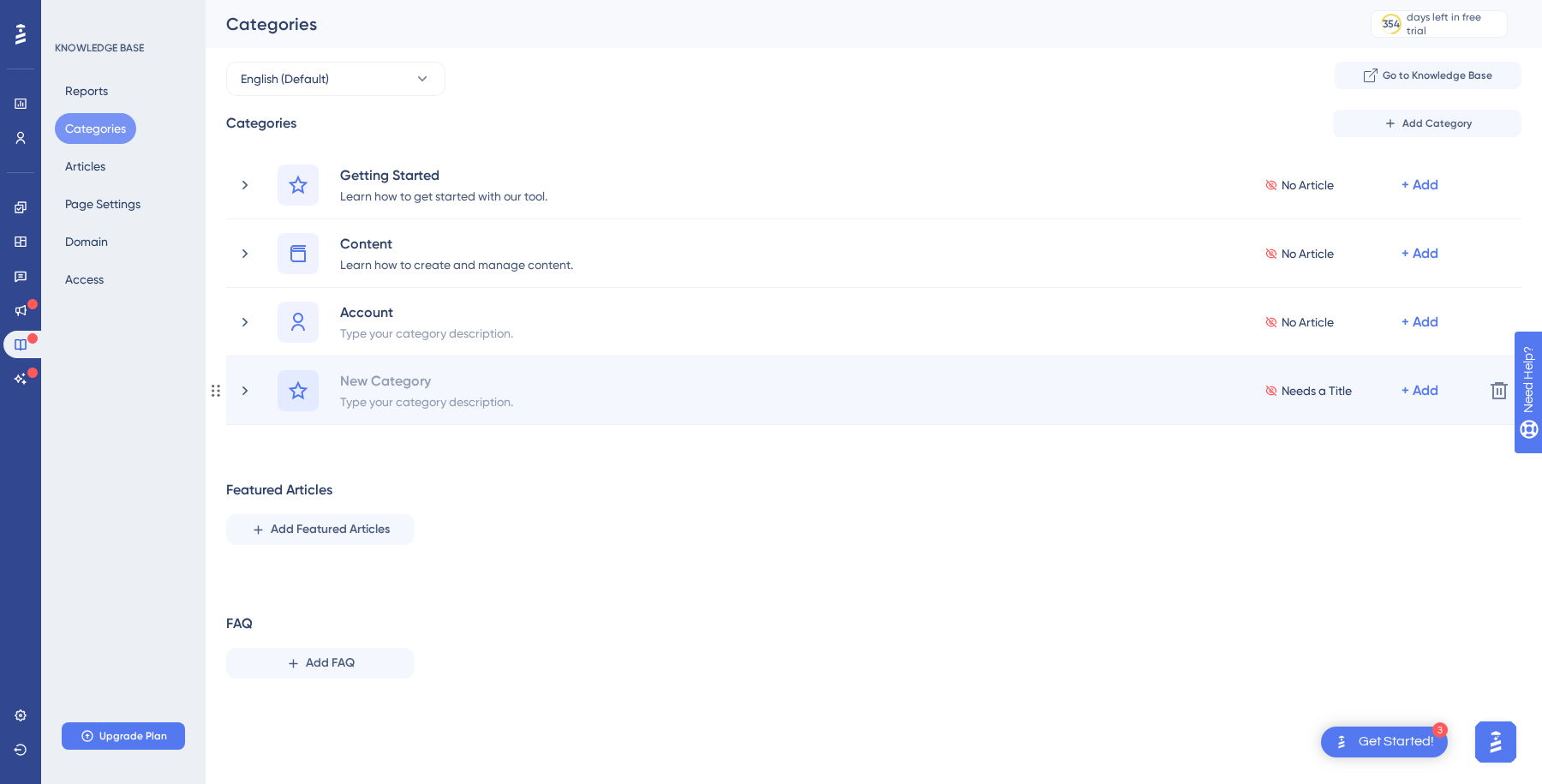
click at [307, 397] on icon at bounding box center [297, 390] width 20 height 20
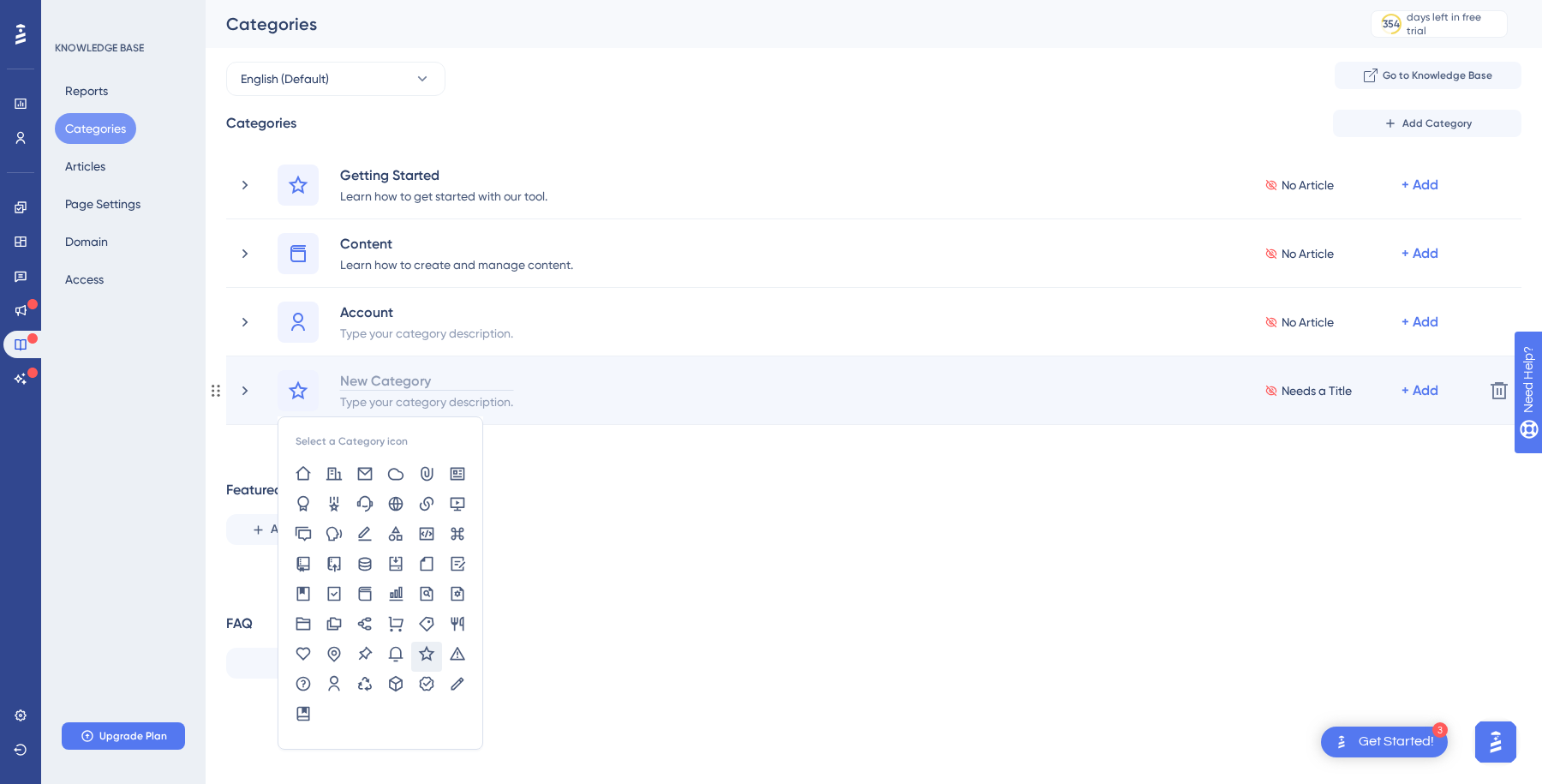
click at [427, 379] on div "New Category" at bounding box center [426, 380] width 175 height 20
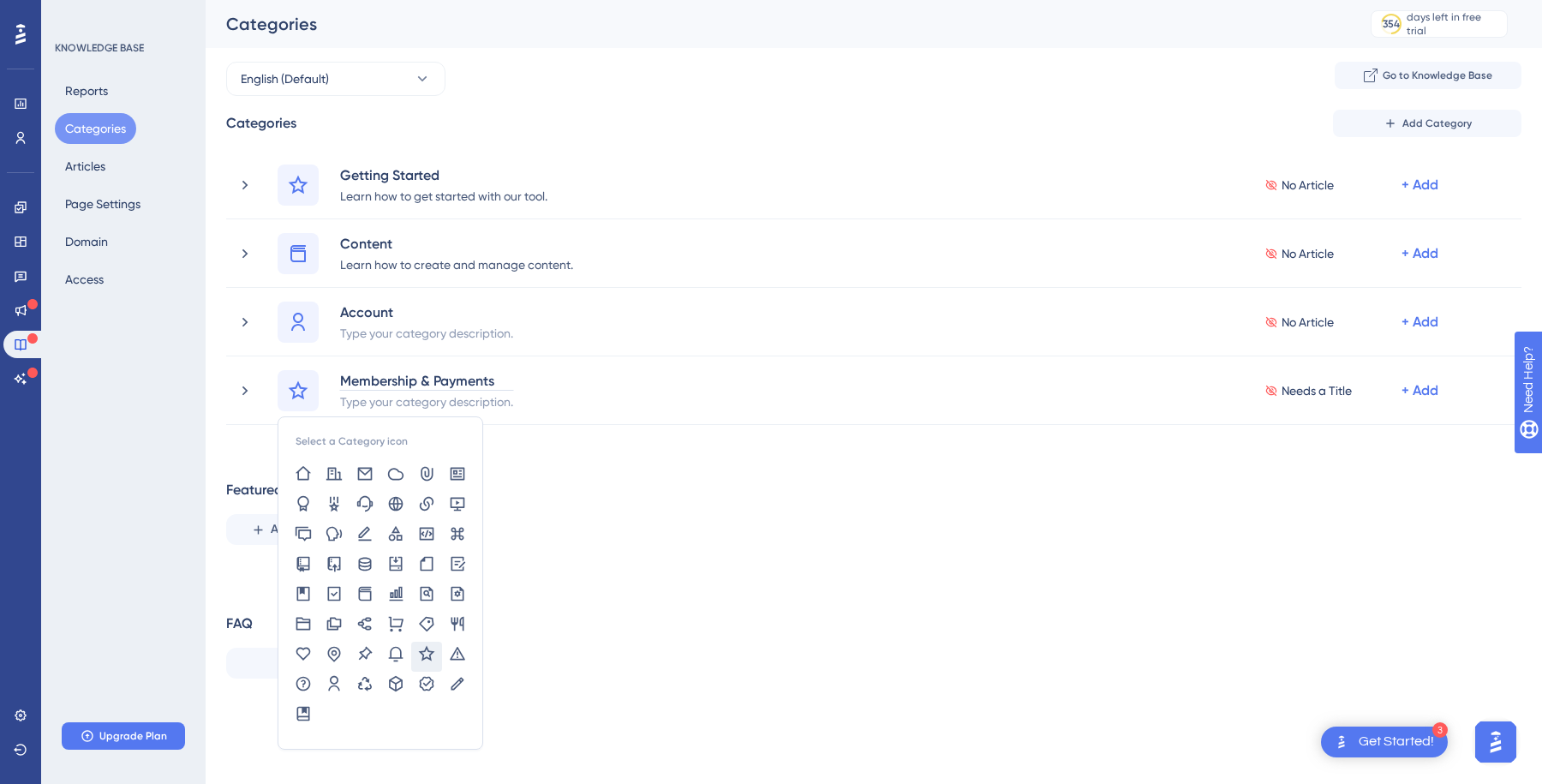
click at [637, 481] on div "Performance Users Engagement Widgets Feedback Product Updates Knowledge Base AI…" at bounding box center [874, 360] width 1337 height 720
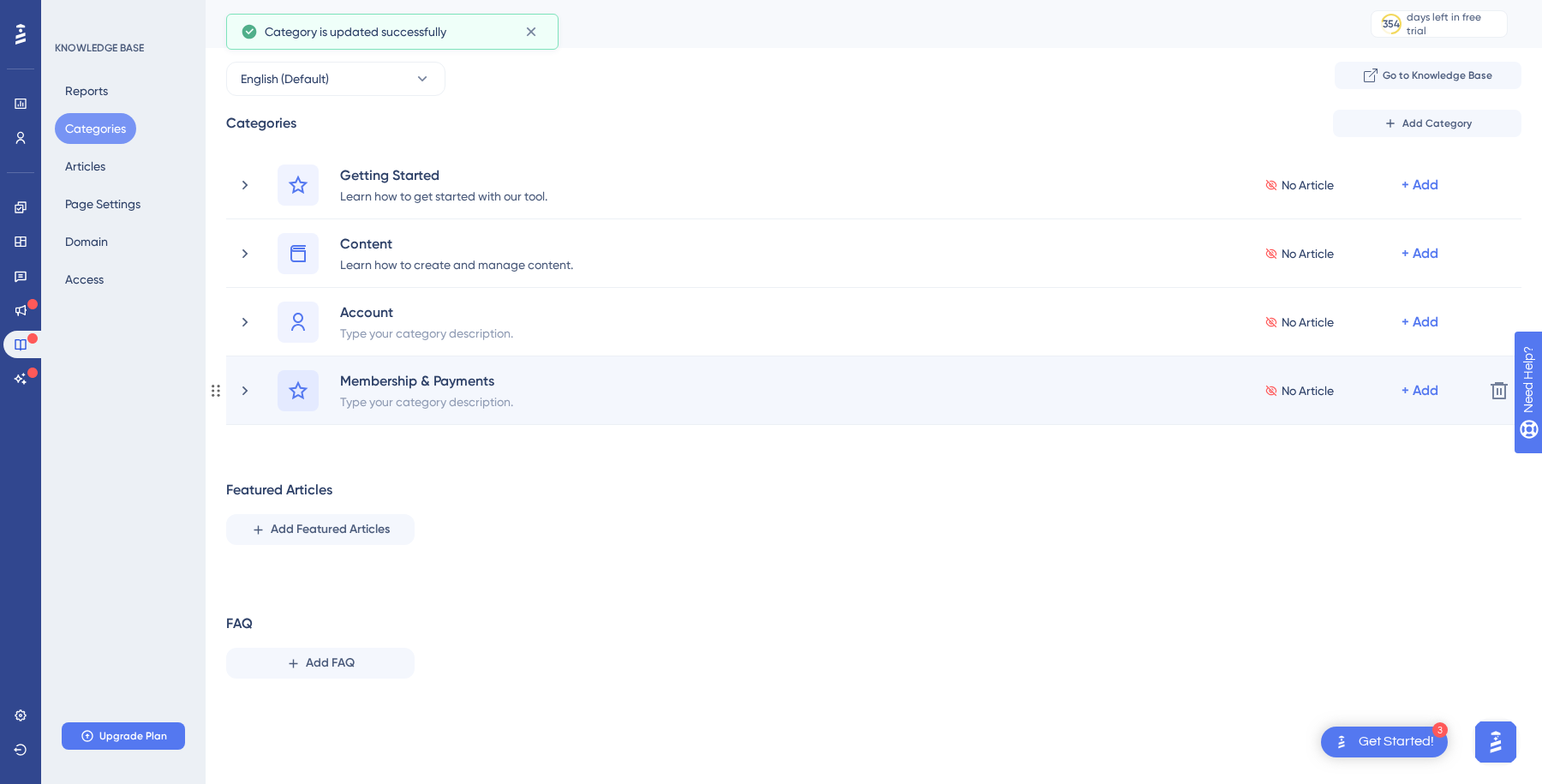
click at [307, 395] on icon at bounding box center [297, 390] width 20 height 20
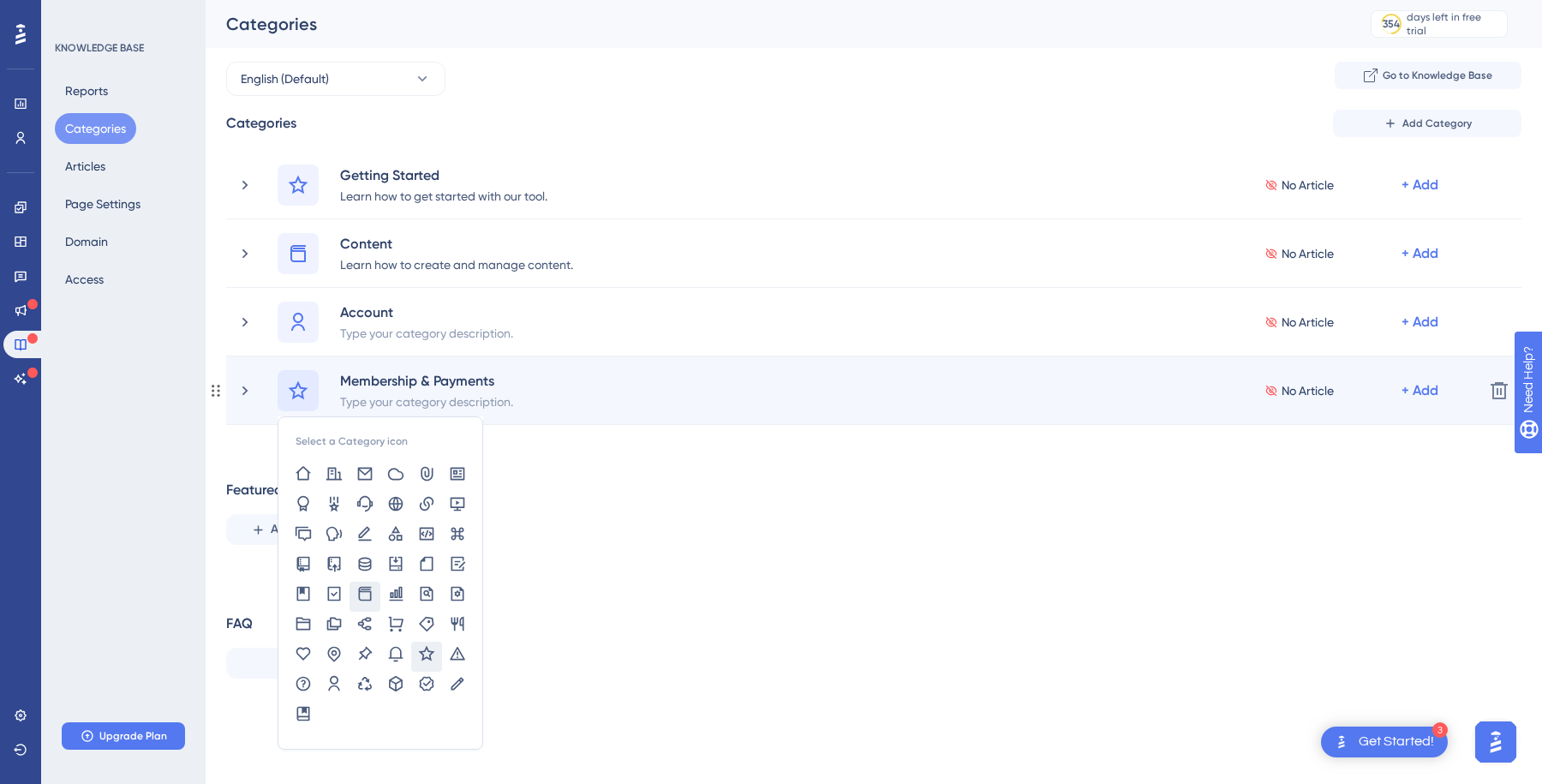
click at [361, 595] on icon at bounding box center [365, 594] width 18 height 18
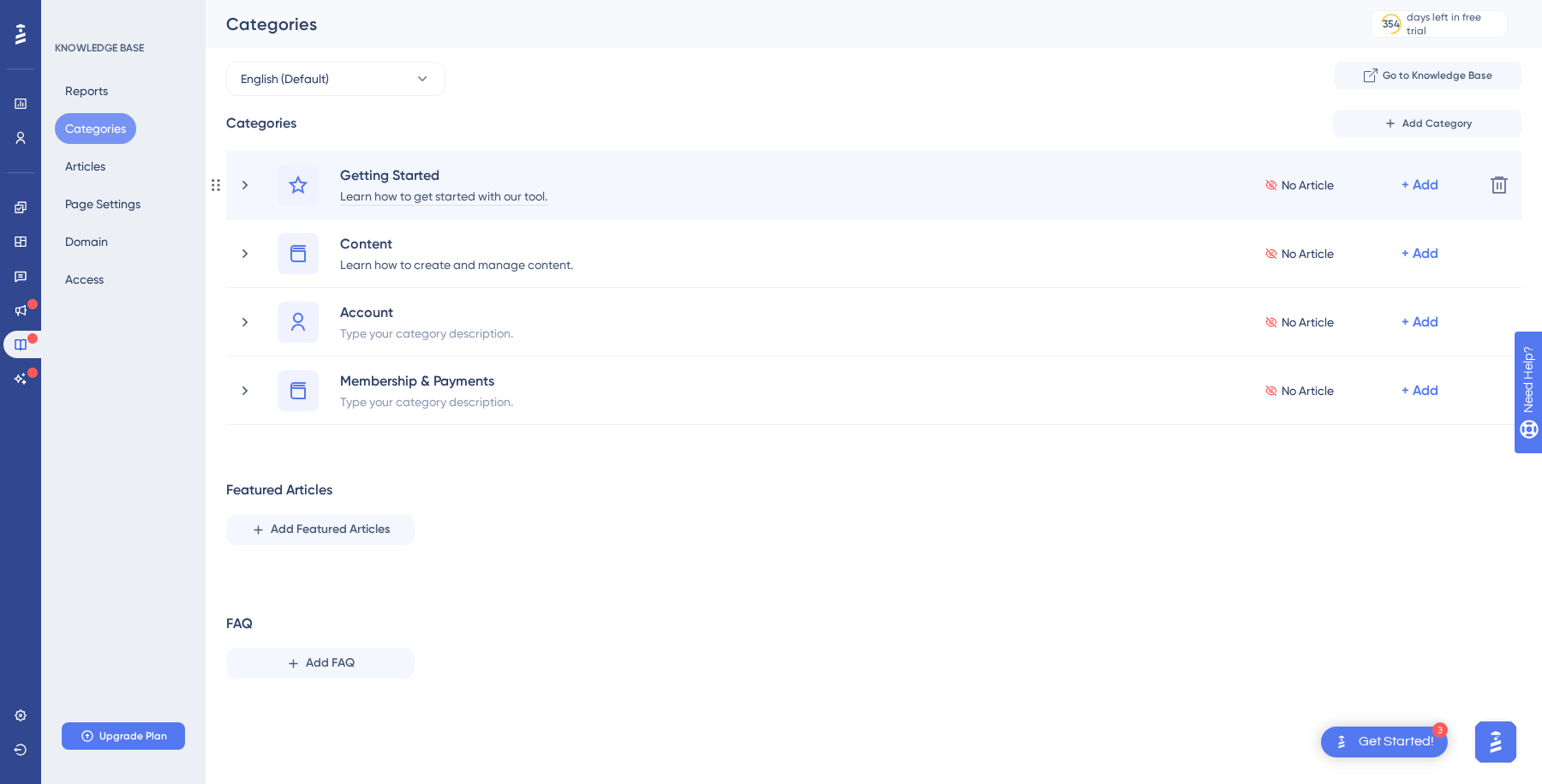
click at [481, 193] on div "Learn how to get started with our tool." at bounding box center [444, 195] width 209 height 20
click at [483, 198] on div "Learn how to get started with our tool." at bounding box center [444, 195] width 209 height 20
click at [511, 198] on div "Learn how to get started with our tool." at bounding box center [444, 195] width 209 height 20
click at [300, 179] on icon at bounding box center [297, 184] width 20 height 20
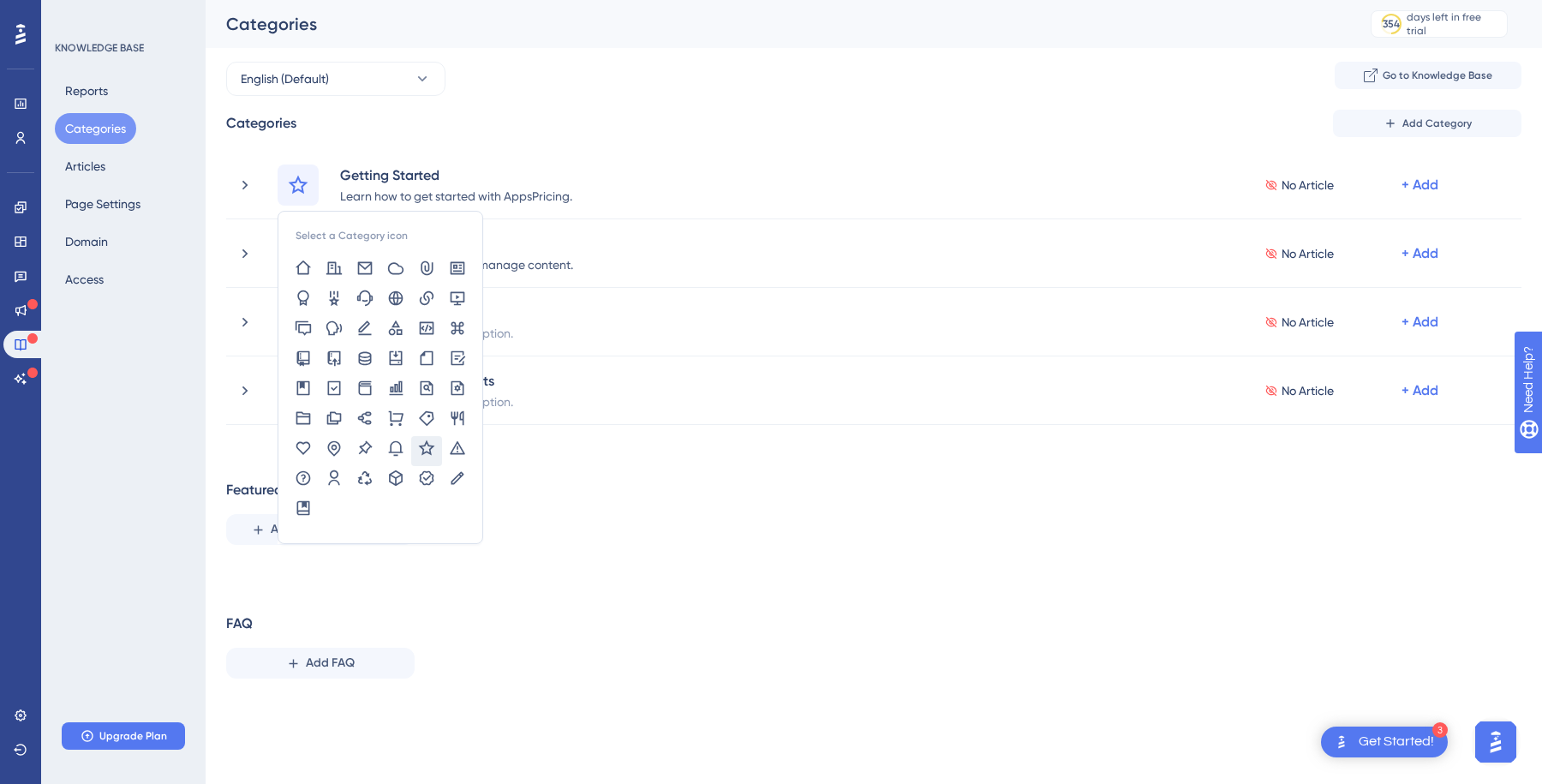
click at [550, 497] on div "Featured Articles Add Featured Articles" at bounding box center [874, 512] width 1296 height 65
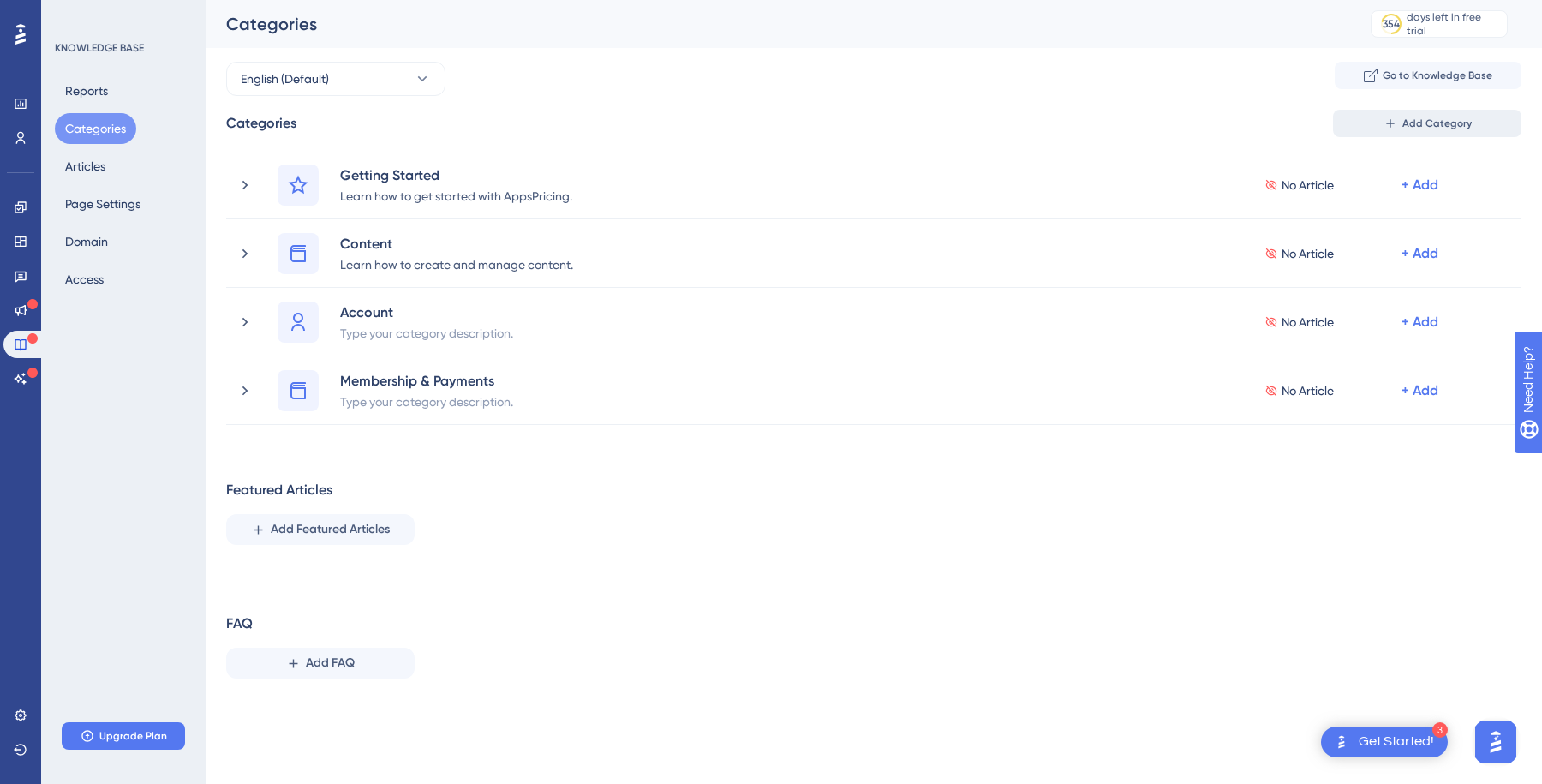
click at [1434, 126] on span "Add Category" at bounding box center [1437, 124] width 69 height 14
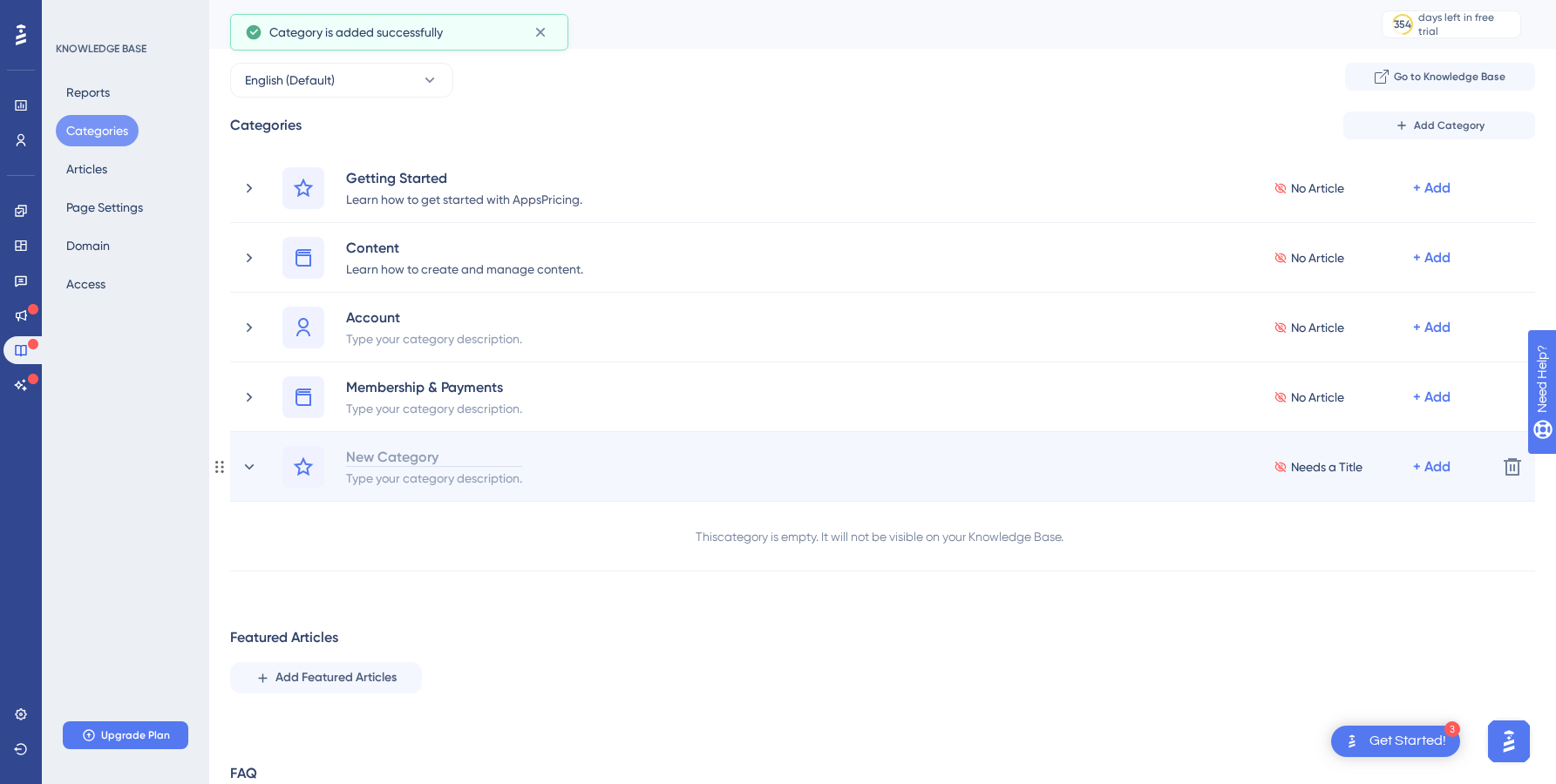
click at [402, 451] on div "New Category" at bounding box center [434, 456] width 178 height 21
click at [369, 457] on div "New Category" at bounding box center [434, 456] width 178 height 21
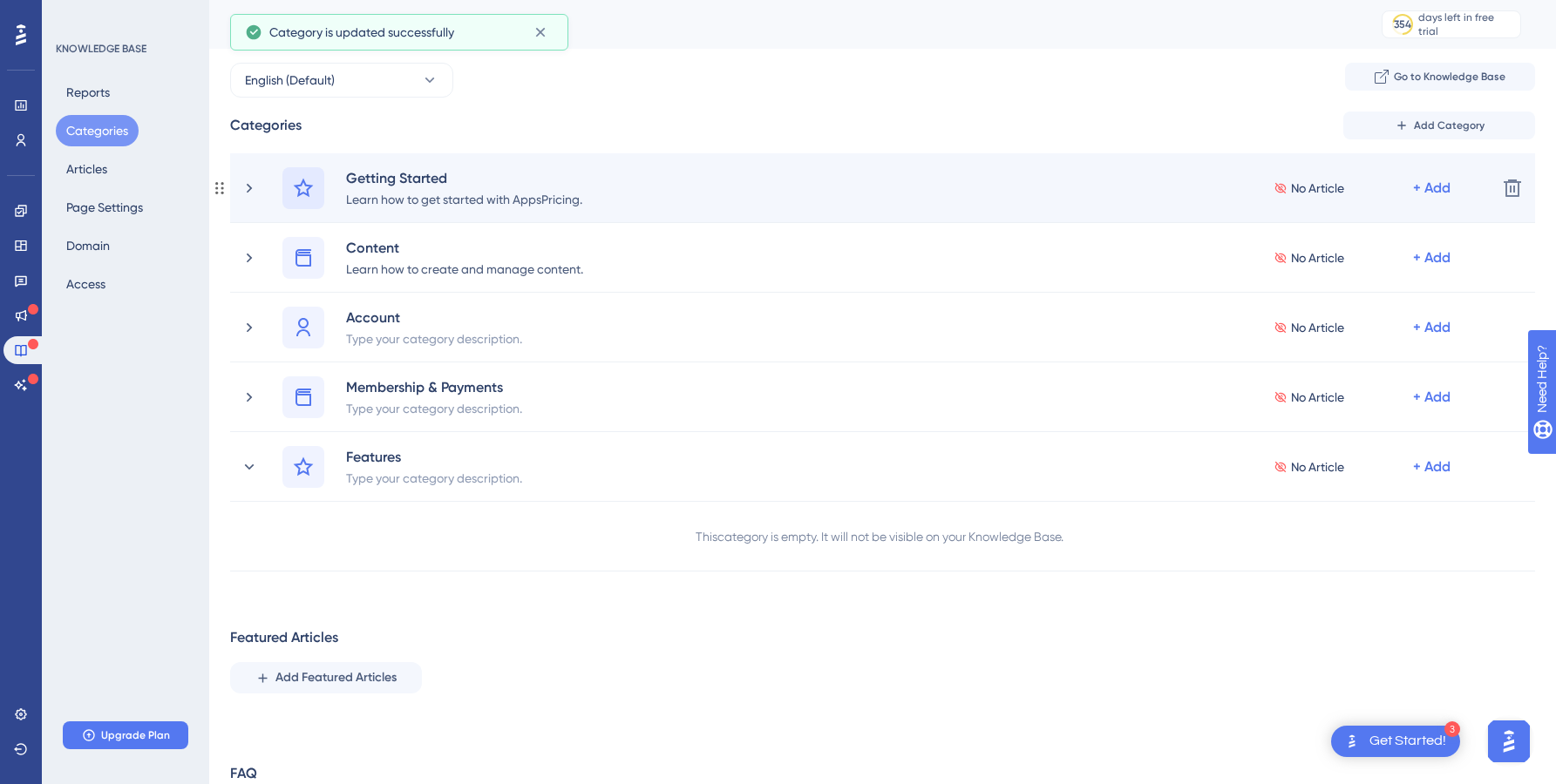
click at [310, 187] on icon at bounding box center [302, 187] width 21 height 21
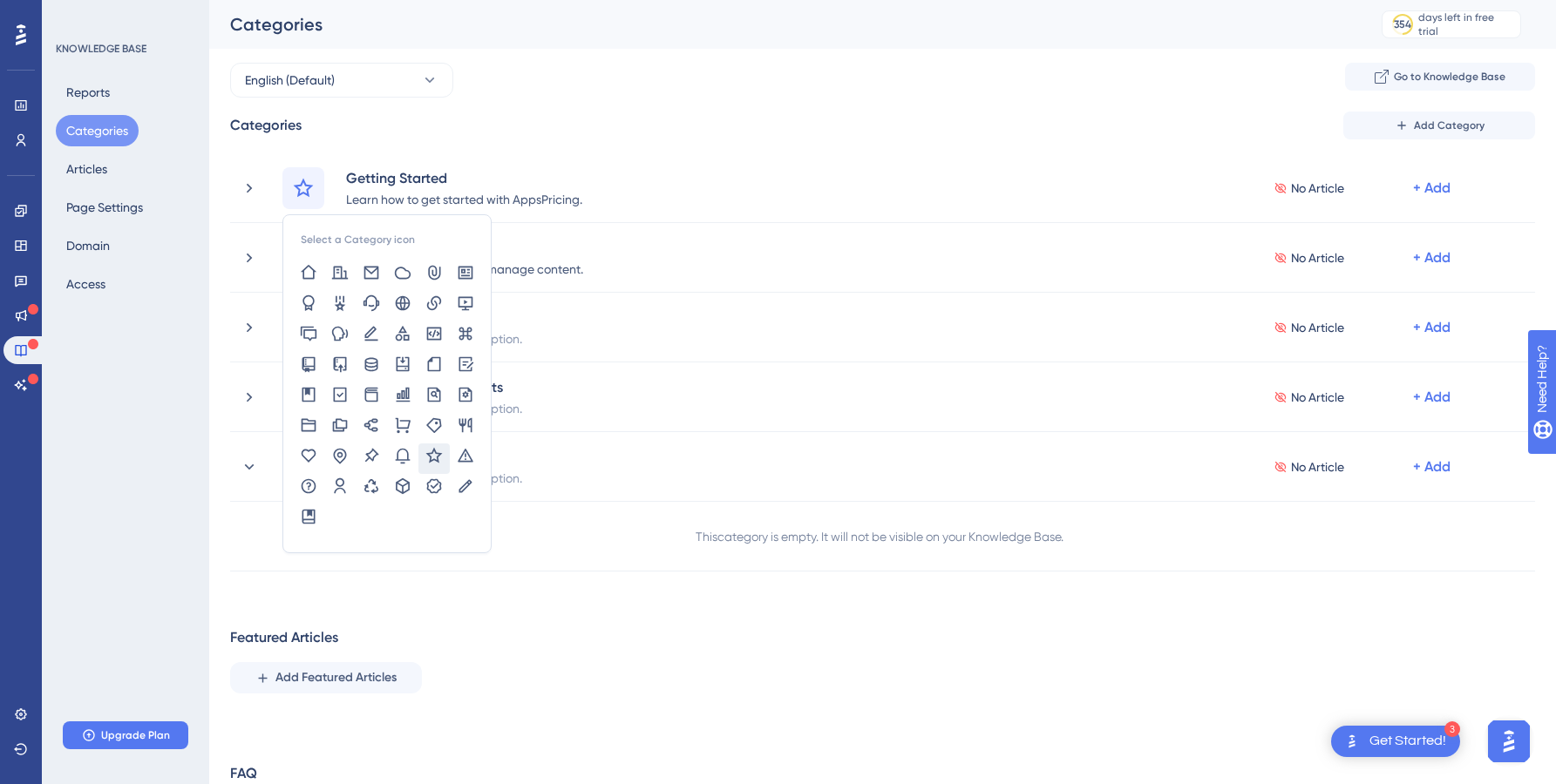
click at [527, 615] on div "Categories Add Category Select a Category icon Getting Started Learn how to get…" at bounding box center [882, 477] width 1304 height 732
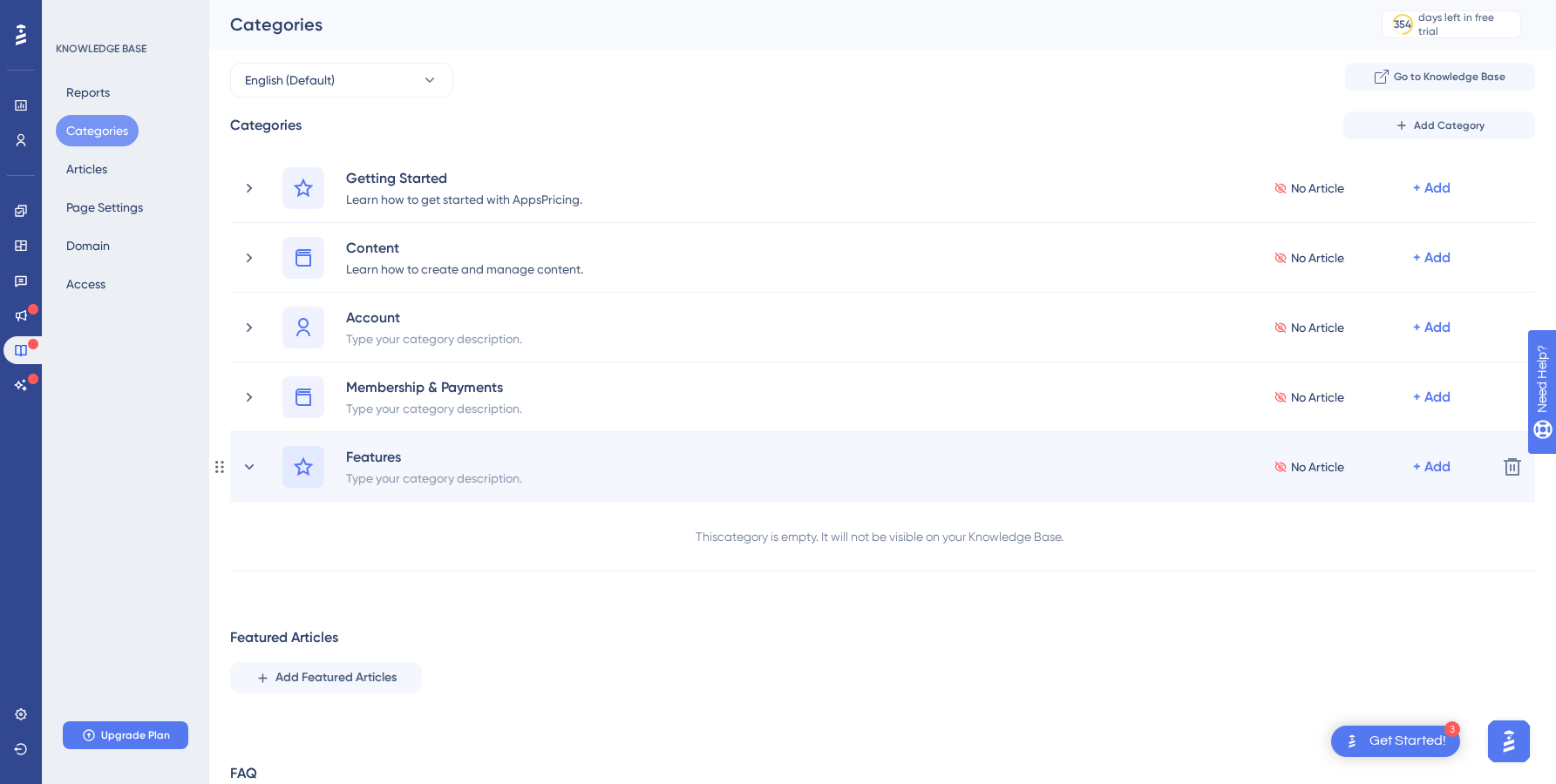
click at [297, 475] on icon at bounding box center [303, 466] width 20 height 19
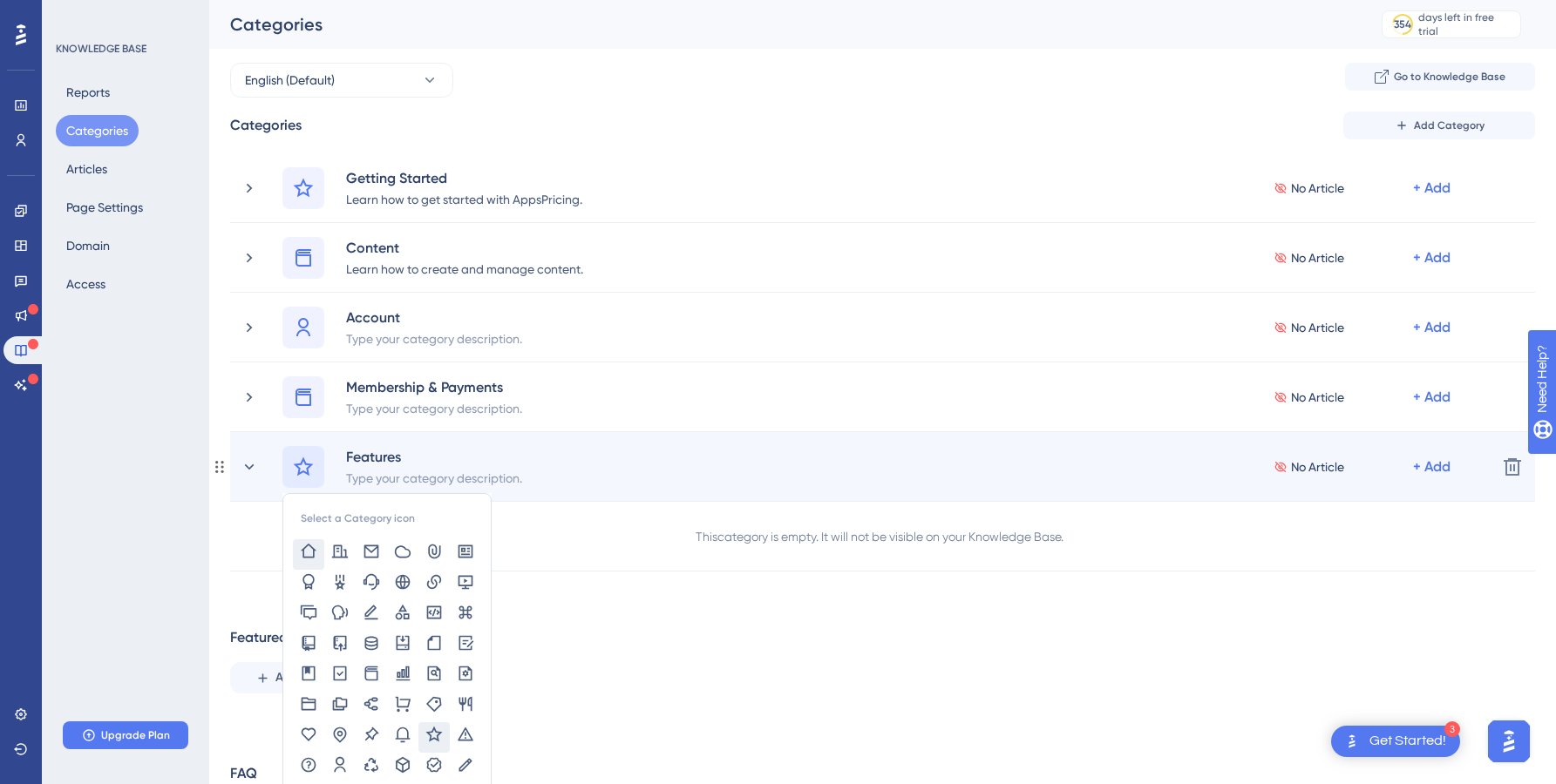
click at [311, 556] on icon at bounding box center [309, 552] width 18 height 18
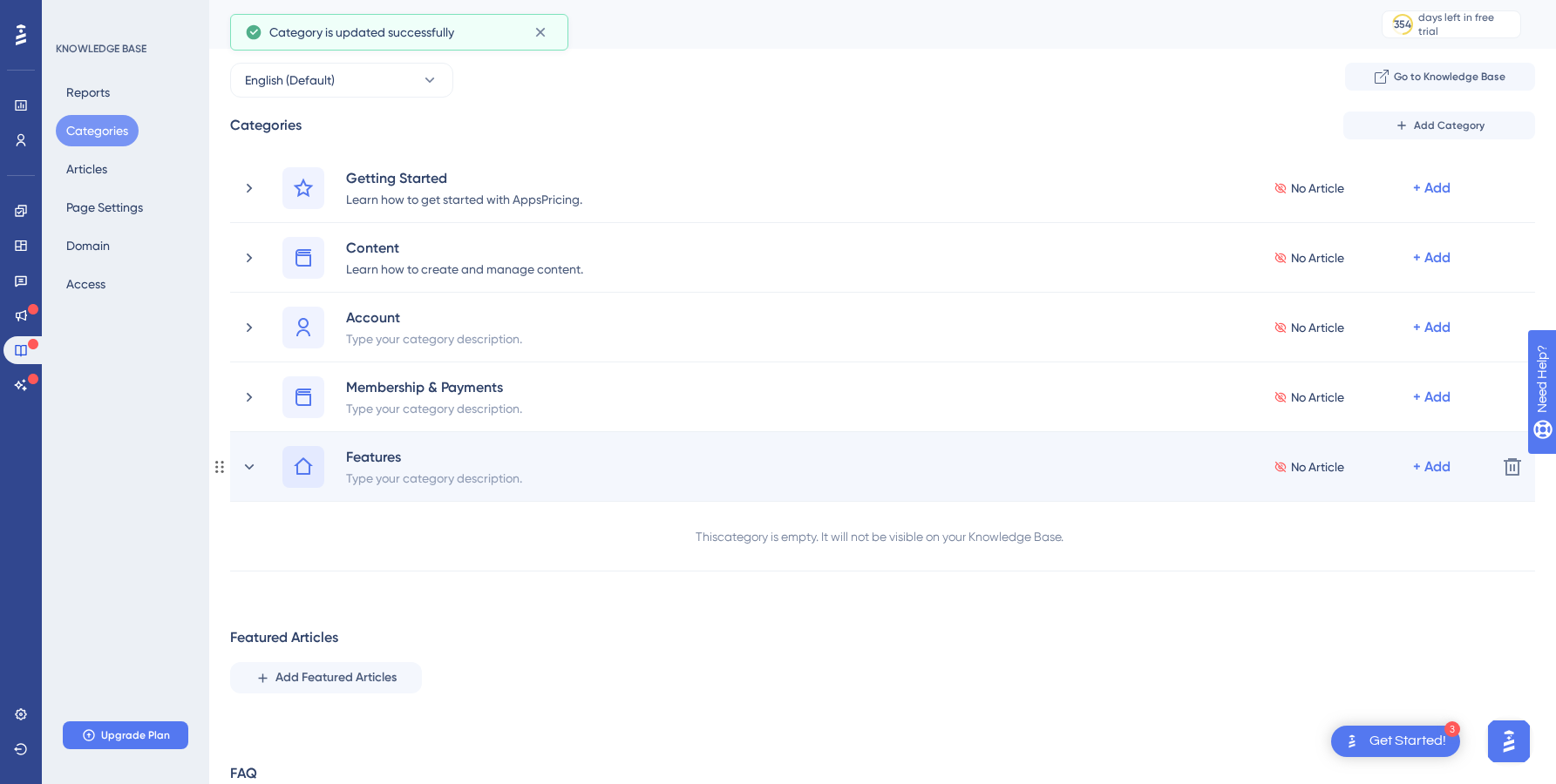
click at [302, 469] on icon at bounding box center [302, 466] width 21 height 21
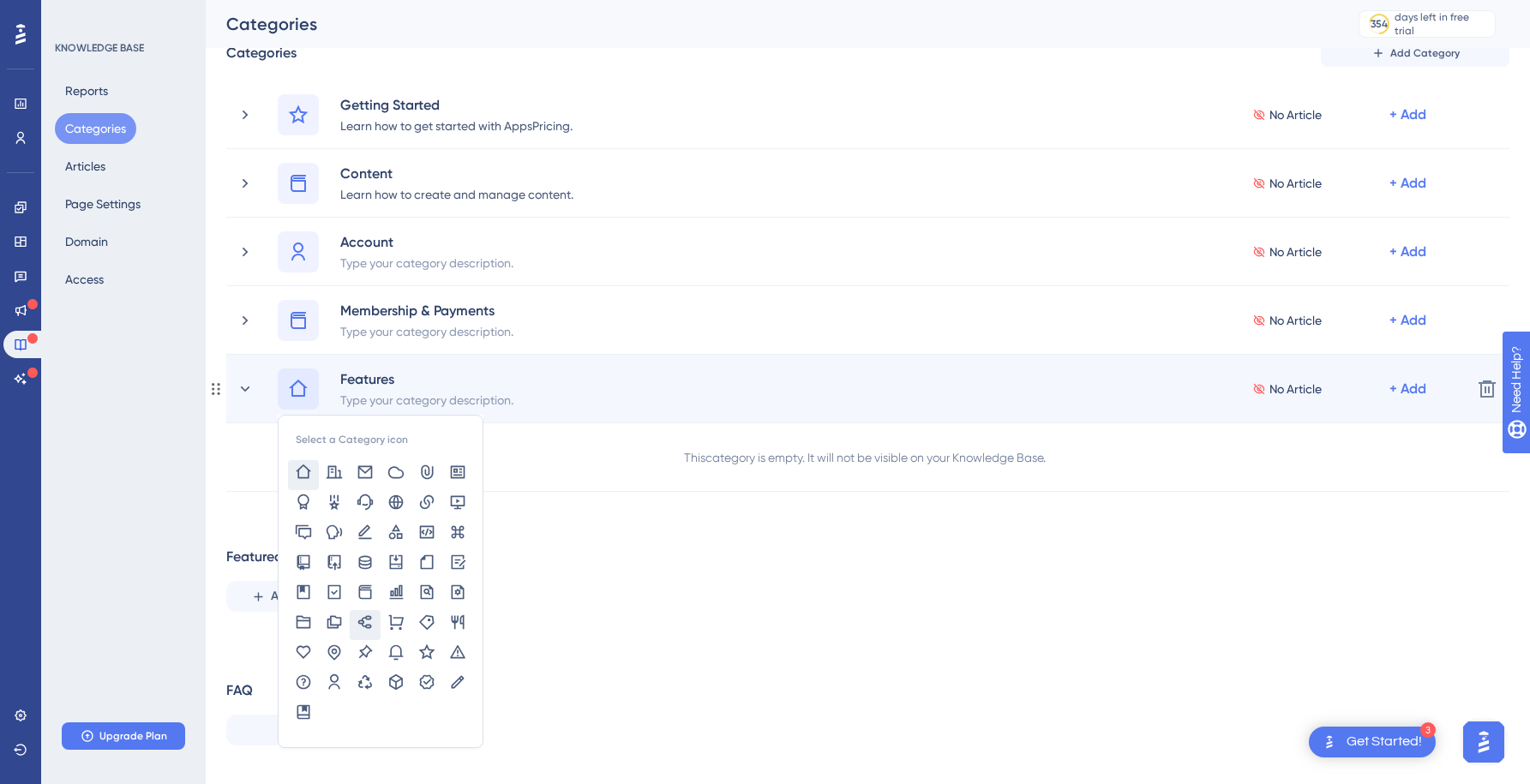
scroll to position [100, 0]
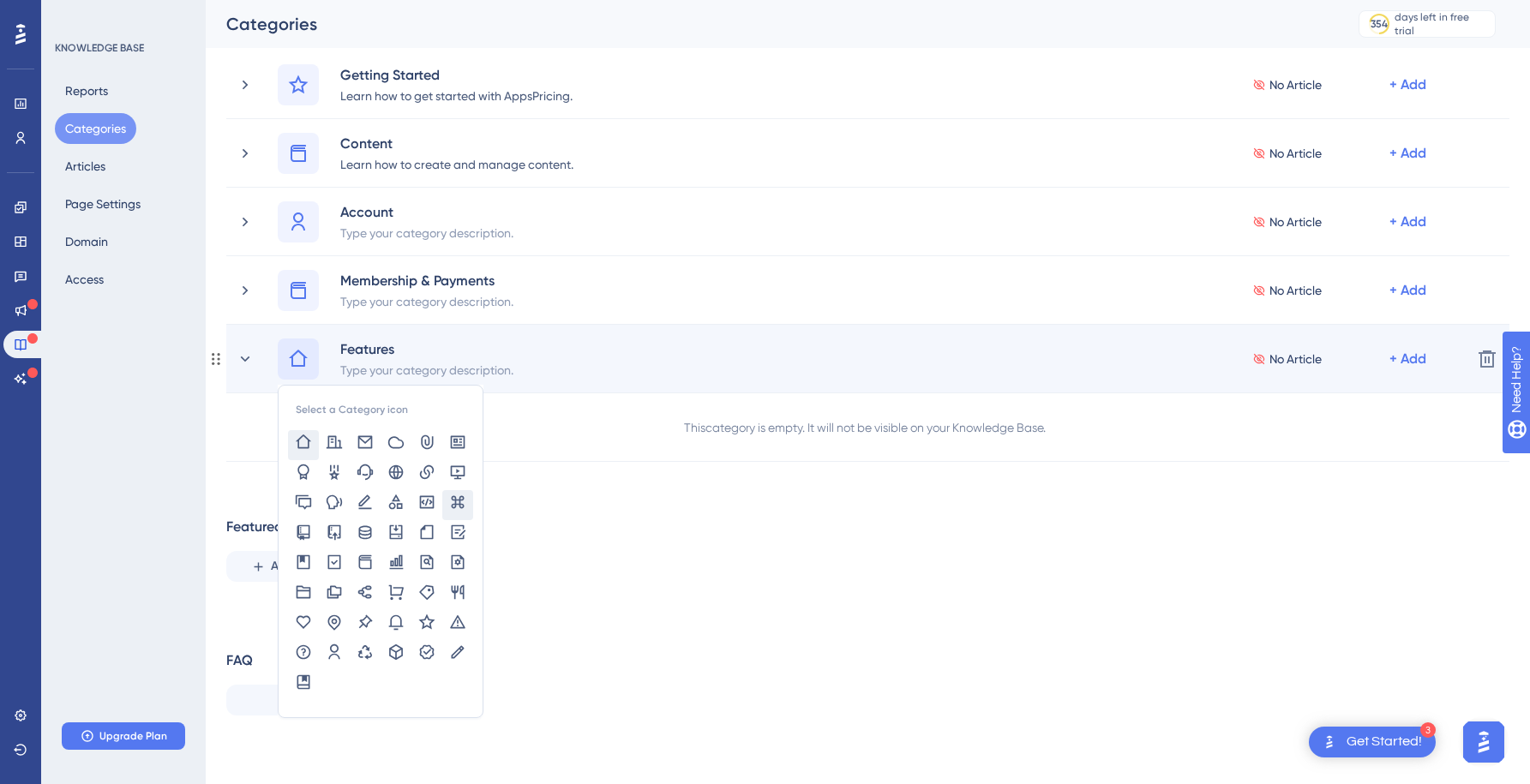
click at [461, 498] on icon at bounding box center [458, 502] width 13 height 13
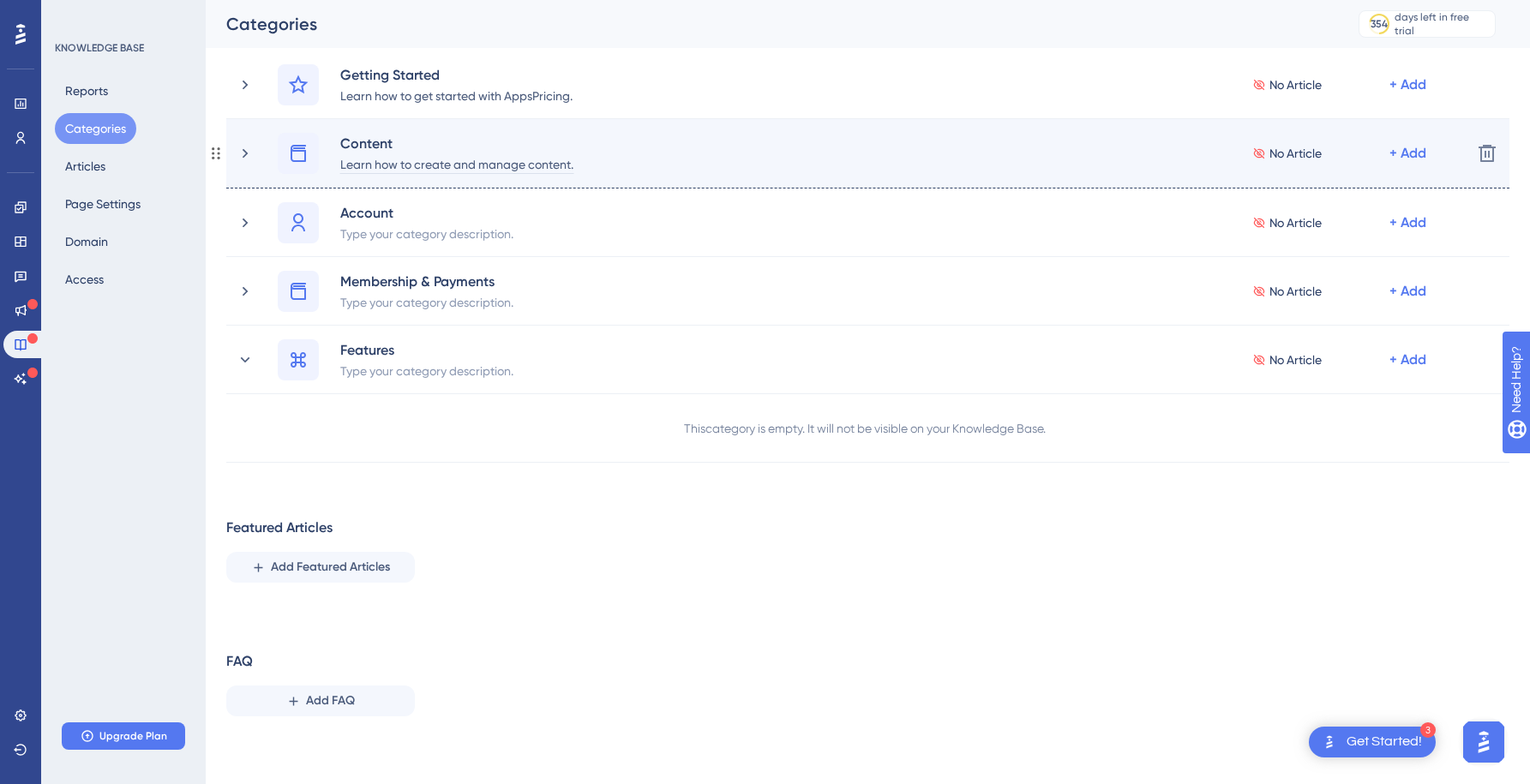
click at [523, 169] on div "Learn how to create and manage content." at bounding box center [457, 163] width 235 height 20
click at [705, 157] on div "Content Learn how to create and manage content. No Article + Add" at bounding box center [868, 153] width 1180 height 41
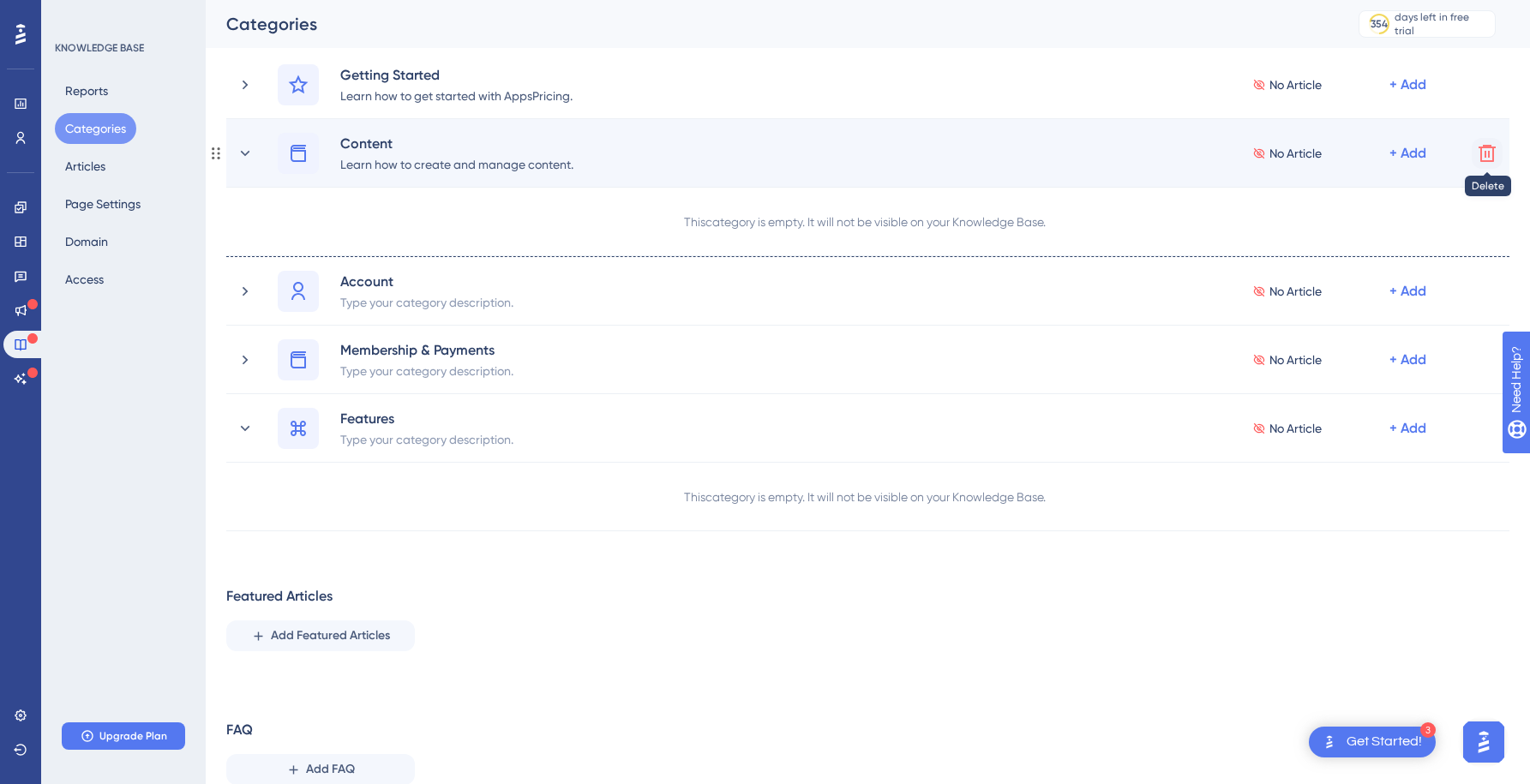
click at [1491, 154] on icon at bounding box center [1486, 153] width 20 height 20
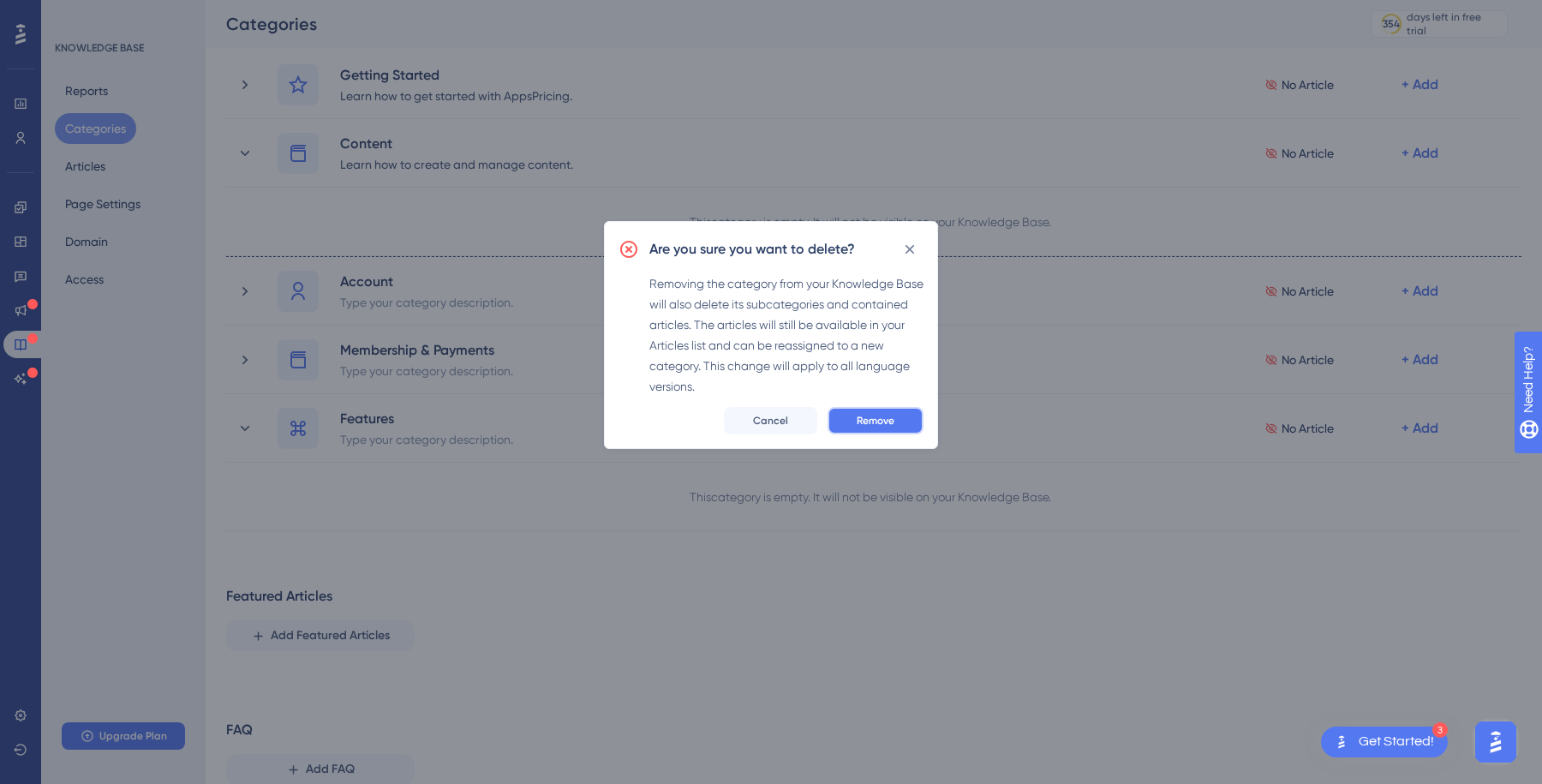
click at [878, 417] on span "Remove" at bounding box center [875, 421] width 38 height 14
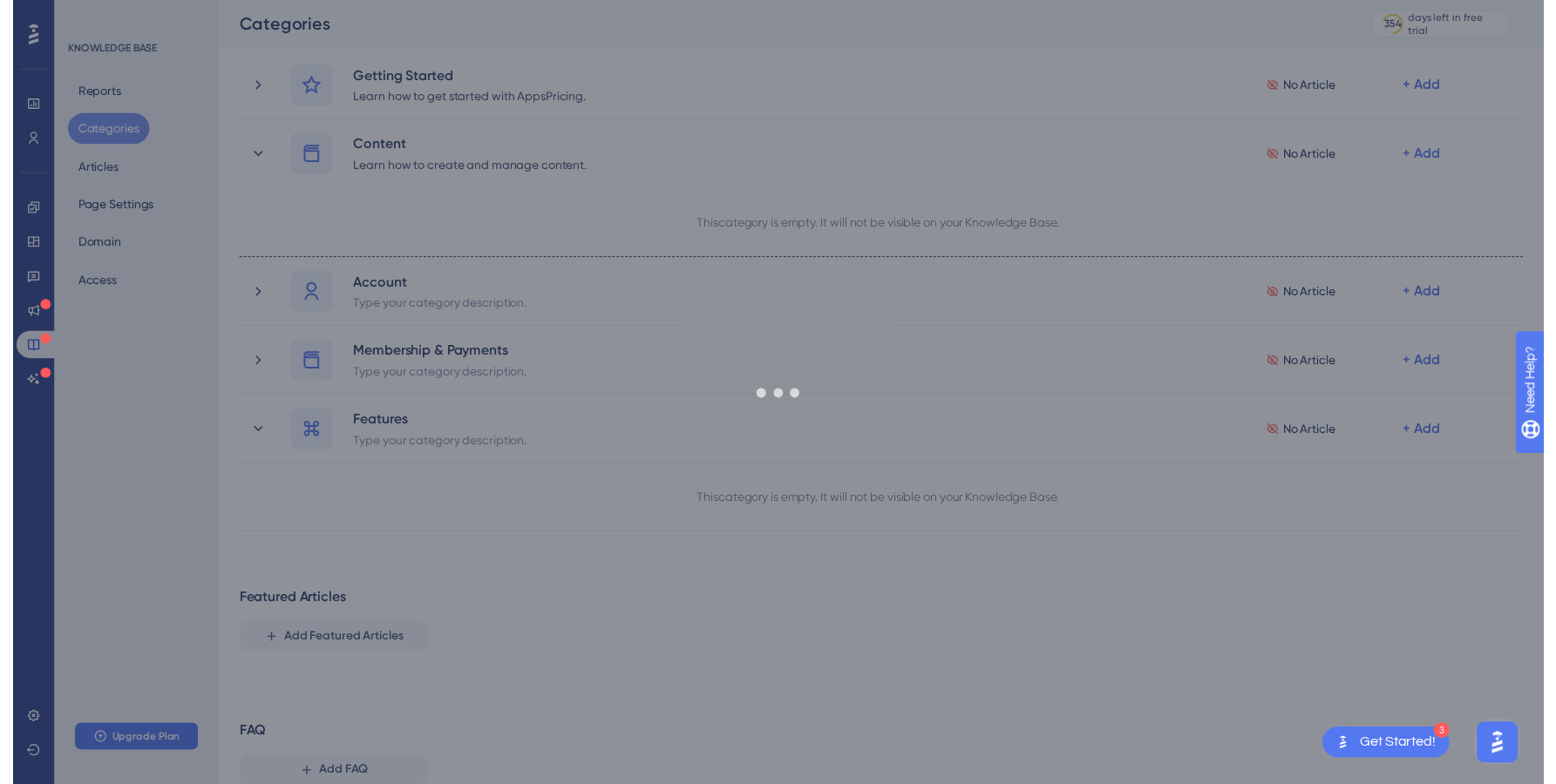
scroll to position [33, 0]
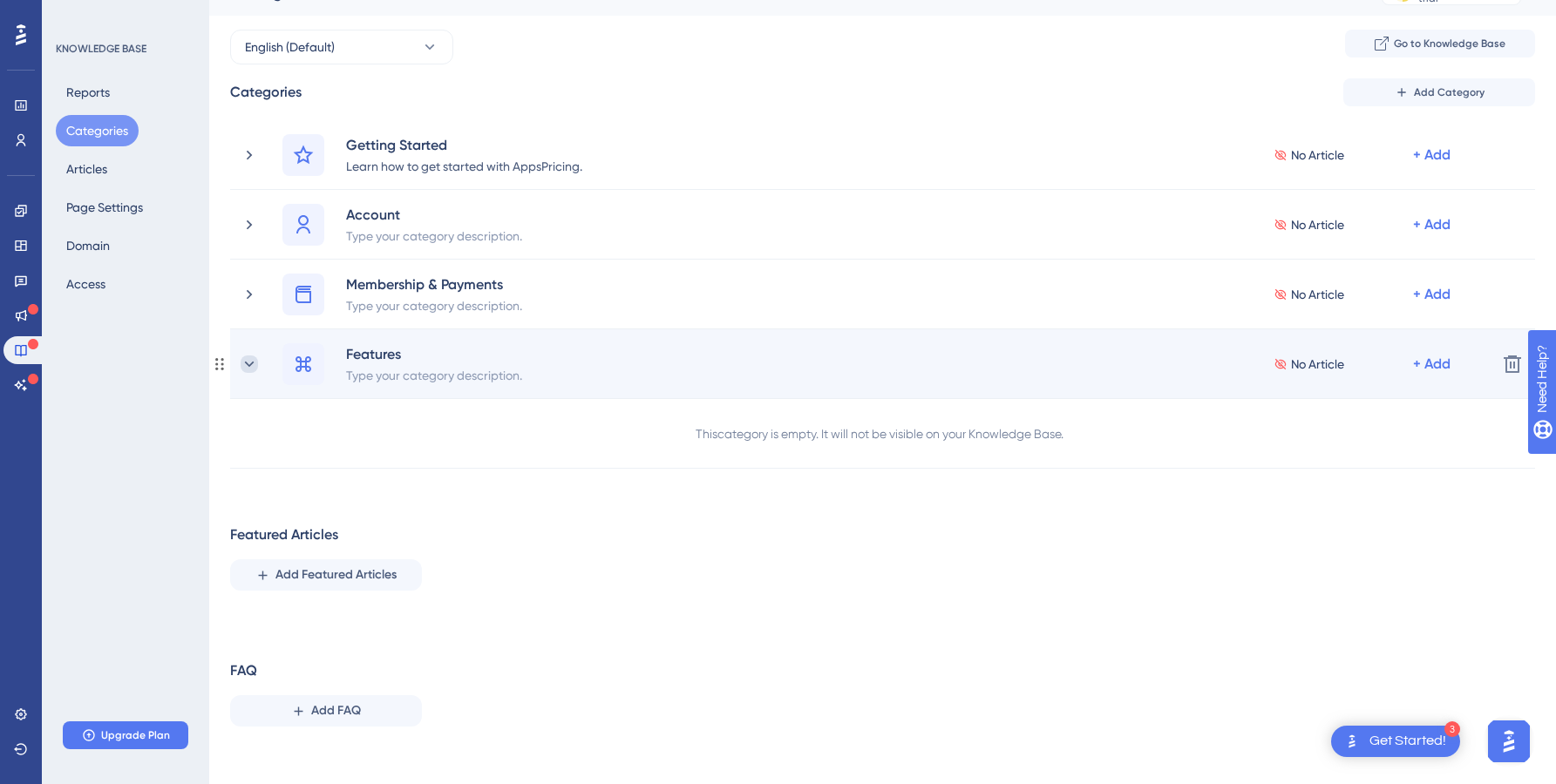
click at [254, 364] on icon at bounding box center [250, 365] width 18 height 18
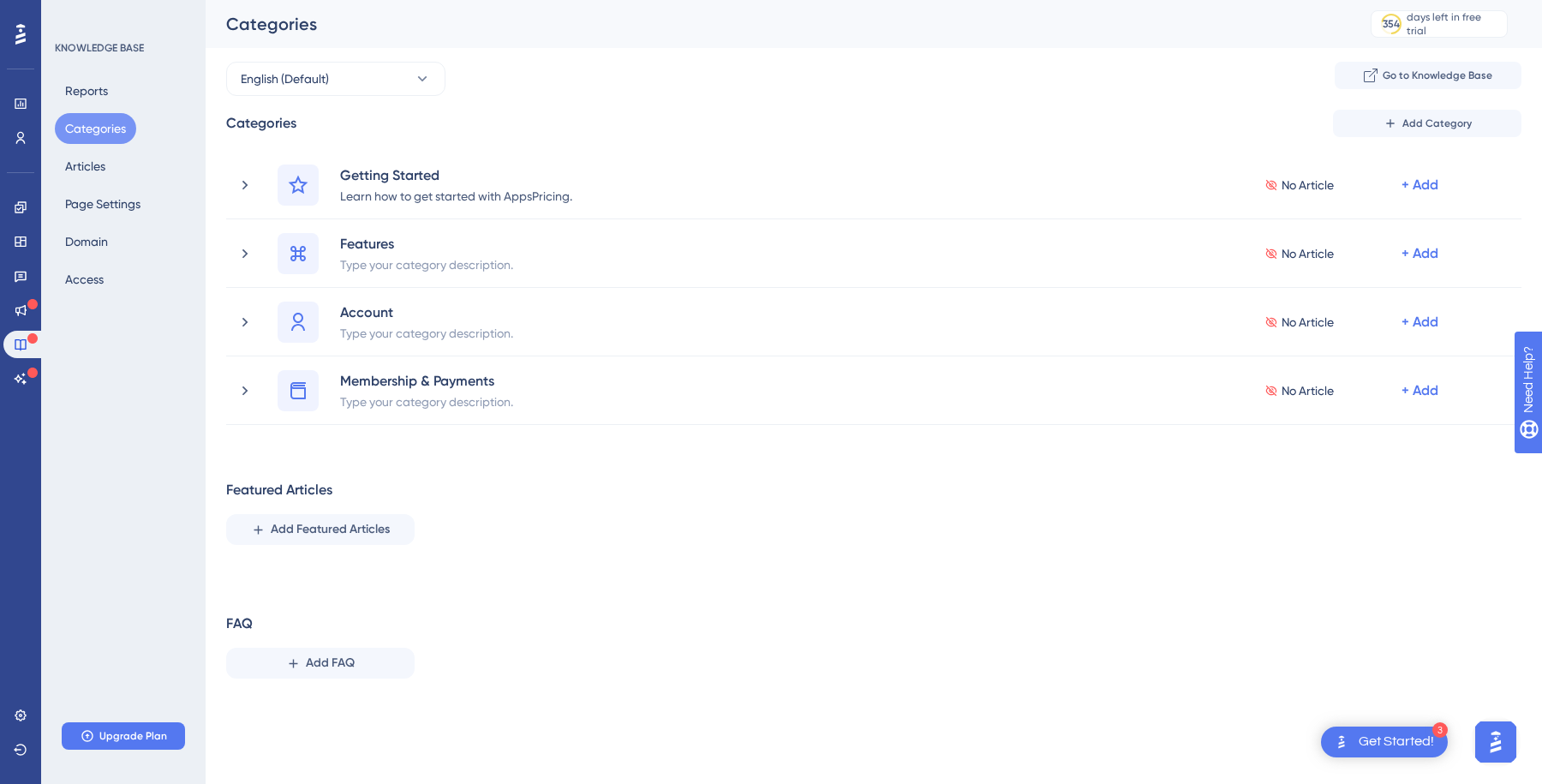
click at [545, 492] on div "Featured Articles Add Featured Articles" at bounding box center [874, 512] width 1296 height 65
click at [546, 474] on div "Categories Add Category Getting Started Learn how to get started with AppsPrici…" at bounding box center [874, 401] width 1296 height 582
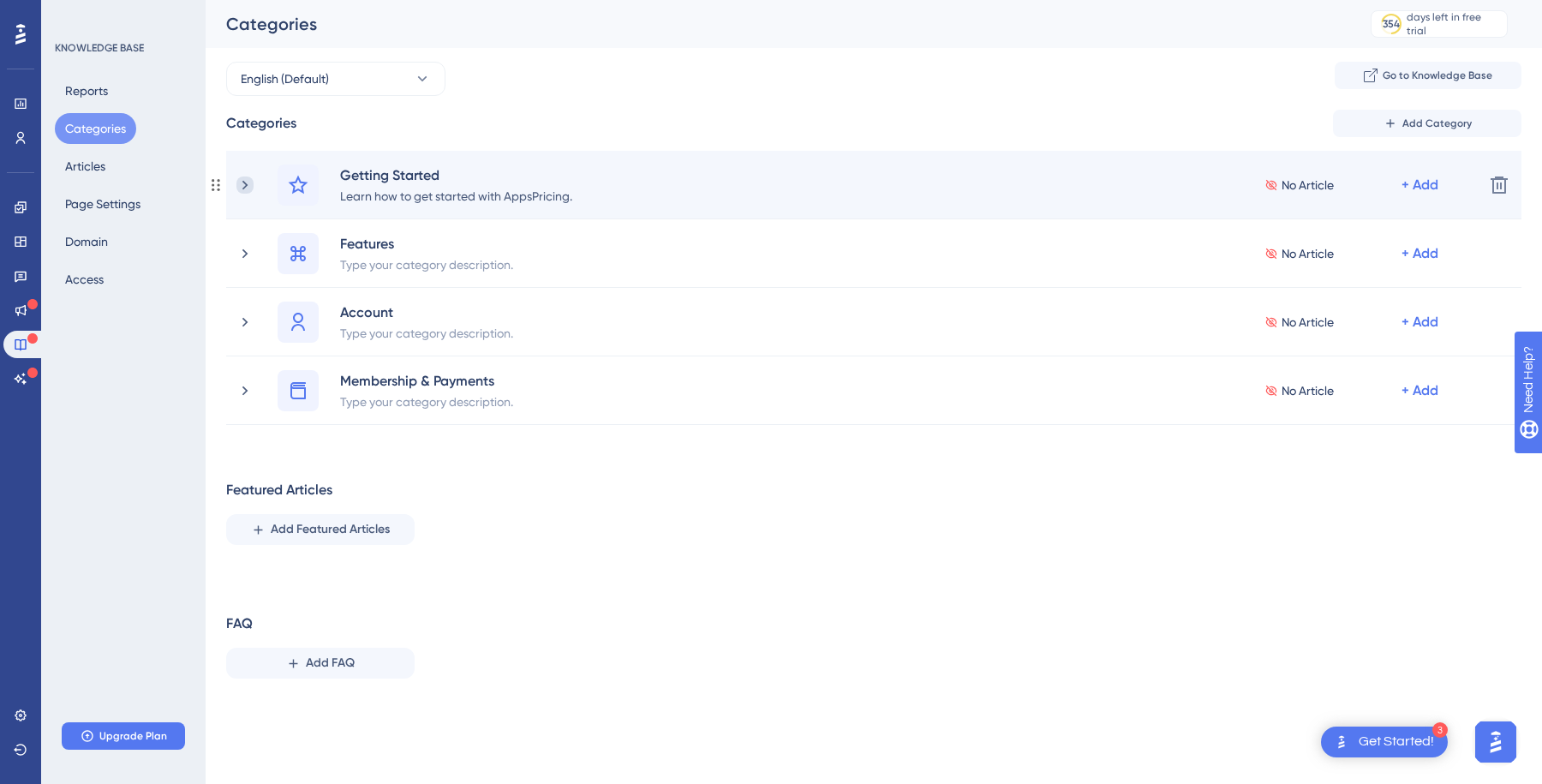
click at [246, 178] on icon at bounding box center [246, 185] width 18 height 18
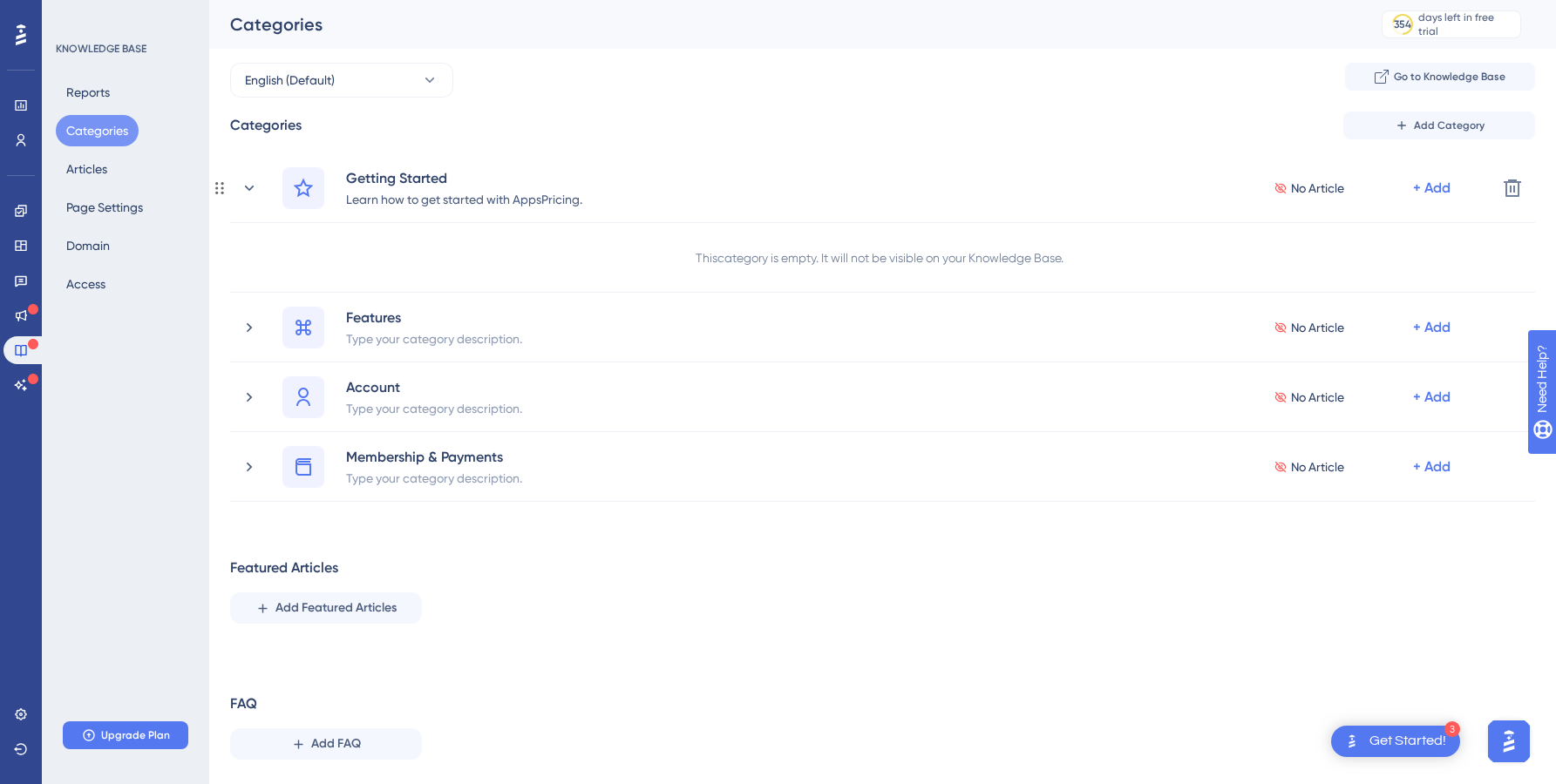
click at [250, 181] on icon at bounding box center [250, 188] width 18 height 18
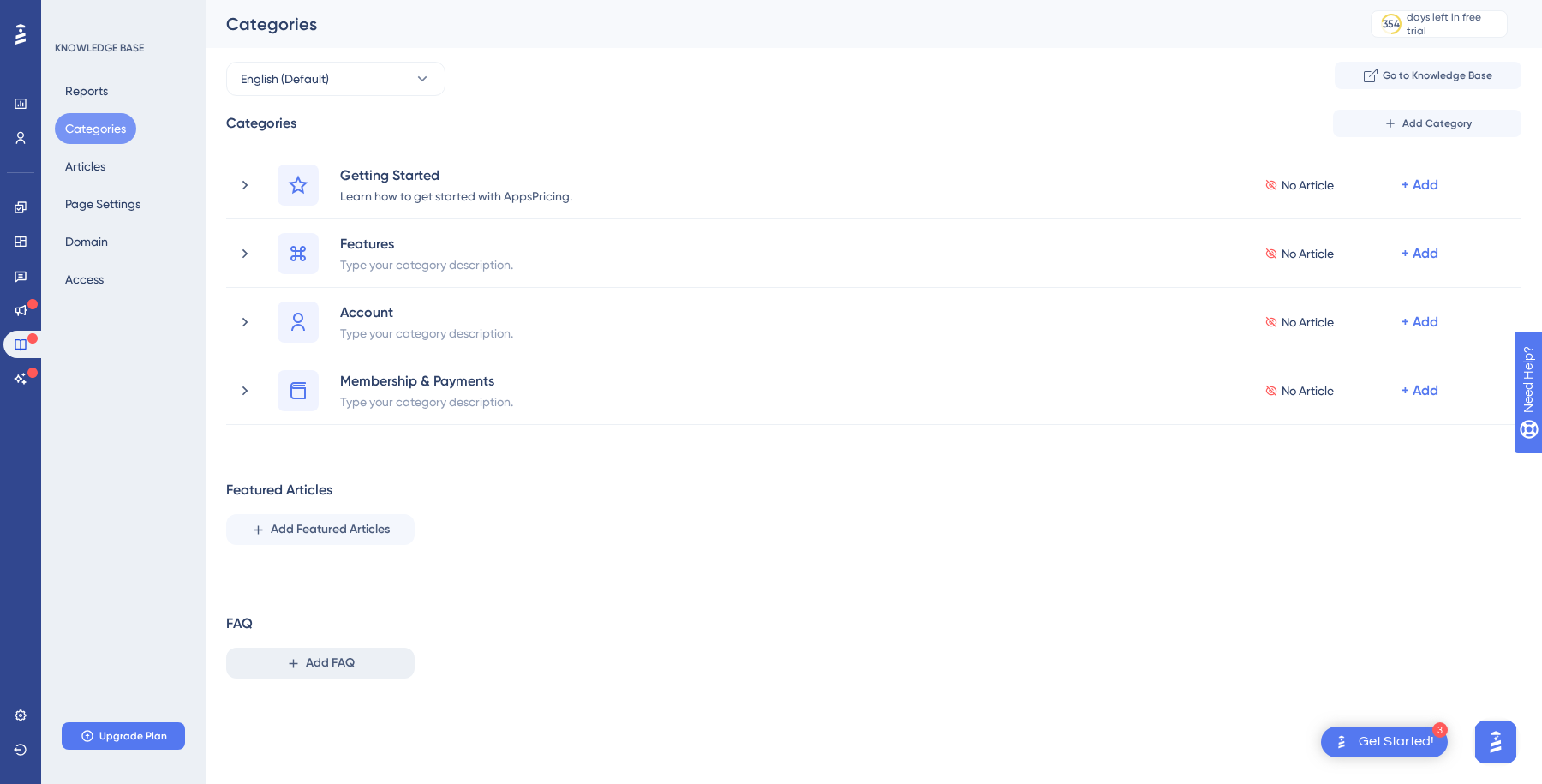
click at [306, 661] on span "Add FAQ" at bounding box center [331, 662] width 49 height 20
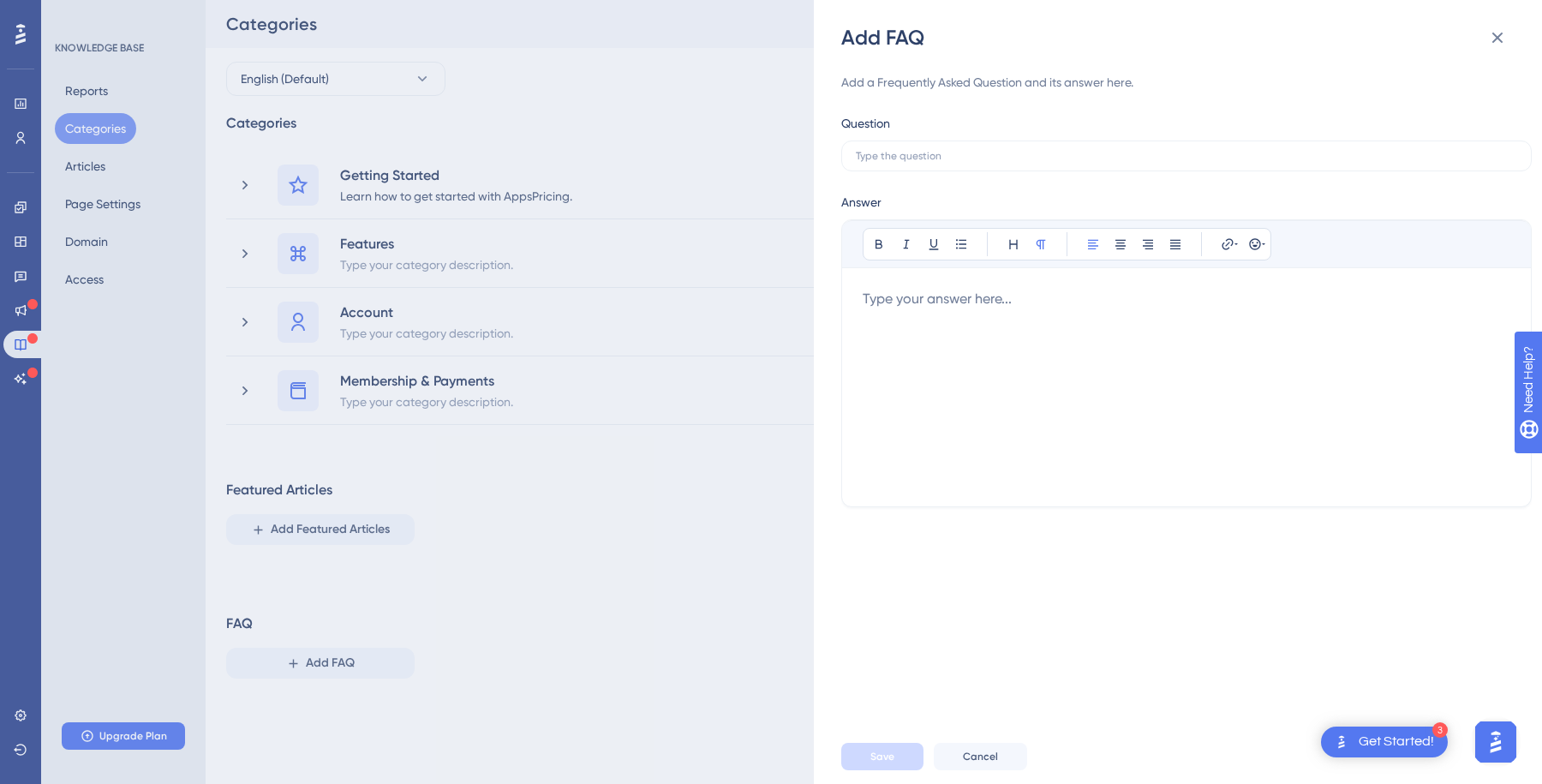
click at [432, 631] on div "Add FAQ Add a Frequently Asked Question and its answer here. Question Answer Bo…" at bounding box center [771, 392] width 1542 height 784
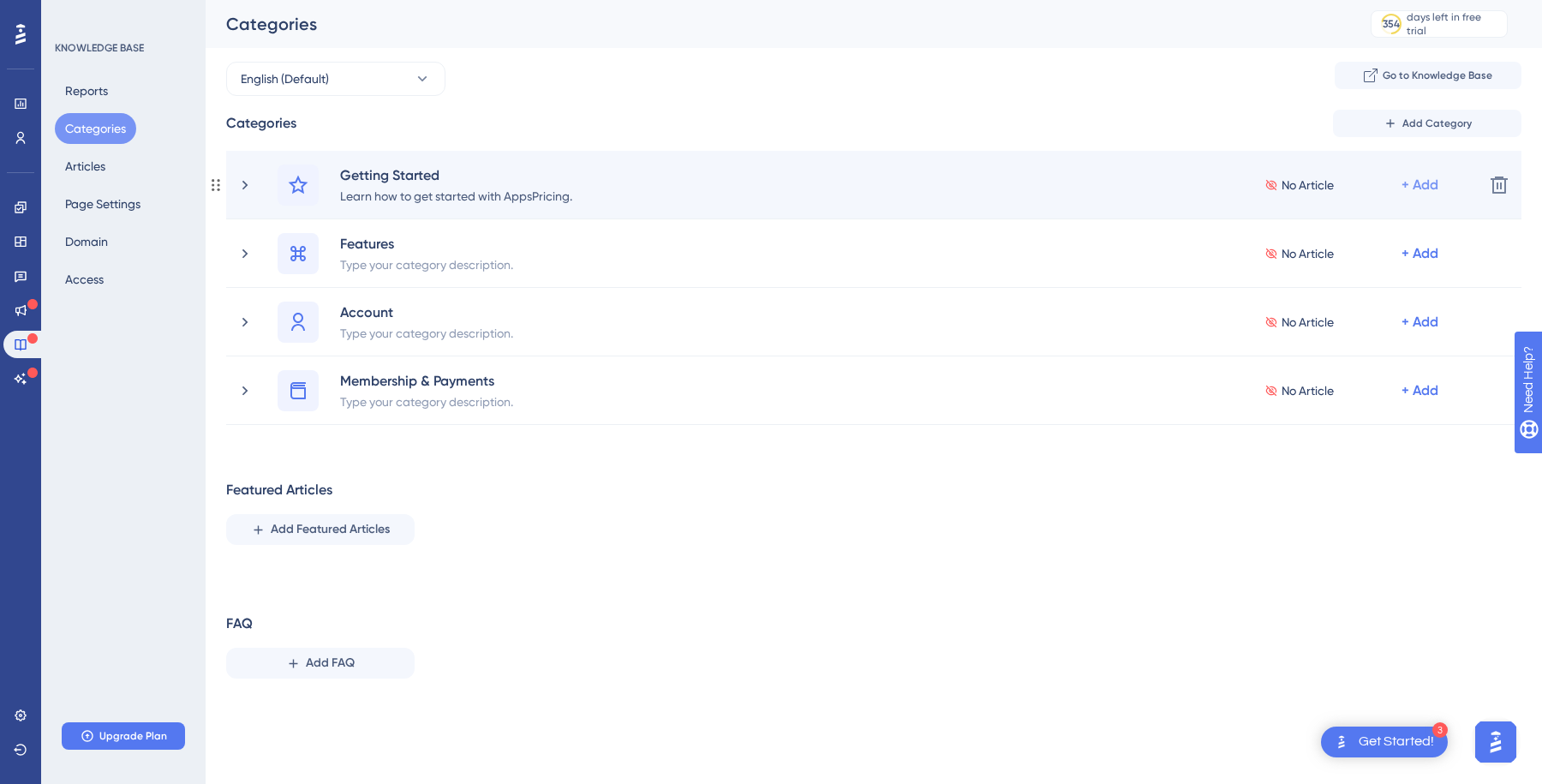
click at [1413, 181] on div "+ Add" at bounding box center [1420, 184] width 37 height 20
click at [1346, 265] on span "Add Articles" at bounding box center [1324, 264] width 66 height 20
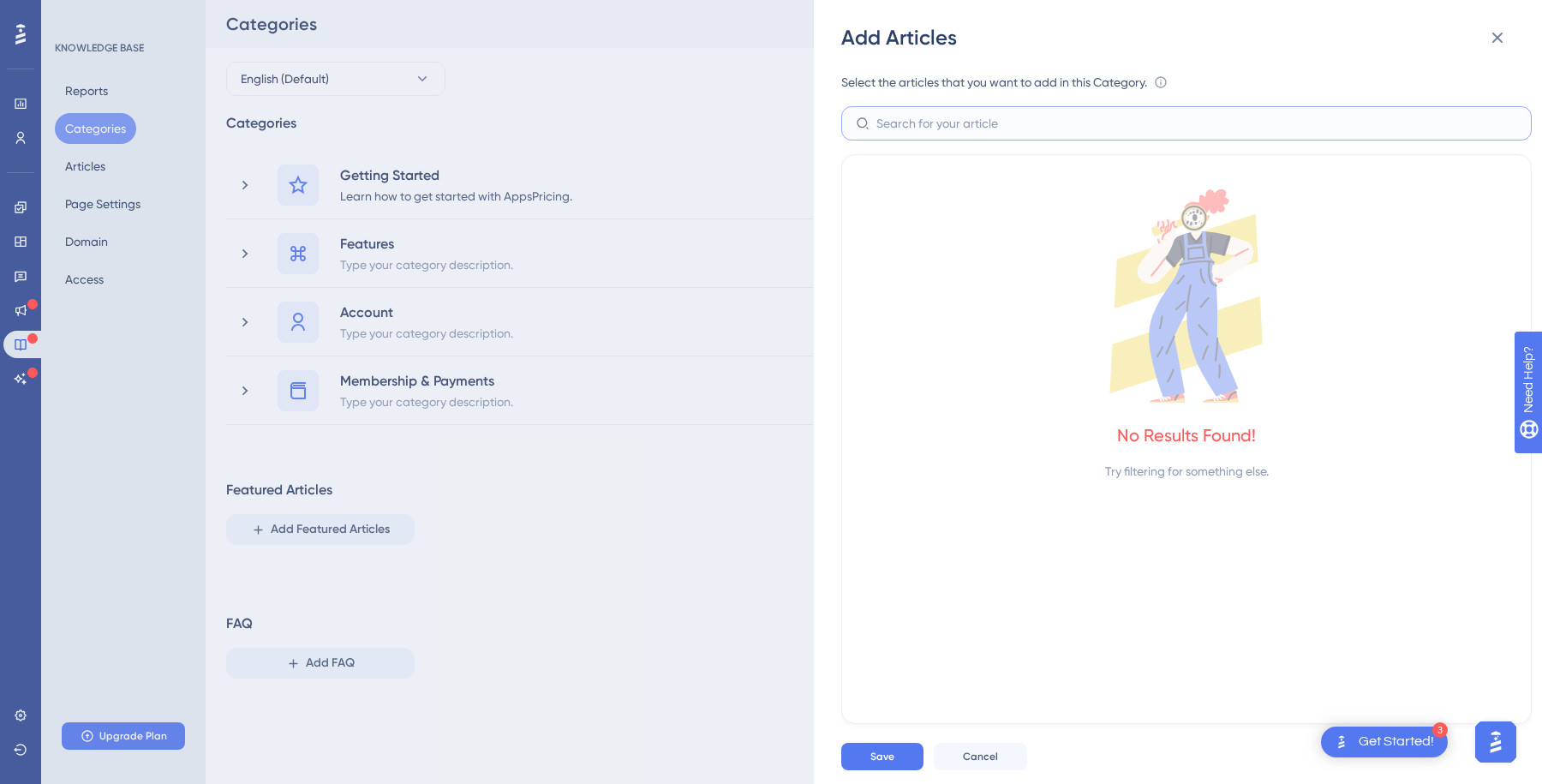
click at [966, 125] on input "text" at bounding box center [1196, 123] width 641 height 18
click at [978, 746] on button "Cancel" at bounding box center [981, 756] width 93 height 27
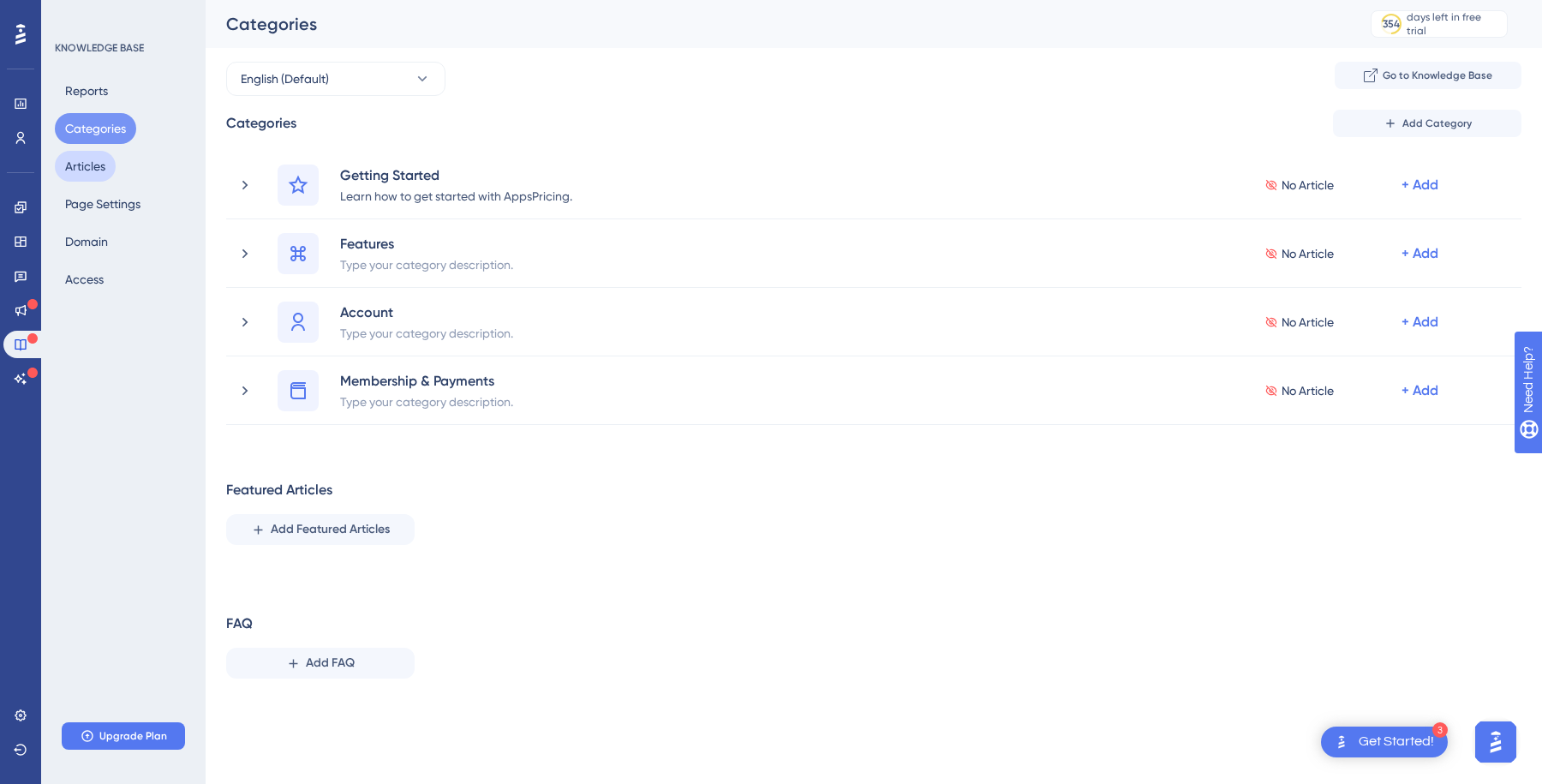
click at [88, 158] on button "Articles" at bounding box center [85, 166] width 61 height 31
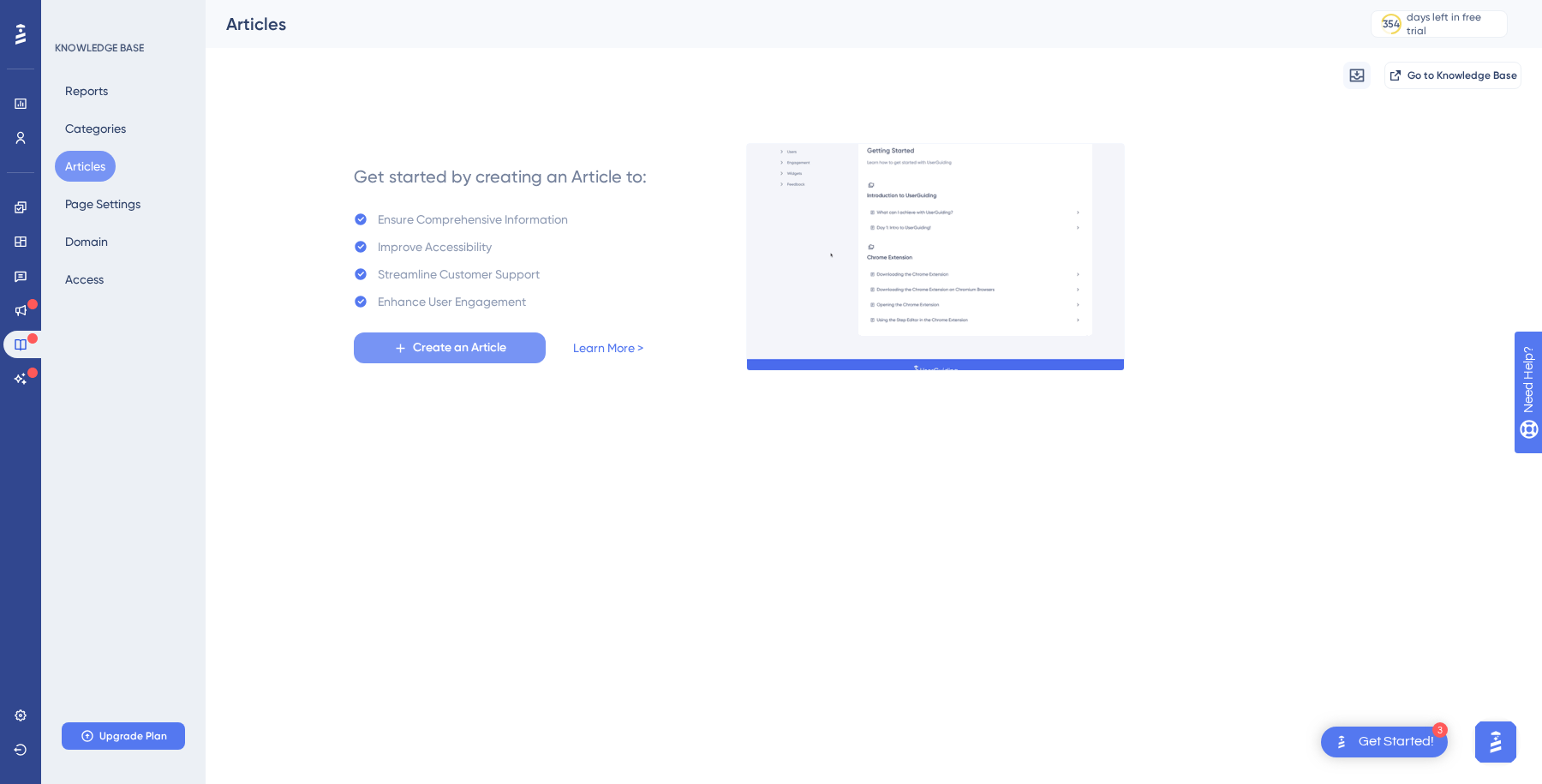
click at [451, 343] on span "Create an Article" at bounding box center [460, 347] width 93 height 20
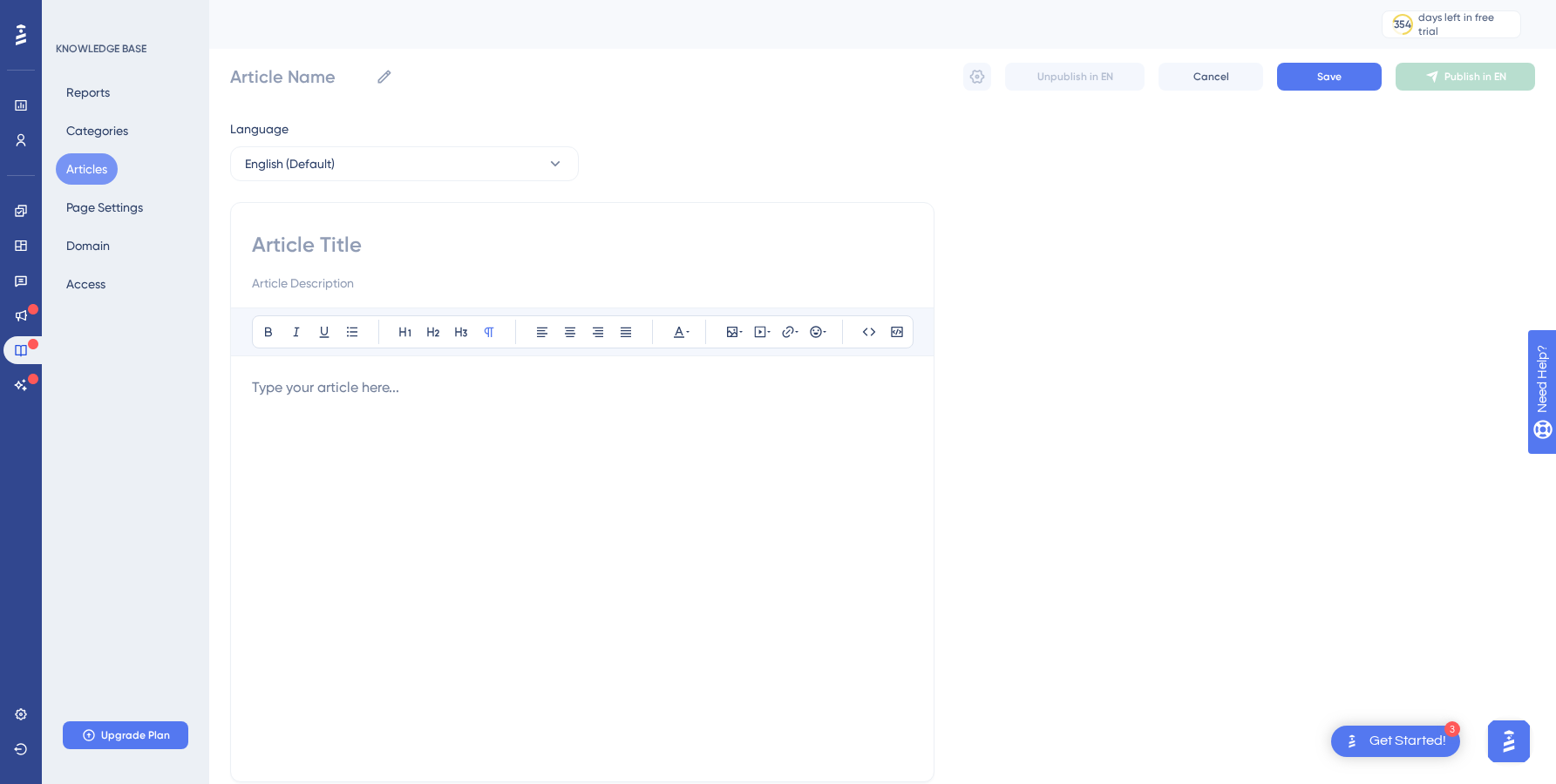
click at [417, 245] on input at bounding box center [582, 244] width 660 height 28
click at [389, 240] on input at bounding box center [582, 244] width 660 height 28
paste input "Set up Your Account"
type input "Set up Your Account"
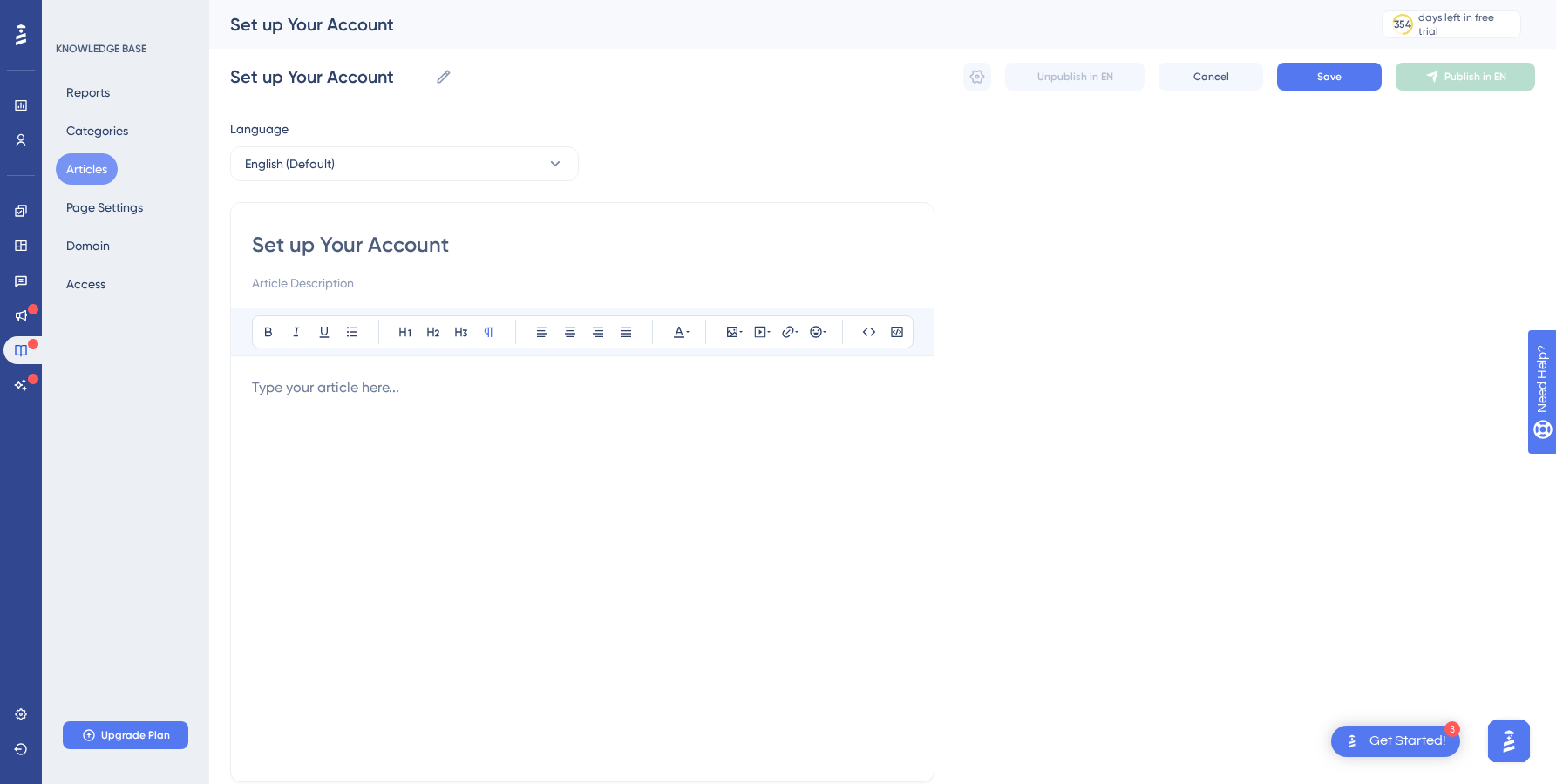
type input "Set up Your Account"
click at [378, 382] on p at bounding box center [582, 387] width 660 height 21
click at [307, 478] on div at bounding box center [582, 569] width 660 height 384
paste div
click at [343, 382] on span "Set up your AppFollow account to get access to app analysis, marketing, and ASO…" at bounding box center [575, 398] width 647 height 37
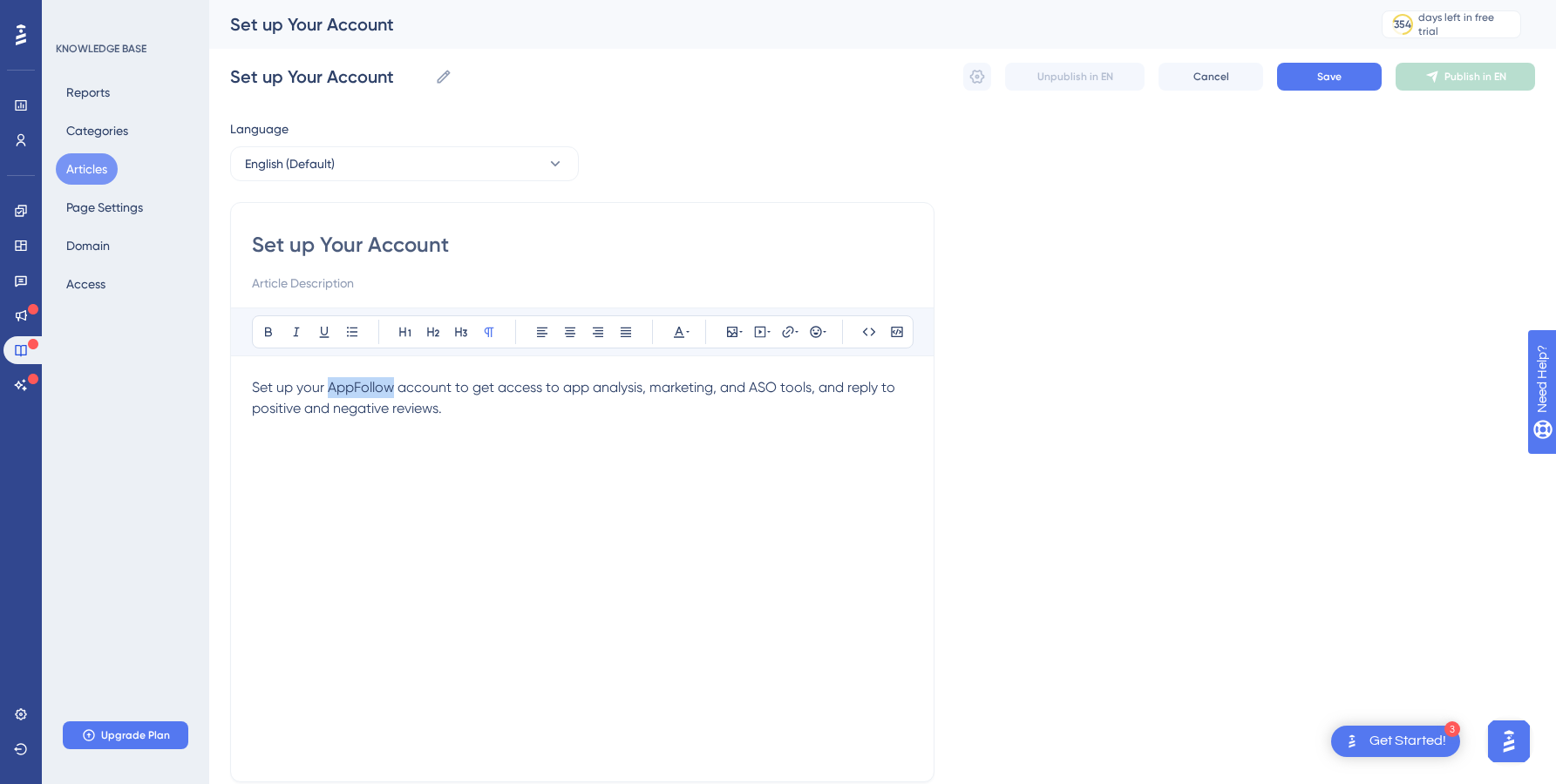
click at [343, 382] on span "Set up your AppFollow account to get access to app analysis, marketing, and ASO…" at bounding box center [575, 398] width 647 height 37
click at [480, 393] on span "Set up your AppsPricing account to get access to app analysis, marketing, and A…" at bounding box center [579, 398] width 655 height 37
click at [484, 384] on span "Set up your AppsPricing account to manage get access to app analysis, marketing…" at bounding box center [582, 398] width 660 height 37
click at [495, 383] on span "Set up your AppsPricing account to eEasily manage, analyze, and export your App…" at bounding box center [573, 398] width 642 height 37
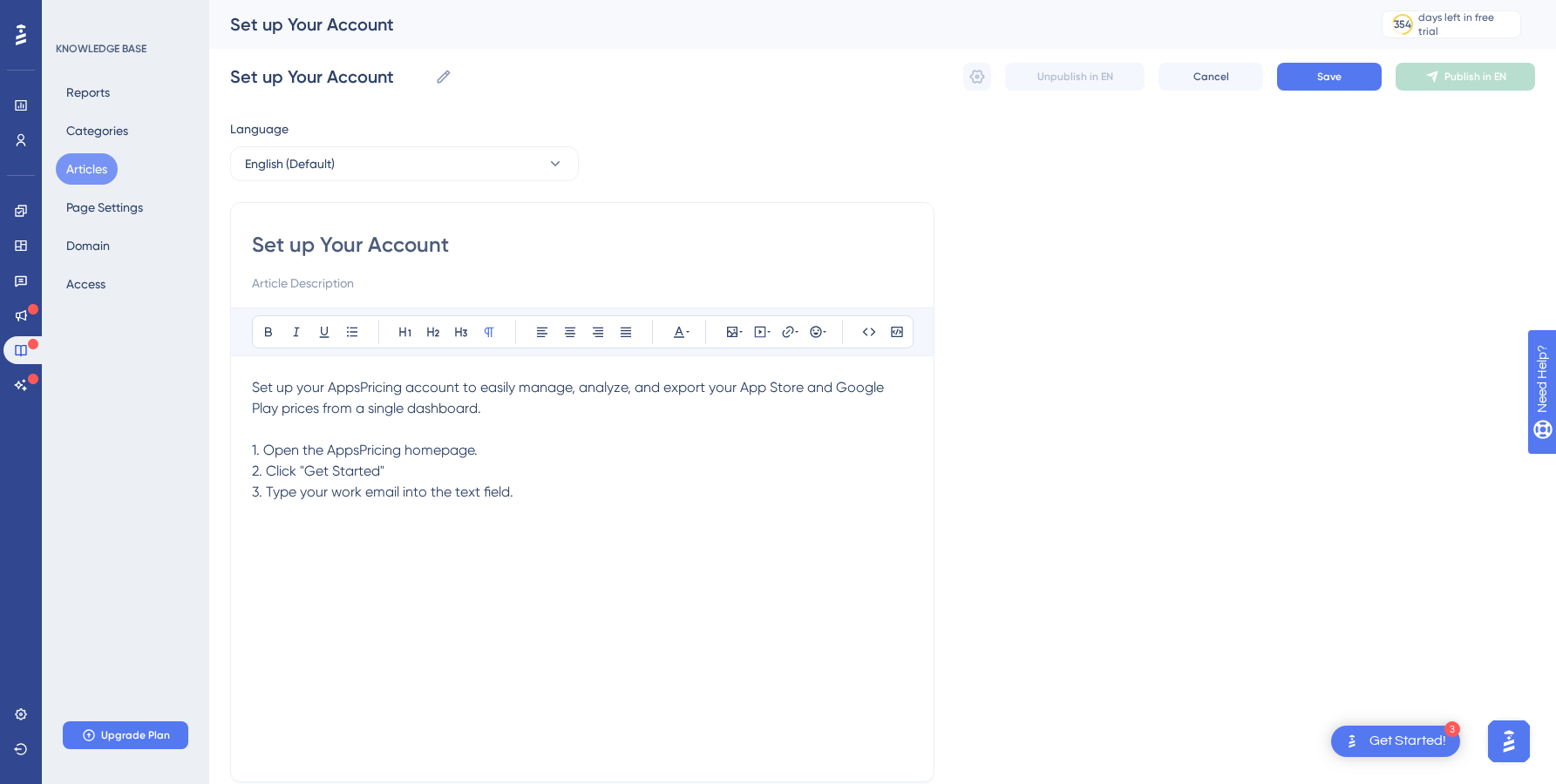
click at [328, 492] on span "3. Type your work email into the text field." at bounding box center [382, 491] width 261 height 17
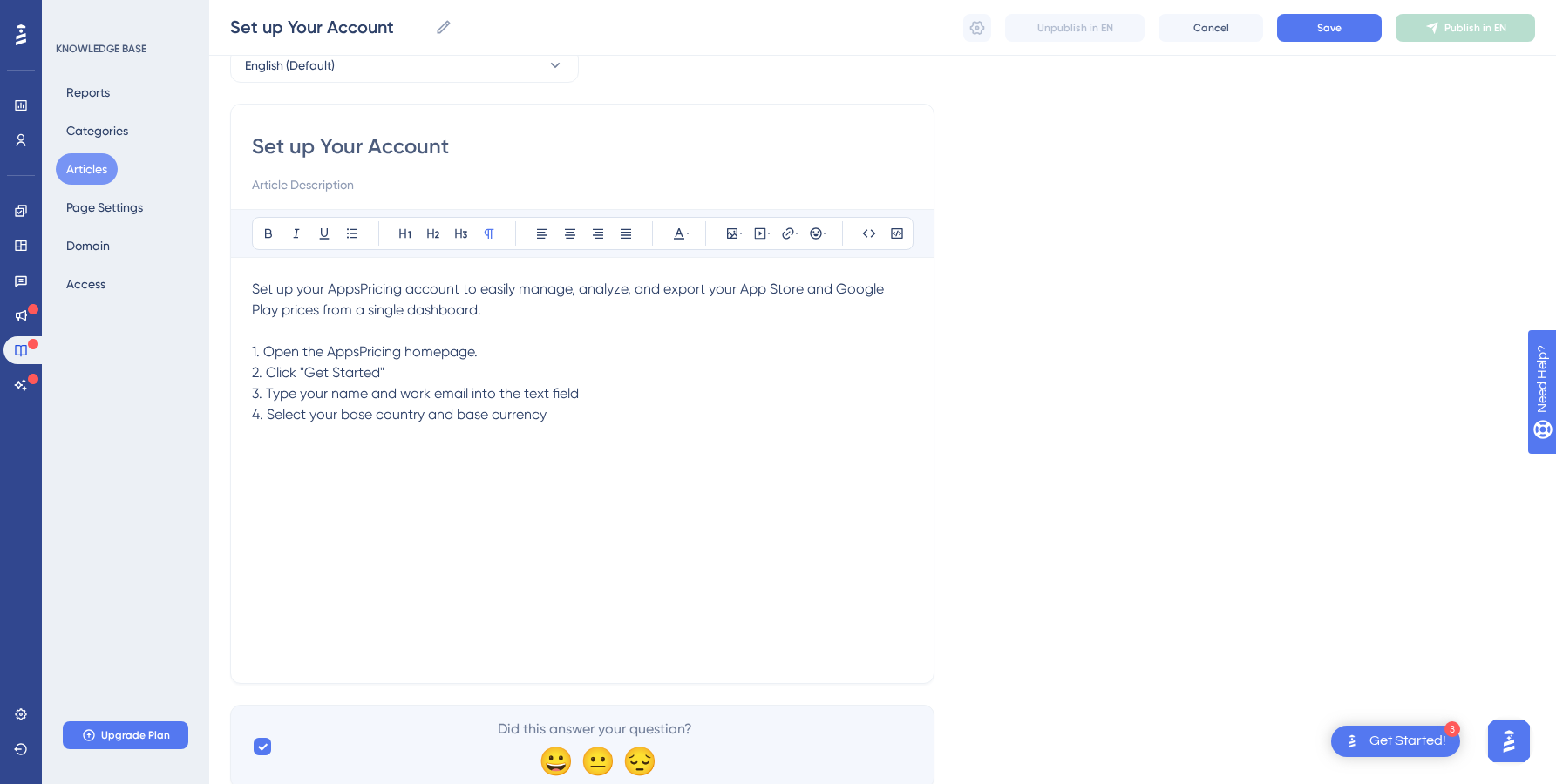
scroll to position [57, 0]
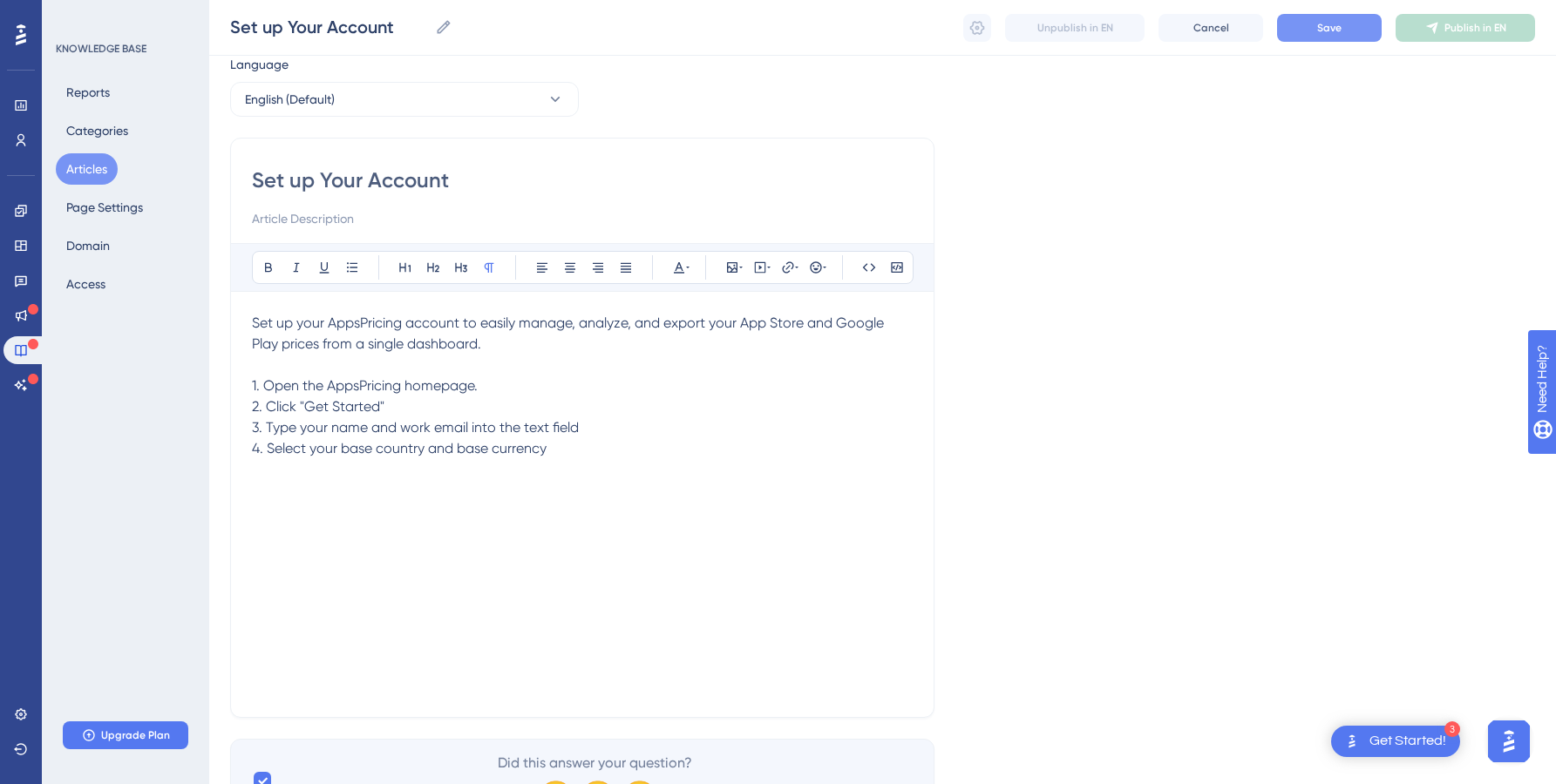
click at [1306, 20] on button "Save" at bounding box center [1328, 28] width 104 height 28
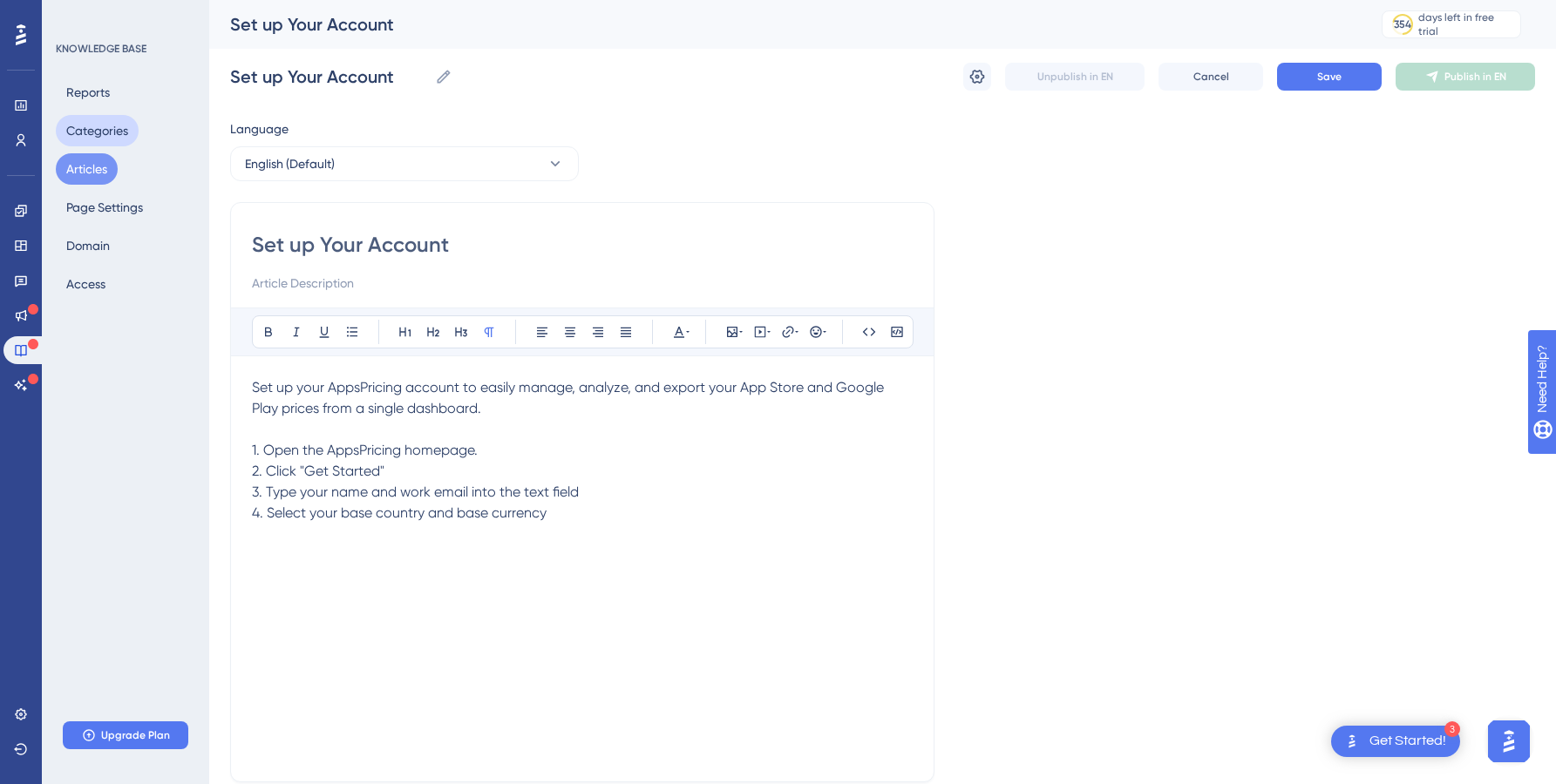
click at [94, 136] on button "Categories" at bounding box center [97, 130] width 83 height 31
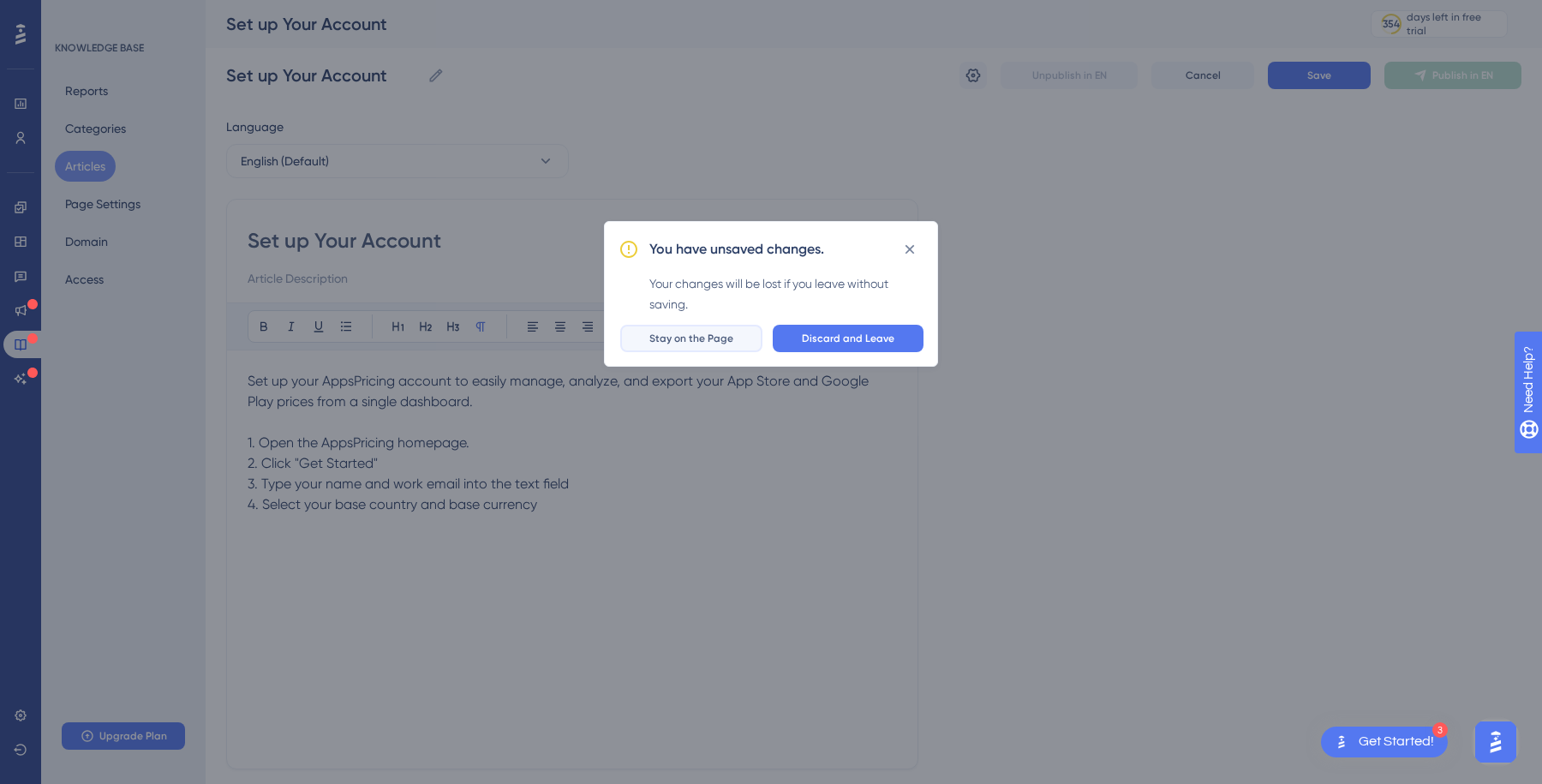
click at [726, 343] on span "Stay on the Page" at bounding box center [691, 339] width 84 height 14
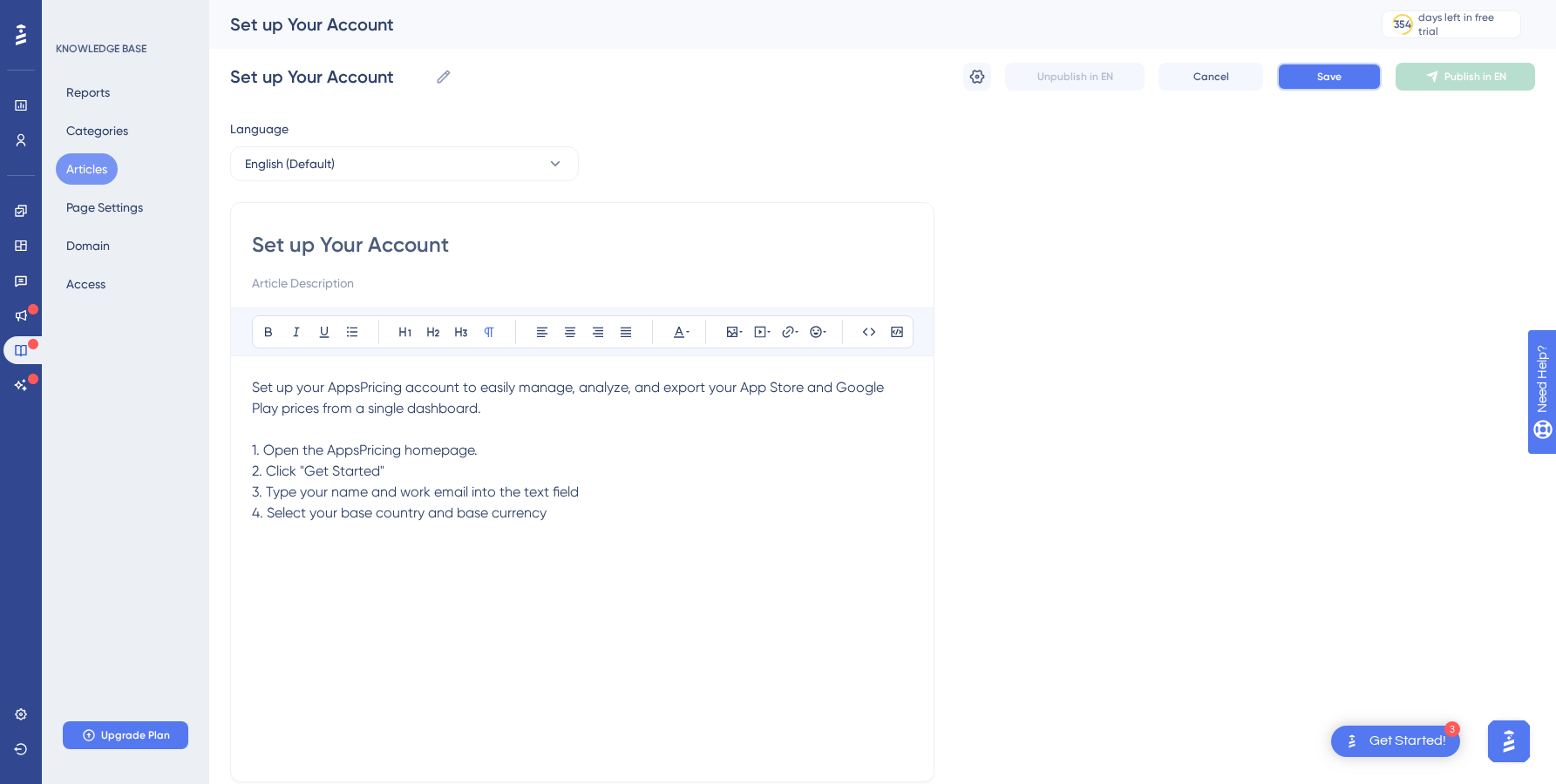
click at [1320, 70] on span "Save" at bounding box center [1328, 77] width 24 height 14
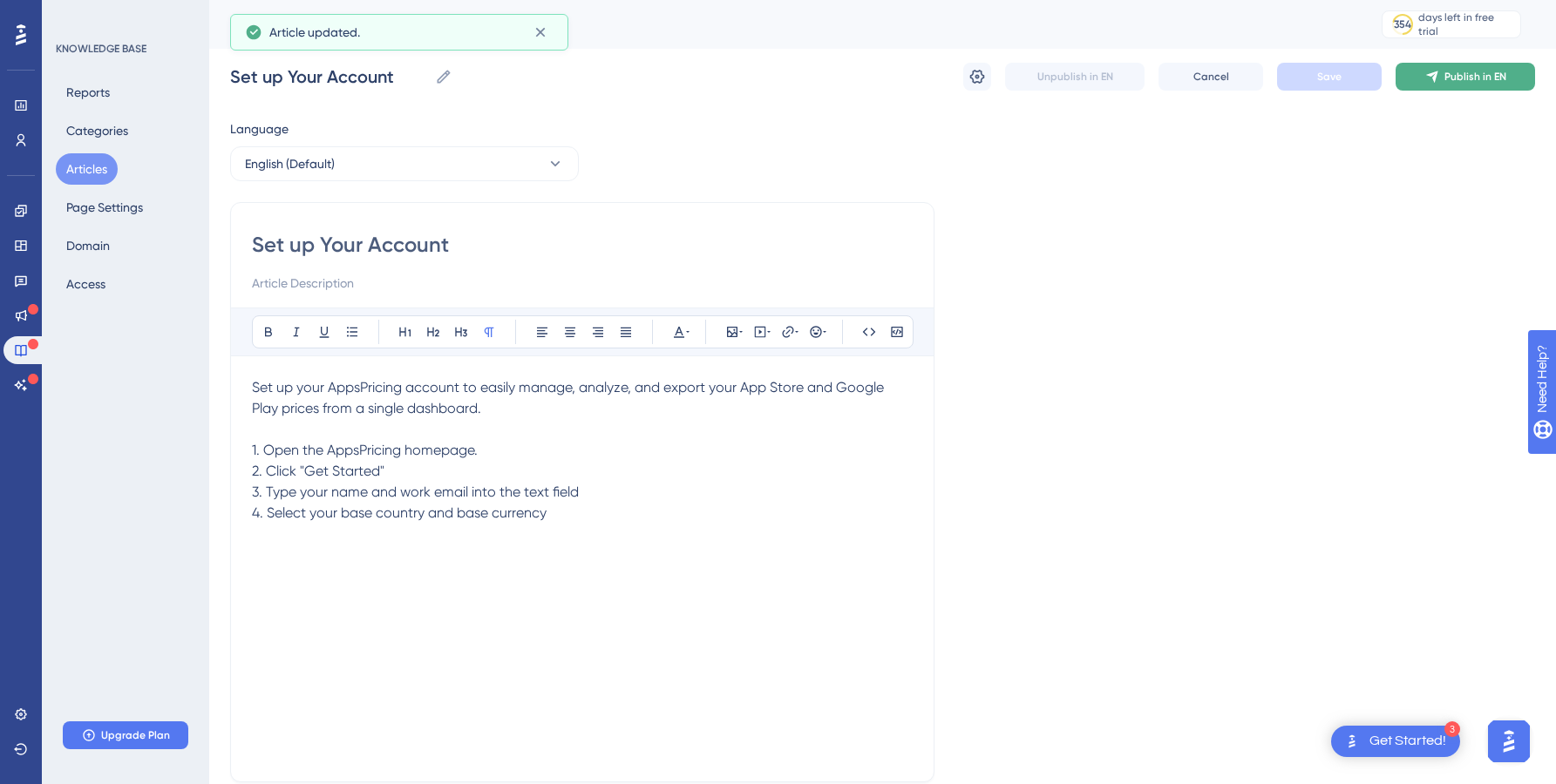
click at [1439, 87] on button "Publish in EN" at bounding box center [1465, 76] width 139 height 28
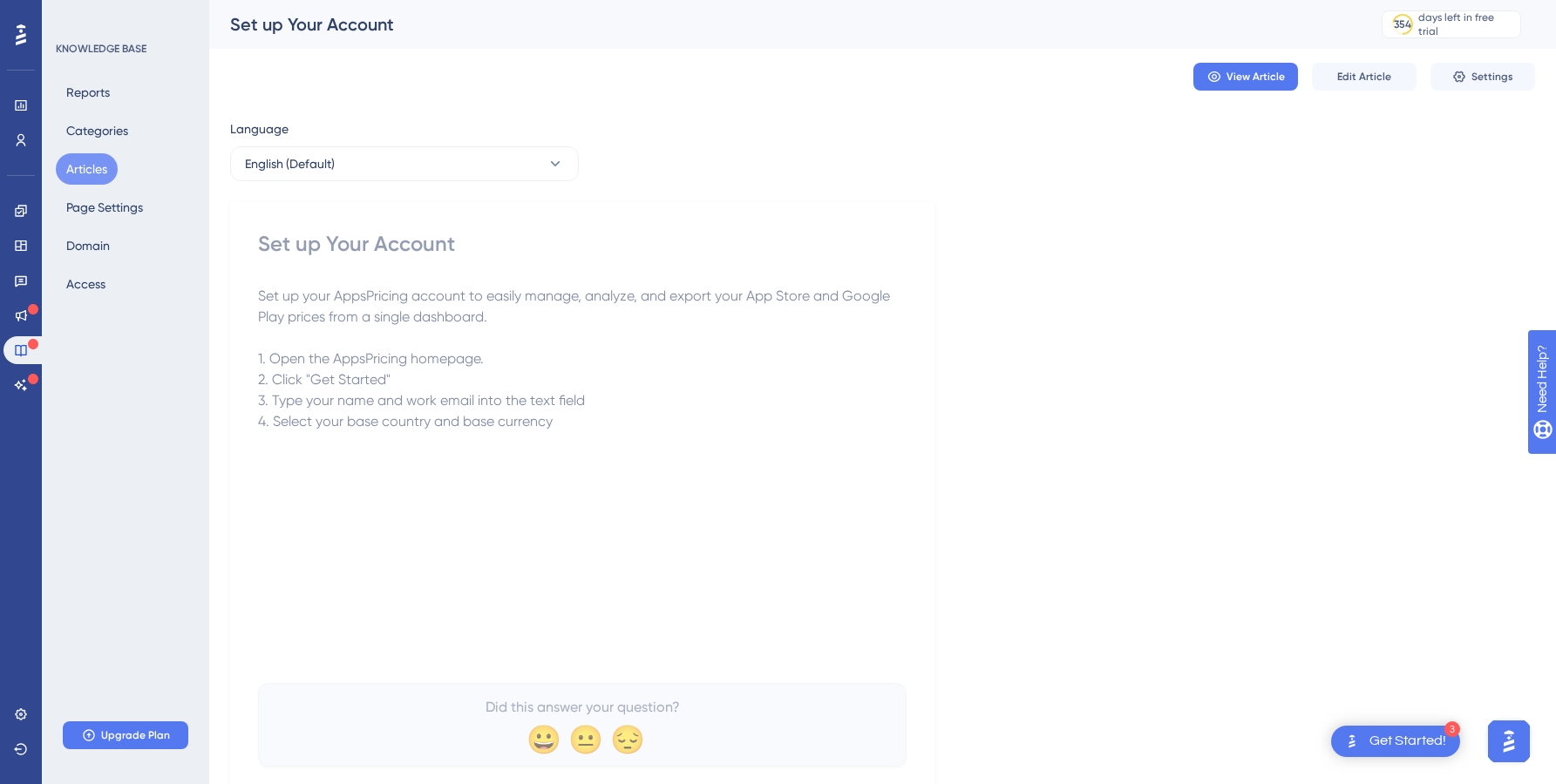
click at [87, 169] on button "Articles" at bounding box center [87, 169] width 62 height 31
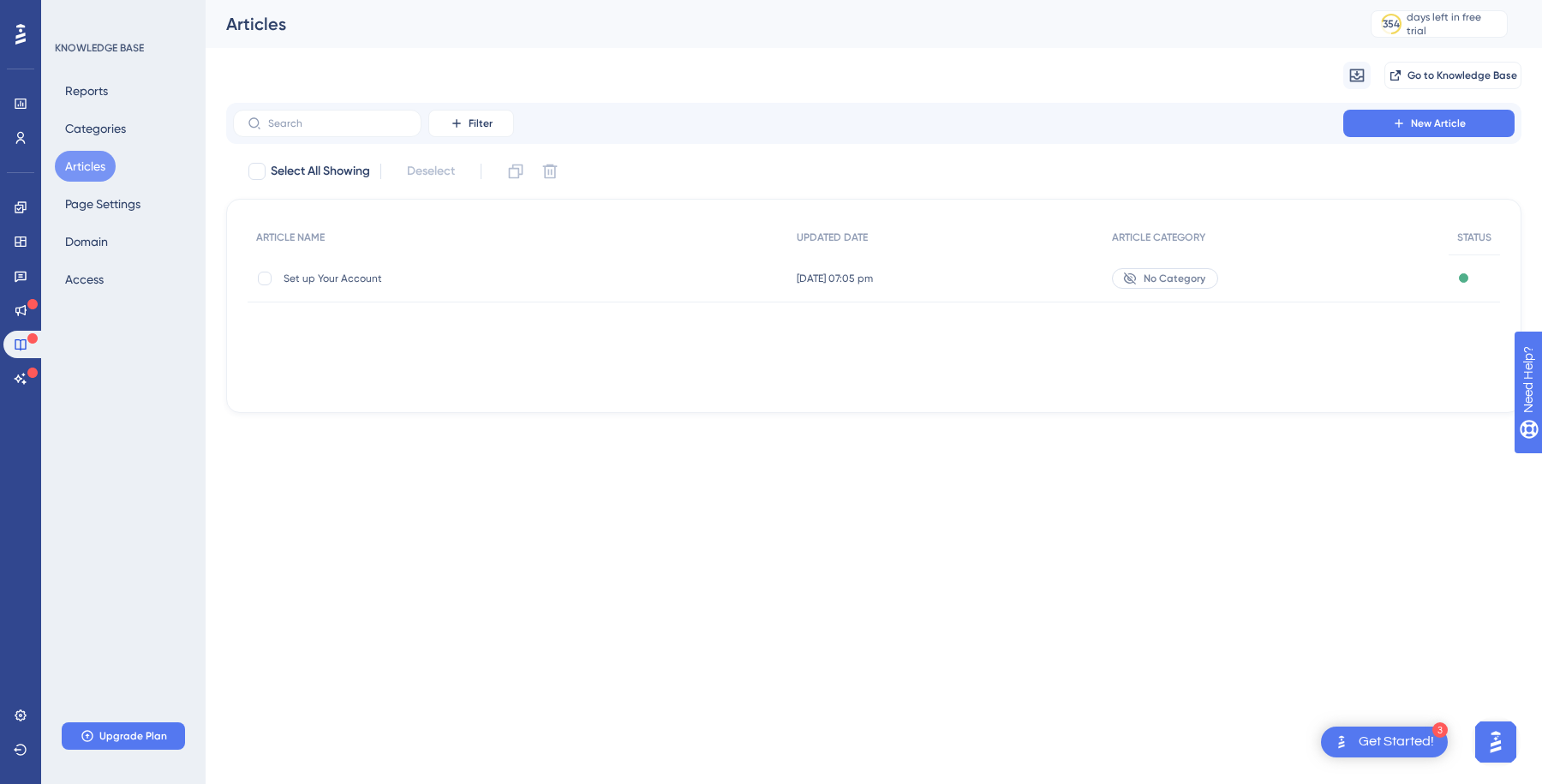
click at [1156, 275] on span "No Category" at bounding box center [1174, 279] width 61 height 14
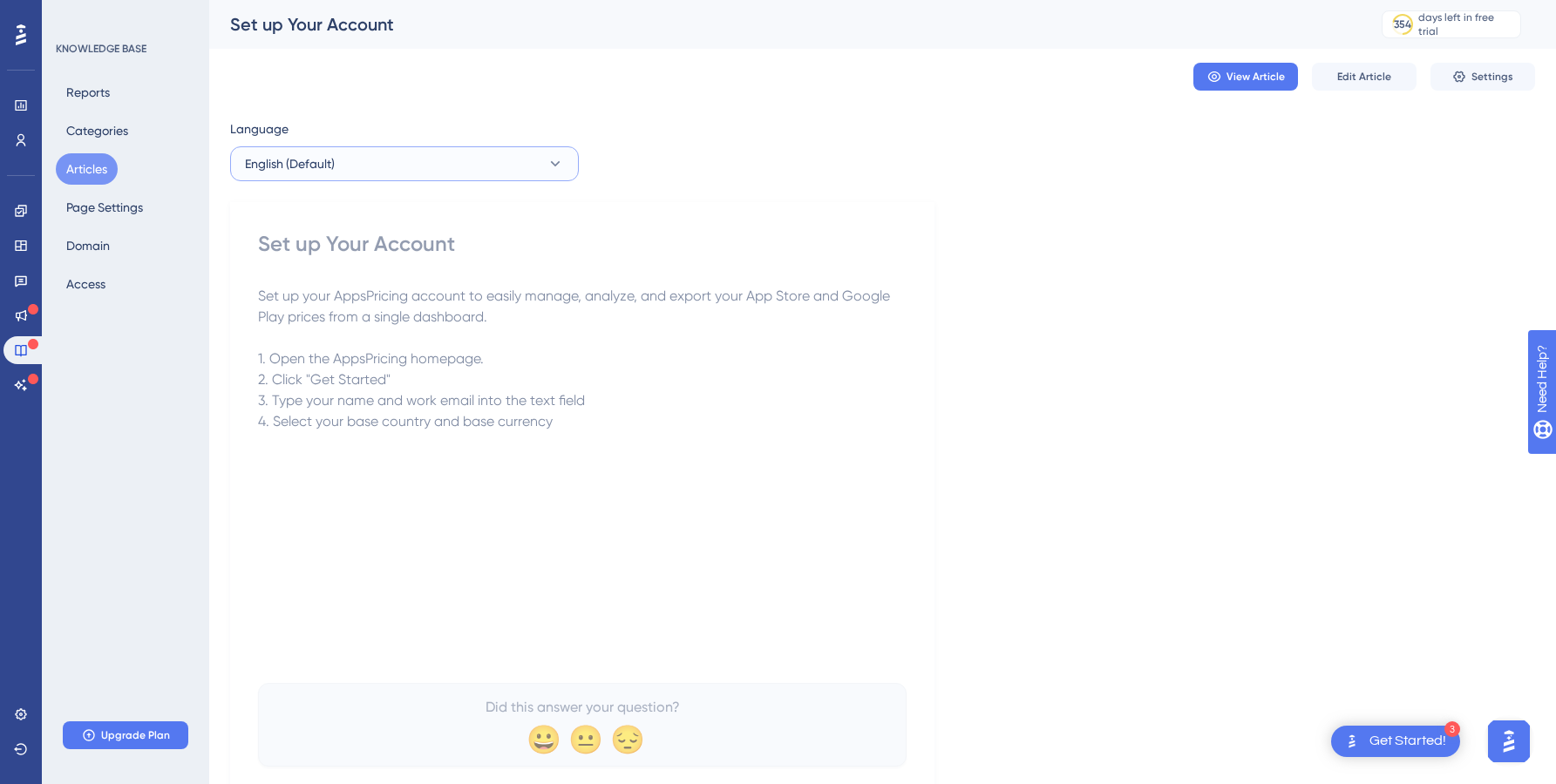
click at [484, 168] on button "English (Default)" at bounding box center [404, 163] width 349 height 35
click at [814, 222] on div "Set up Your Account Set up your AppsPricing account to easily manage, analyze, …" at bounding box center [582, 500] width 704 height 596
click at [1378, 73] on span "Edit Article" at bounding box center [1364, 77] width 54 height 14
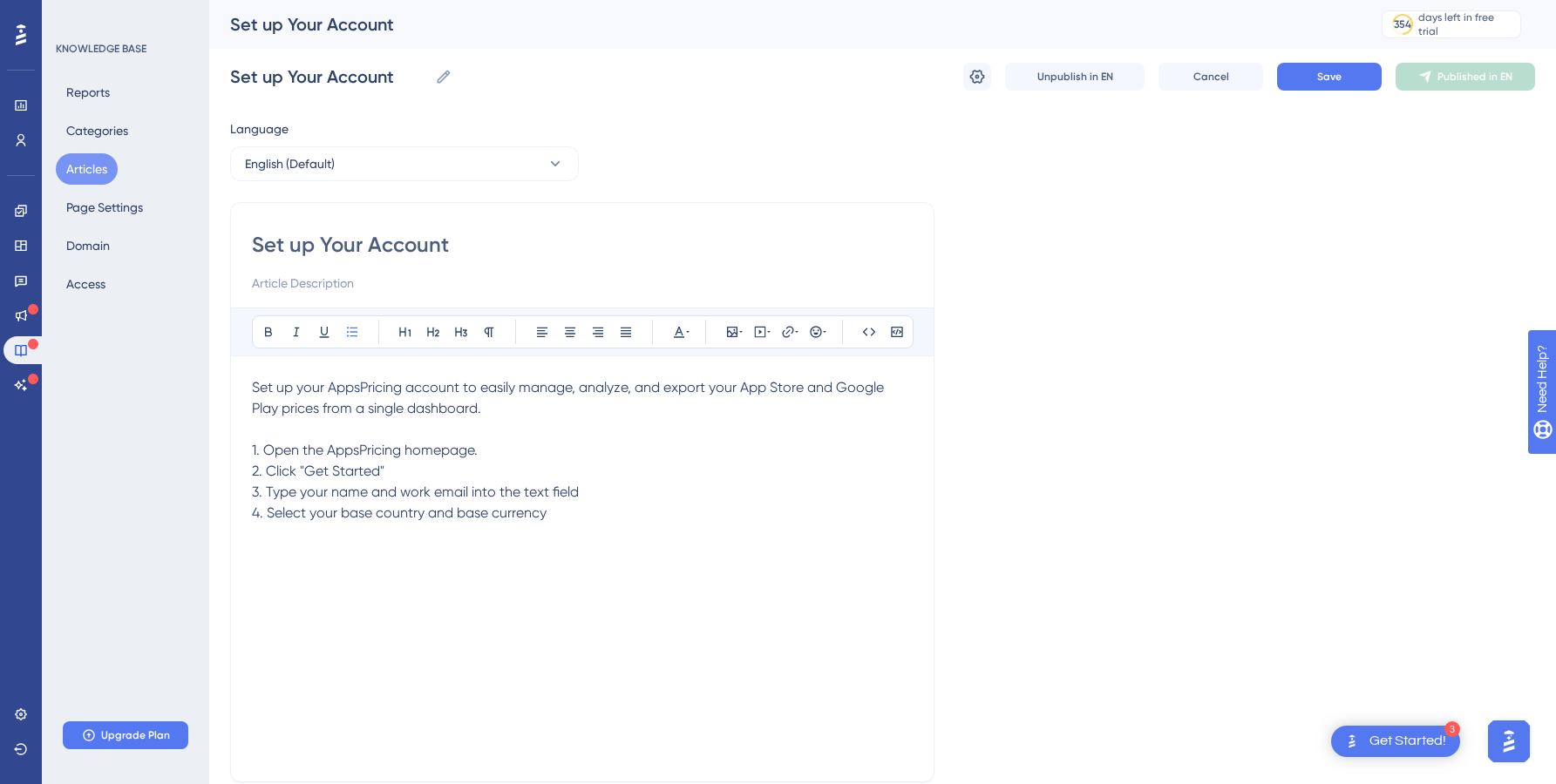
click at [994, 238] on div "Language English (Default) Set up Your Account Bold Italic Underline Bullet Poi…" at bounding box center [882, 503] width 1304 height 769
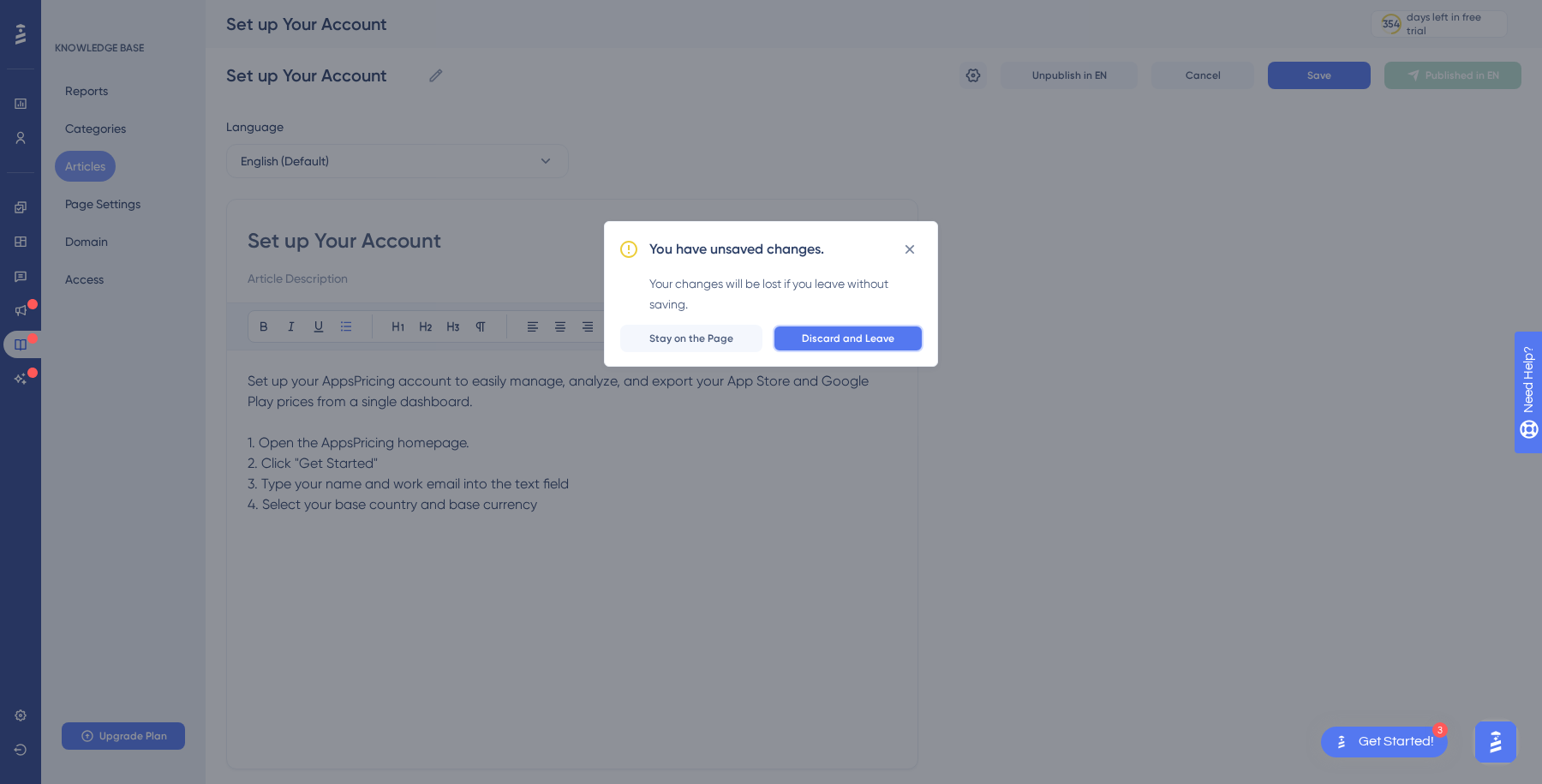
click at [876, 340] on span "Discard and Leave" at bounding box center [848, 339] width 93 height 14
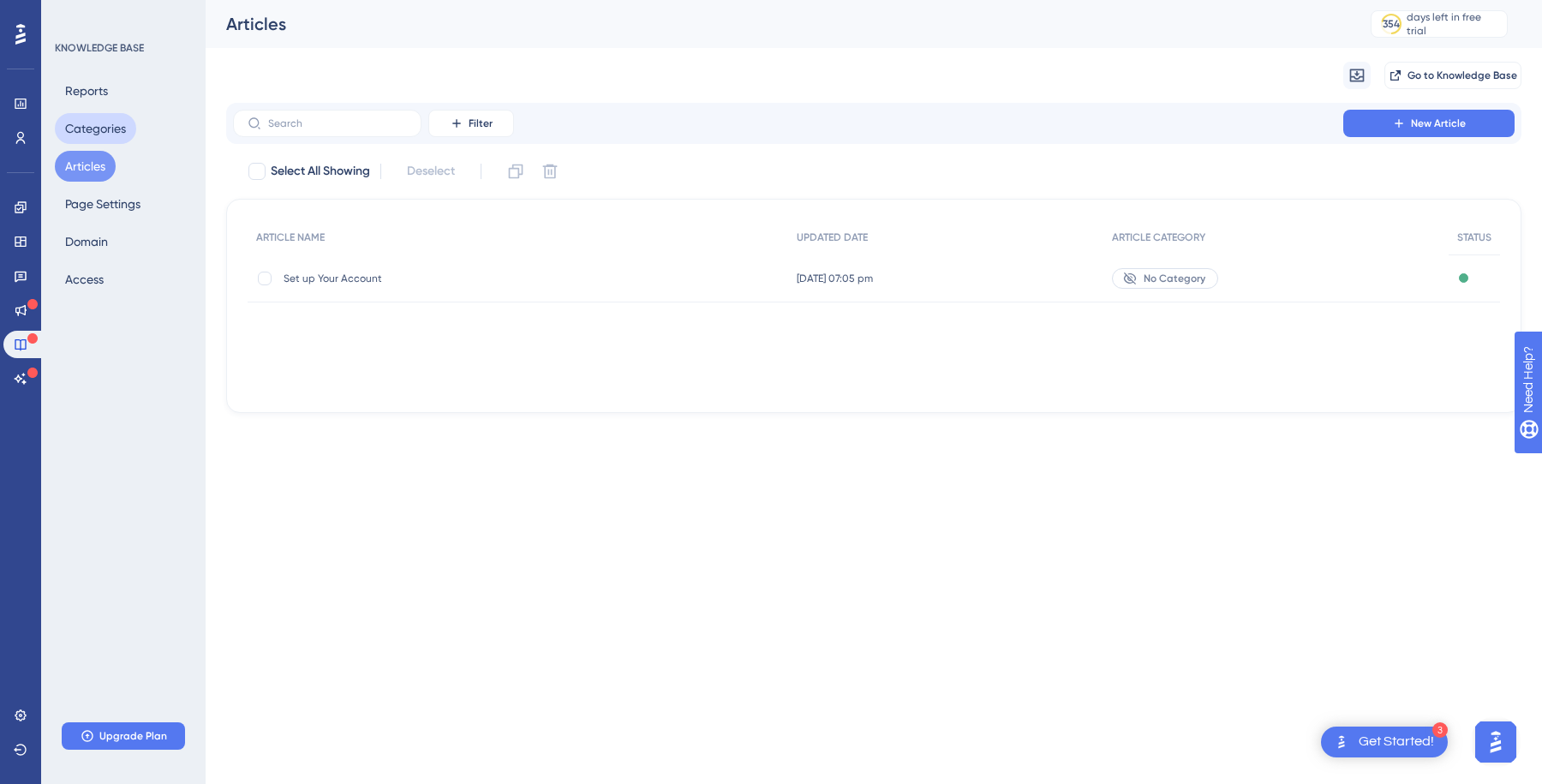
click at [98, 119] on button "Categories" at bounding box center [96, 128] width 82 height 31
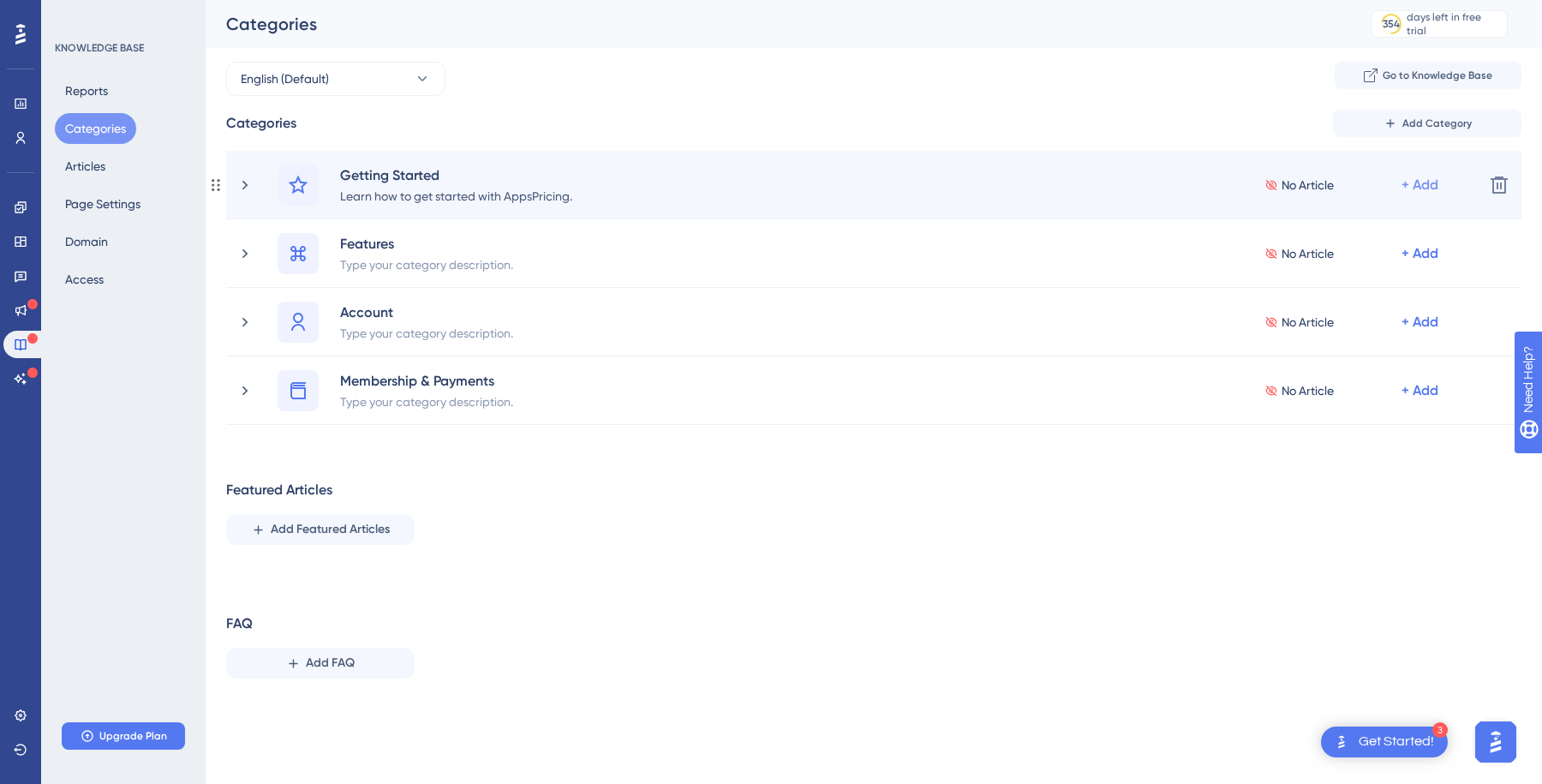
click at [1428, 184] on div "+ Add" at bounding box center [1420, 184] width 37 height 20
click at [1346, 263] on span "Add Articles" at bounding box center [1324, 264] width 66 height 20
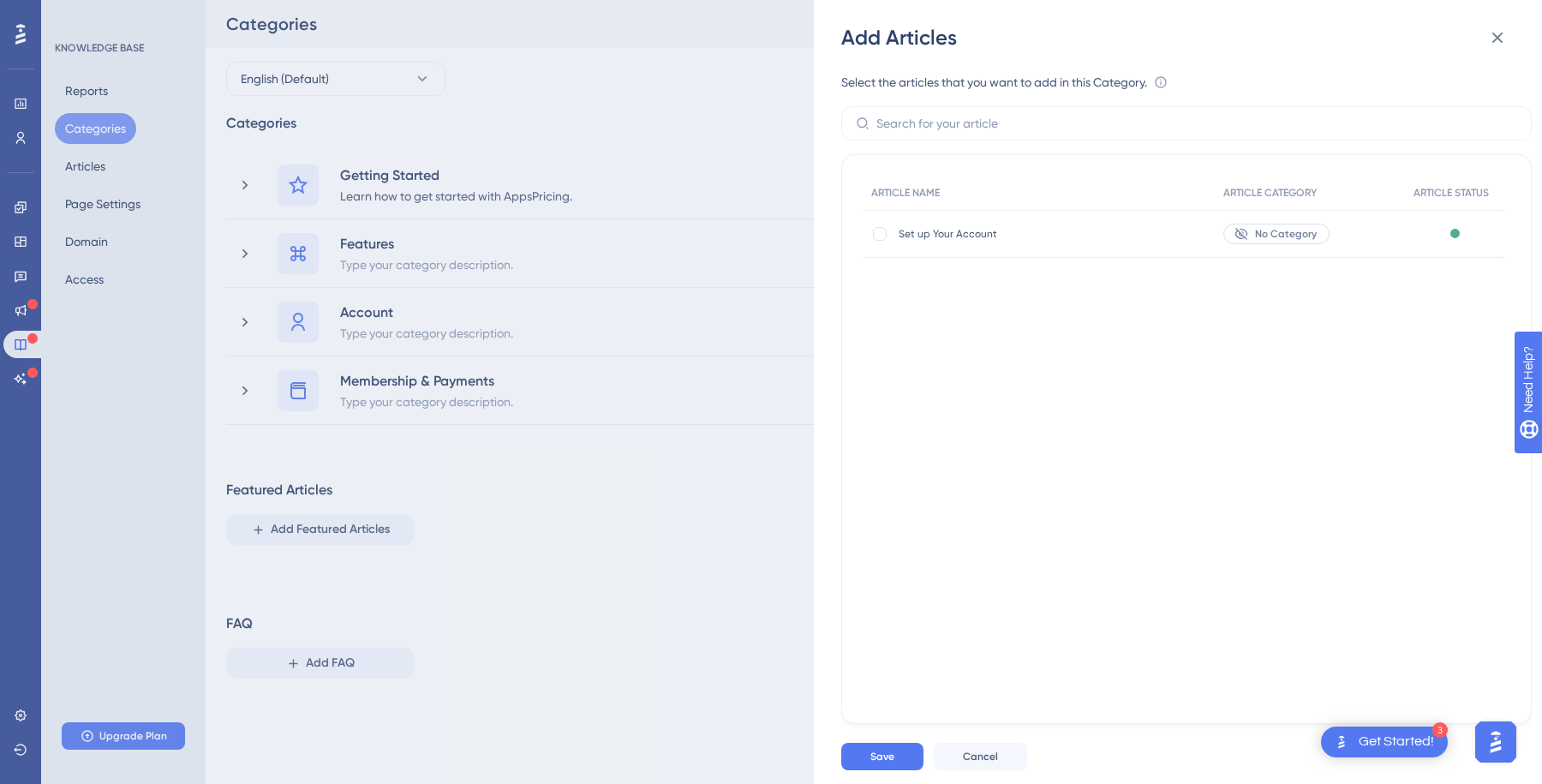
click at [953, 233] on span "Set up Your Account" at bounding box center [1019, 234] width 240 height 14
click at [880, 233] on div at bounding box center [880, 234] width 14 height 14
checkbox input "true"
click at [880, 748] on button "Save" at bounding box center [882, 756] width 82 height 27
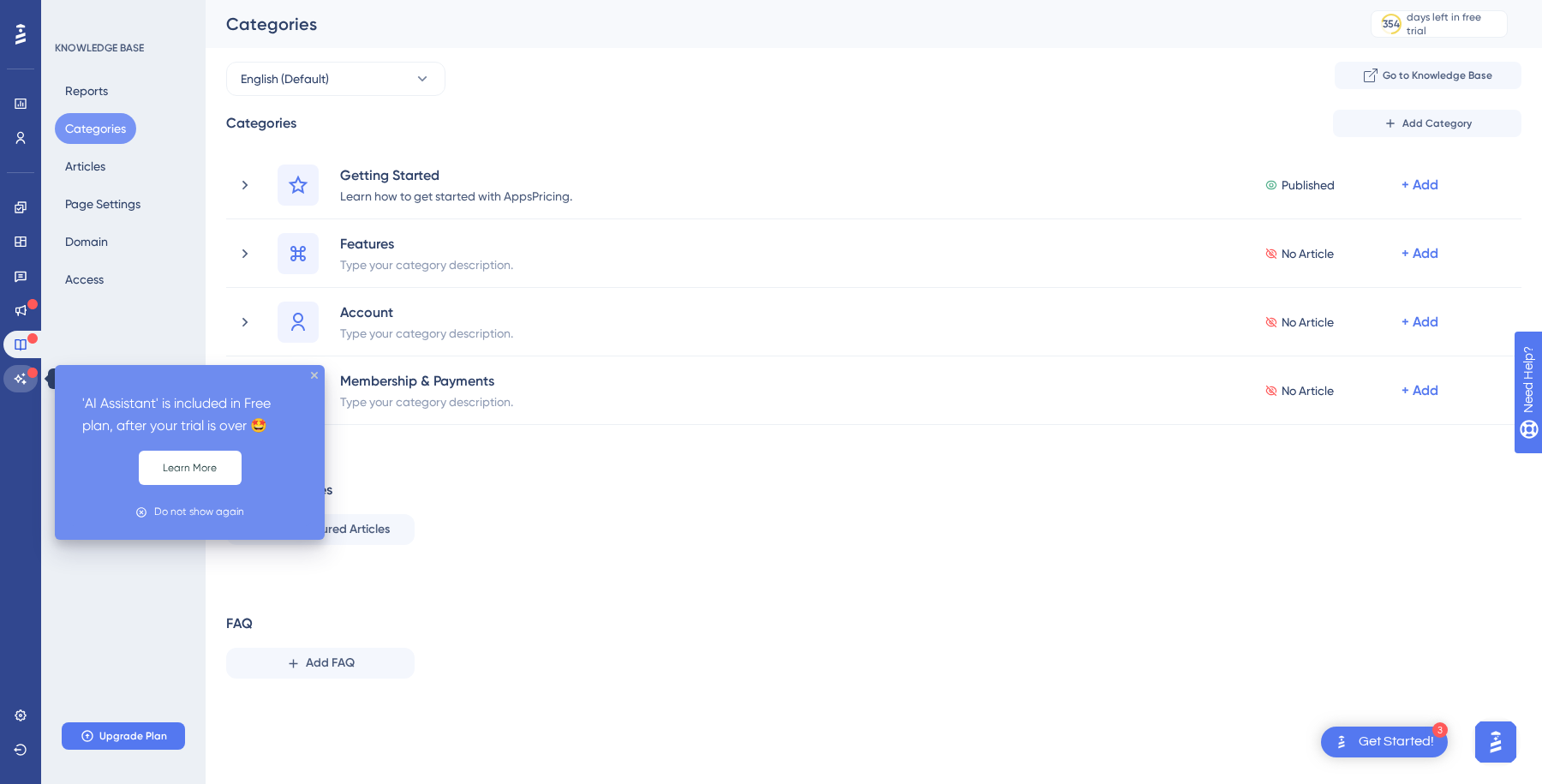
click at [25, 376] on icon at bounding box center [21, 379] width 14 height 14
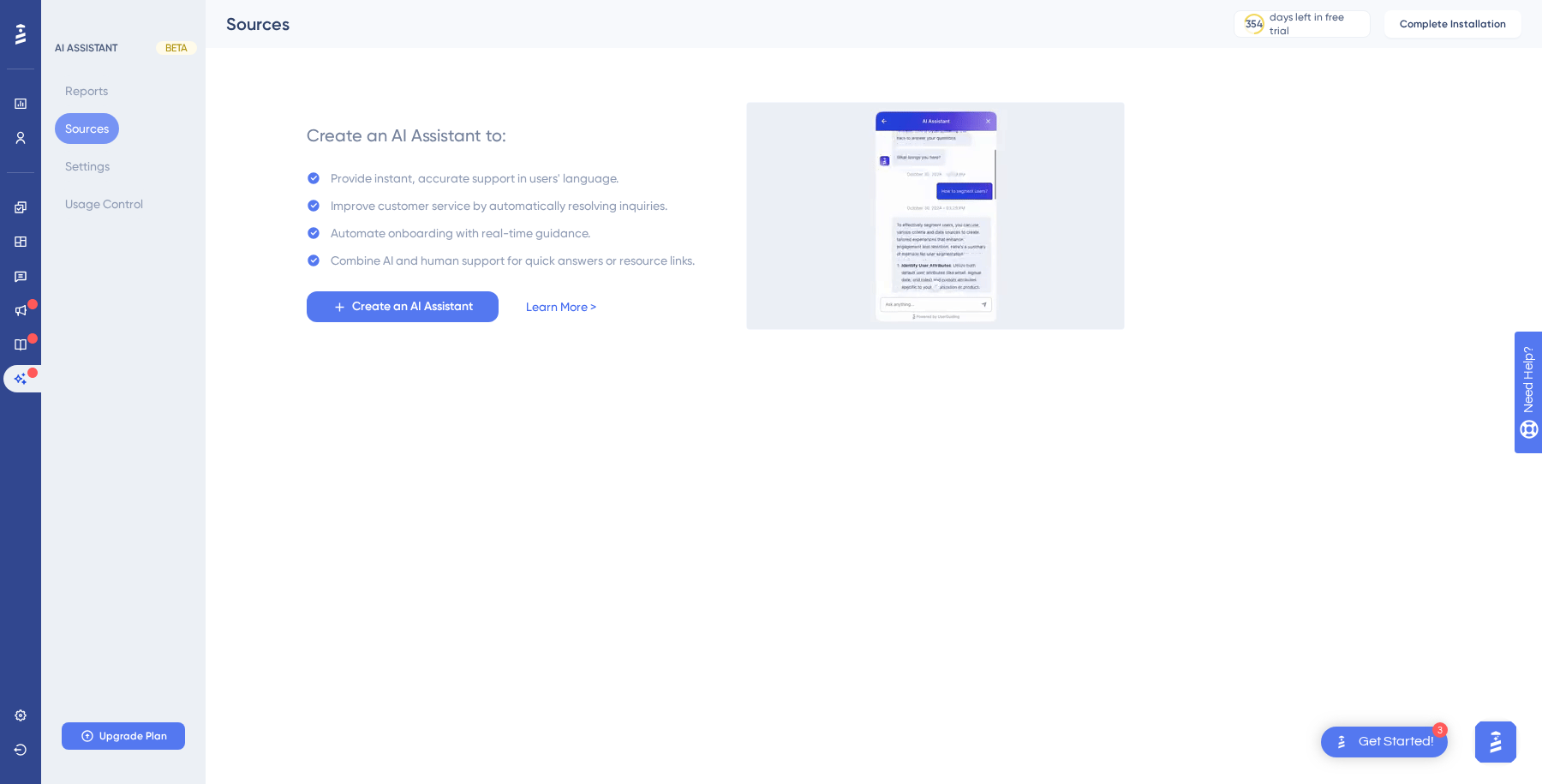
click at [562, 307] on link "Learn More >" at bounding box center [561, 306] width 70 height 20
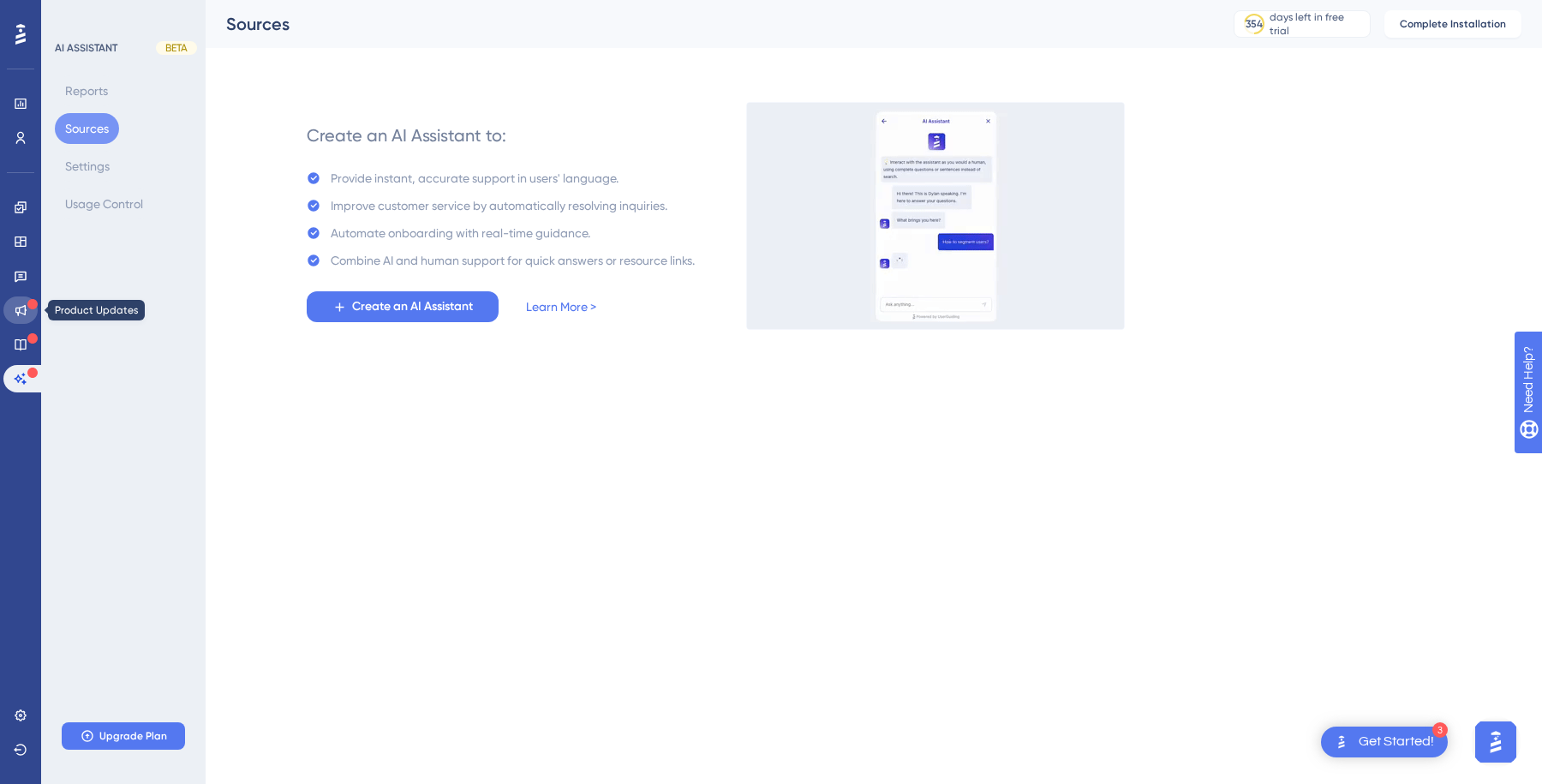
click at [21, 308] on icon at bounding box center [21, 310] width 14 height 14
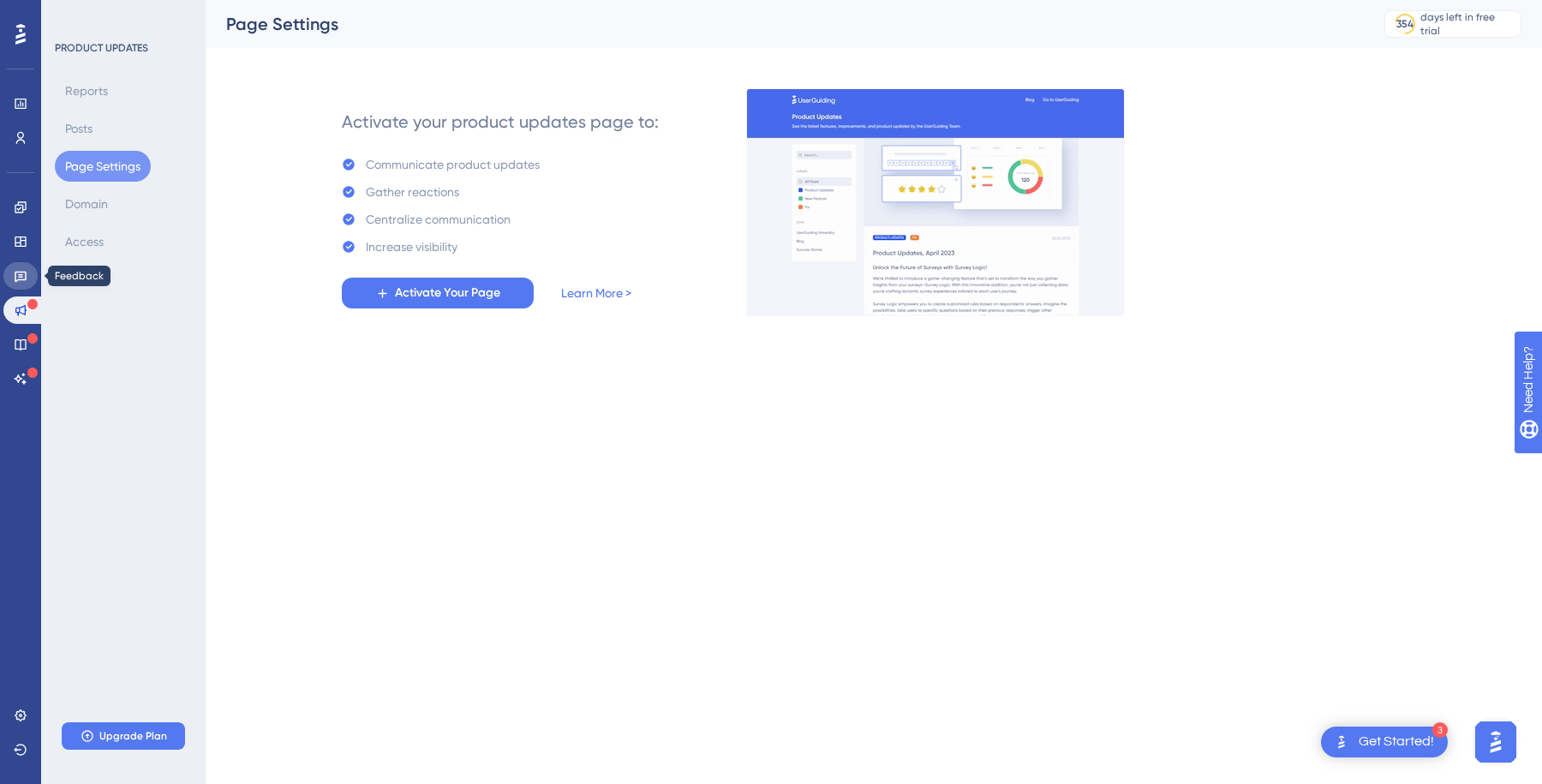
click at [27, 274] on link at bounding box center [20, 275] width 34 height 27
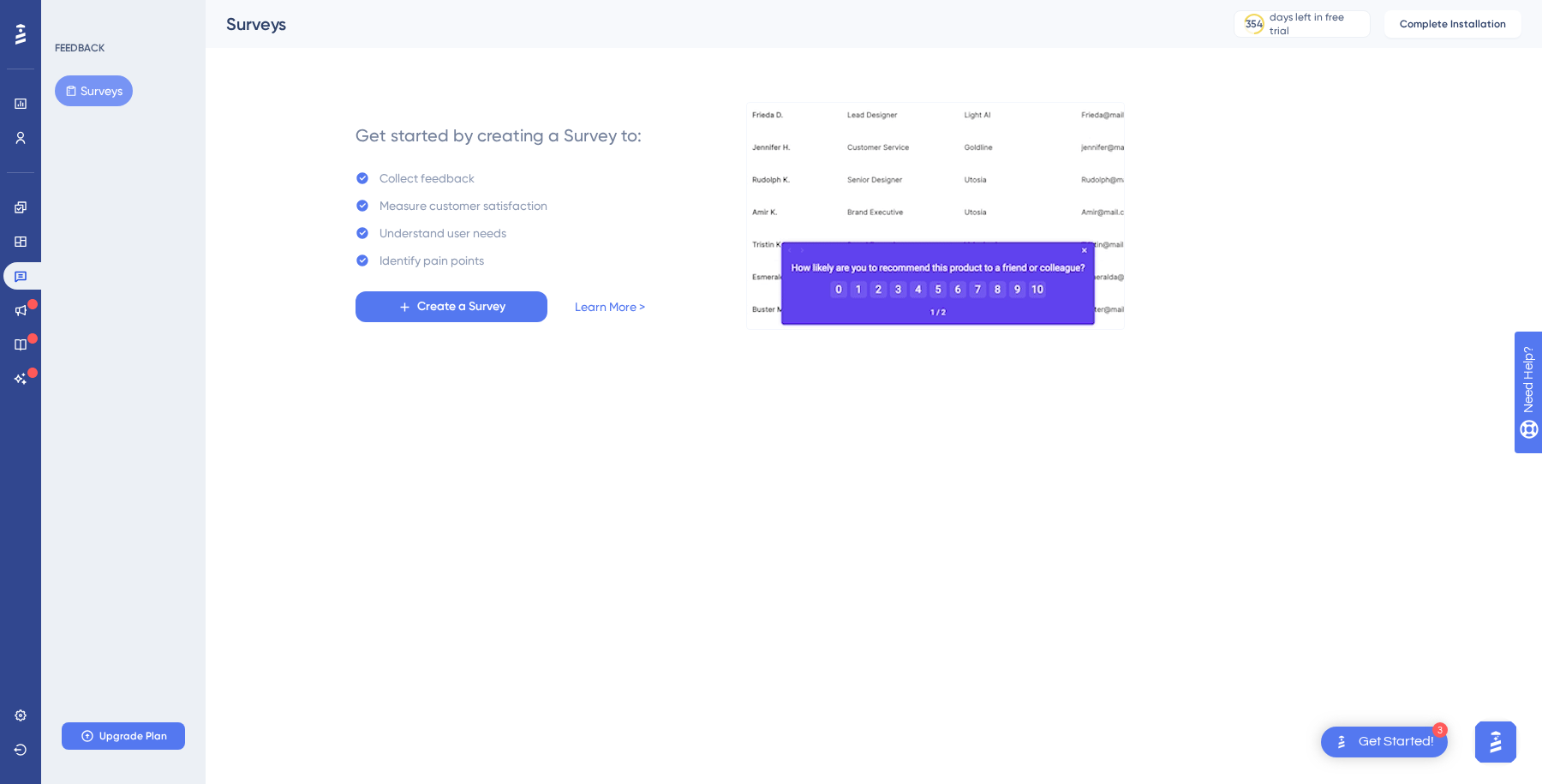
click at [108, 96] on button "Surveys" at bounding box center [94, 90] width 78 height 31
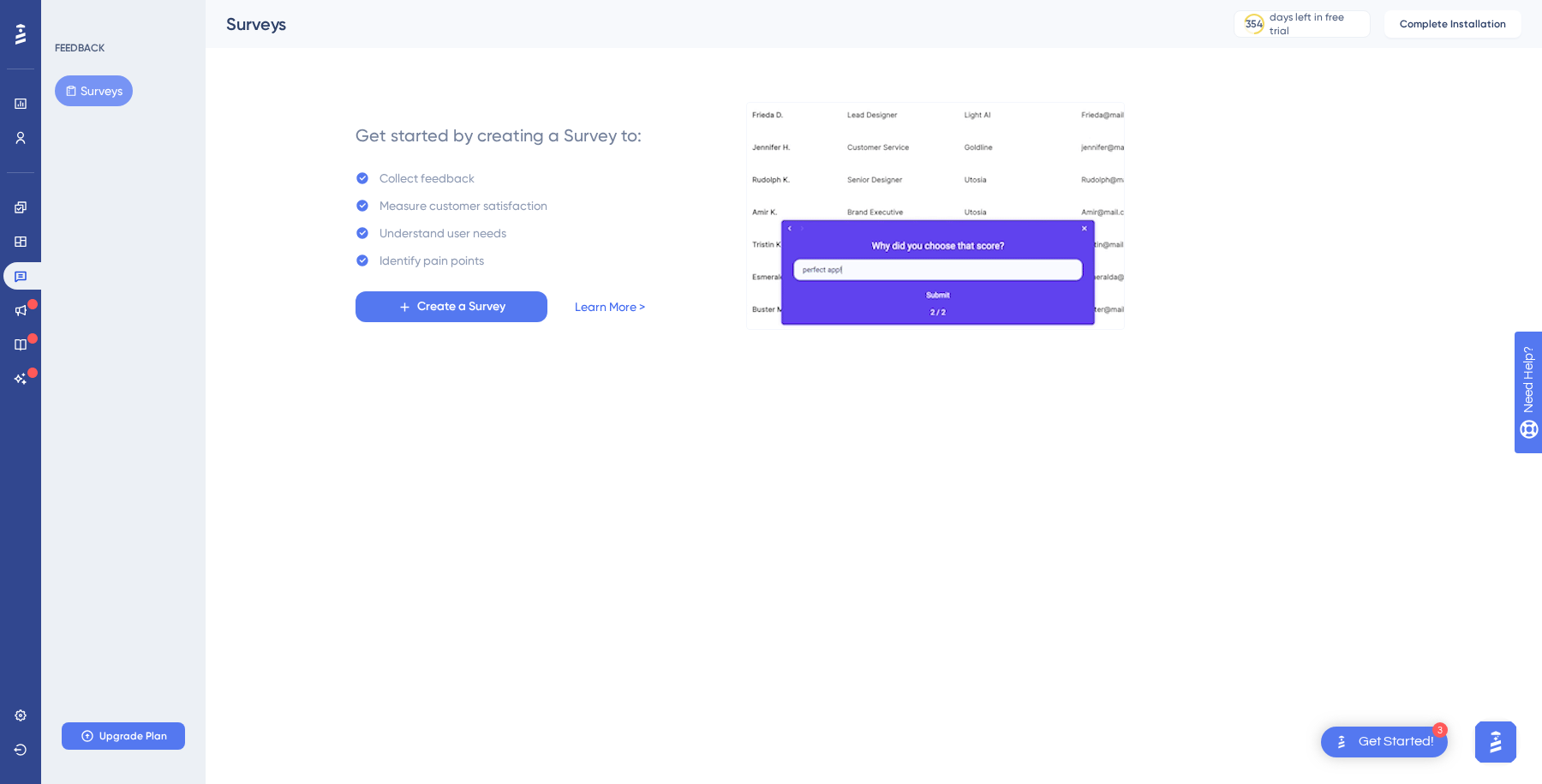
click at [600, 303] on link "Learn More >" at bounding box center [610, 306] width 70 height 20
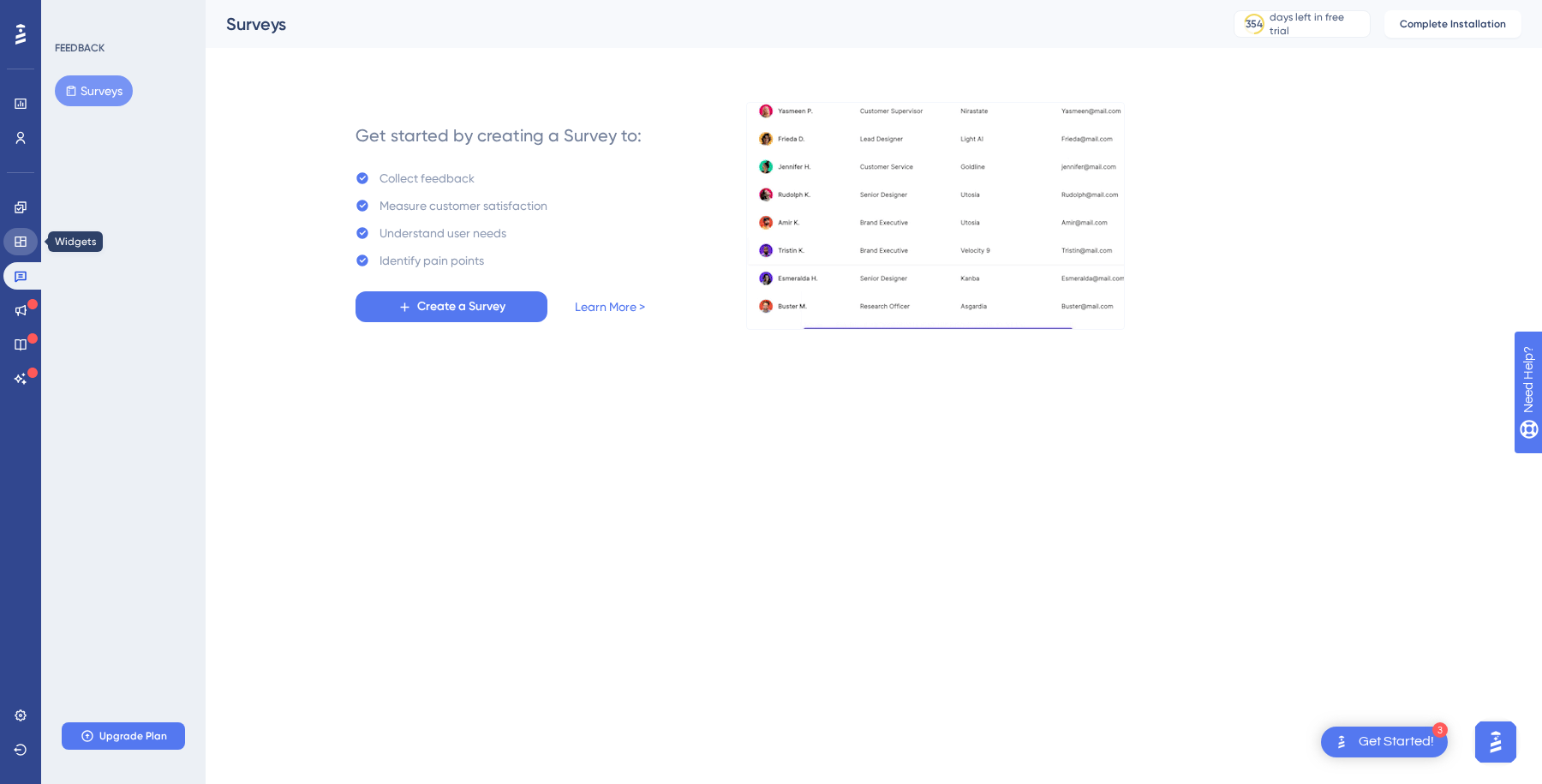
click at [20, 241] on icon at bounding box center [21, 242] width 14 height 14
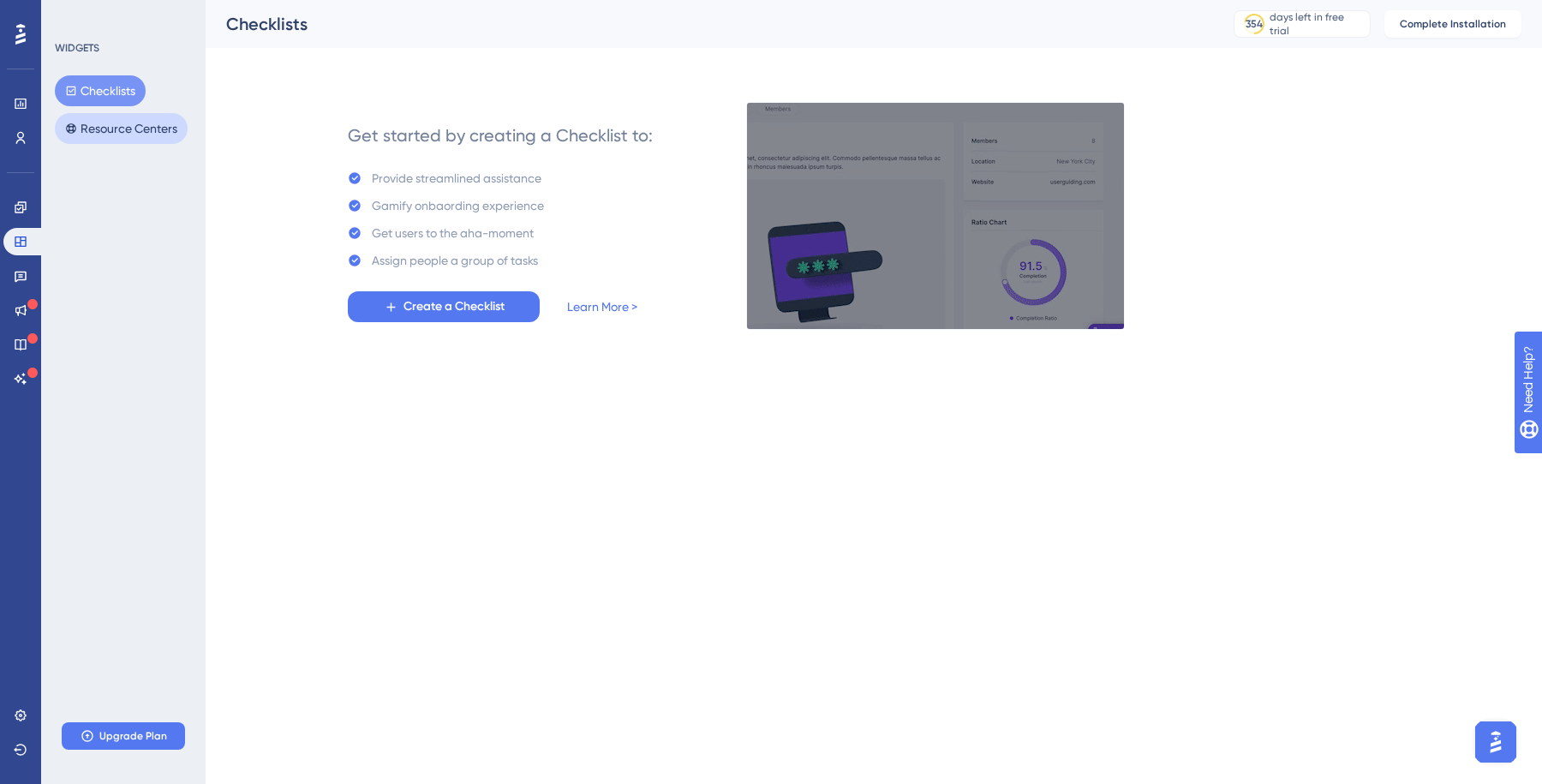
click at [167, 137] on button "Resource Centers" at bounding box center [121, 128] width 132 height 31
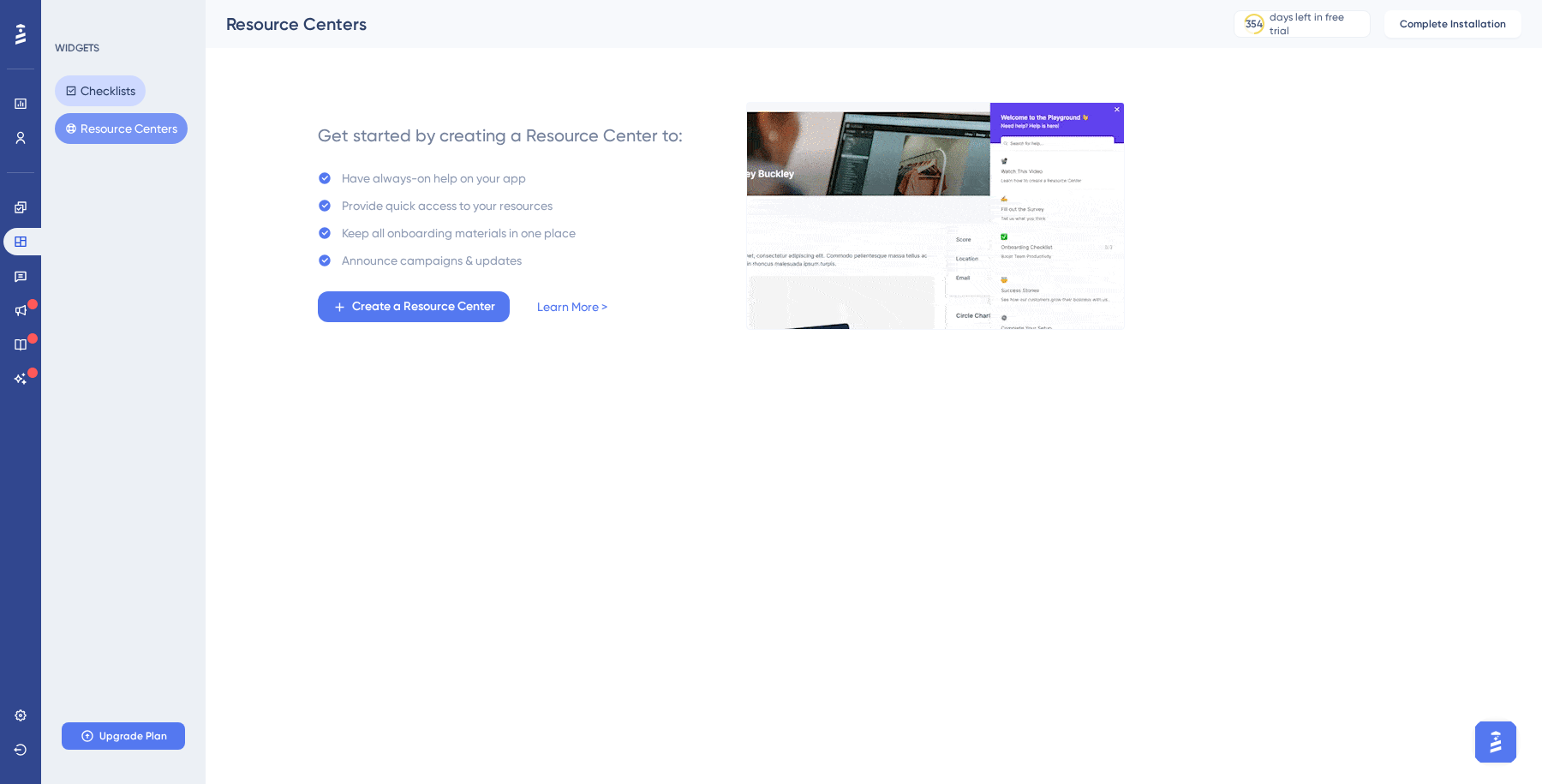
click at [95, 87] on button "Checklists" at bounding box center [101, 90] width 91 height 31
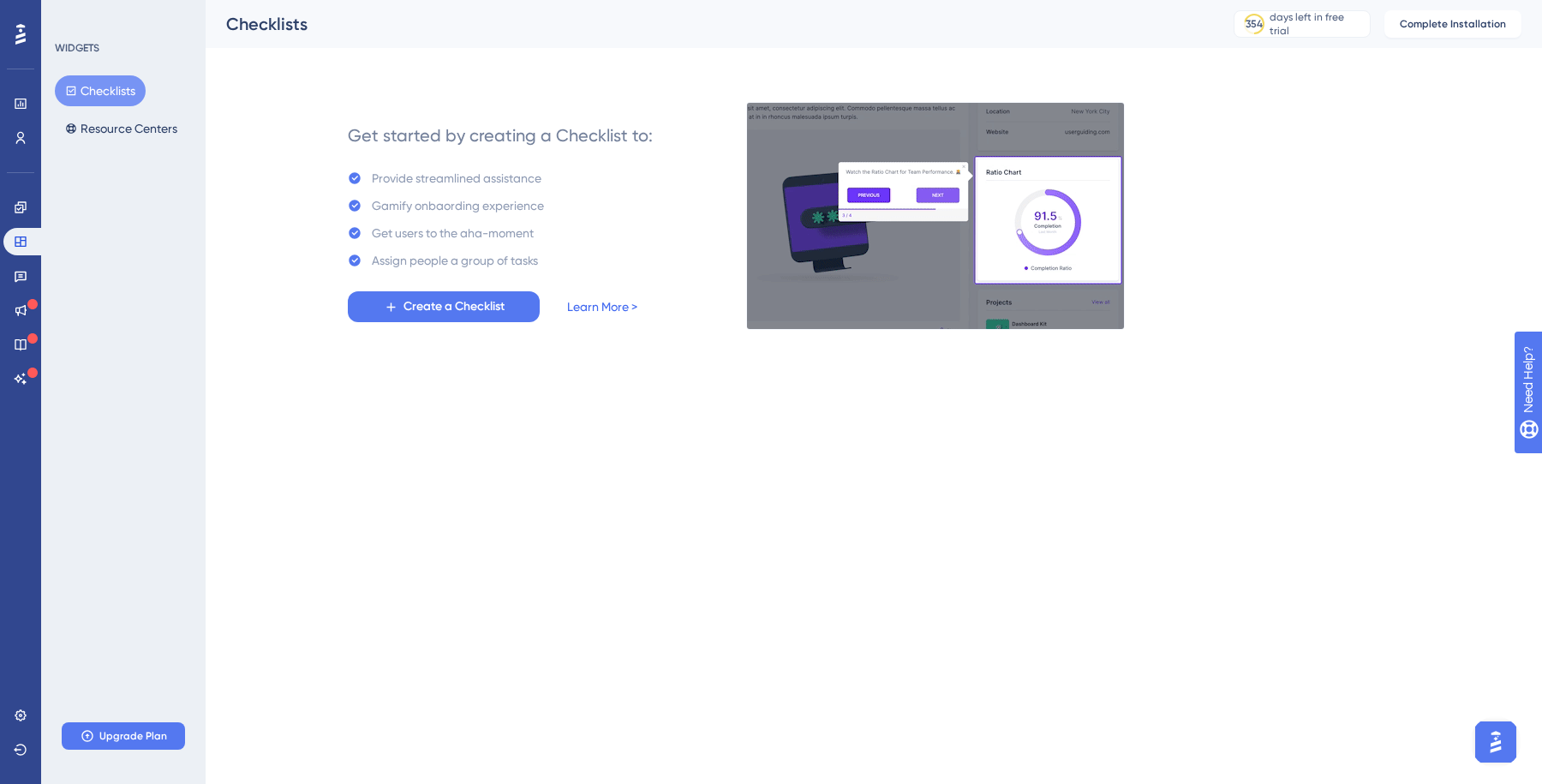
click at [598, 304] on link "Learn More >" at bounding box center [603, 306] width 70 height 20
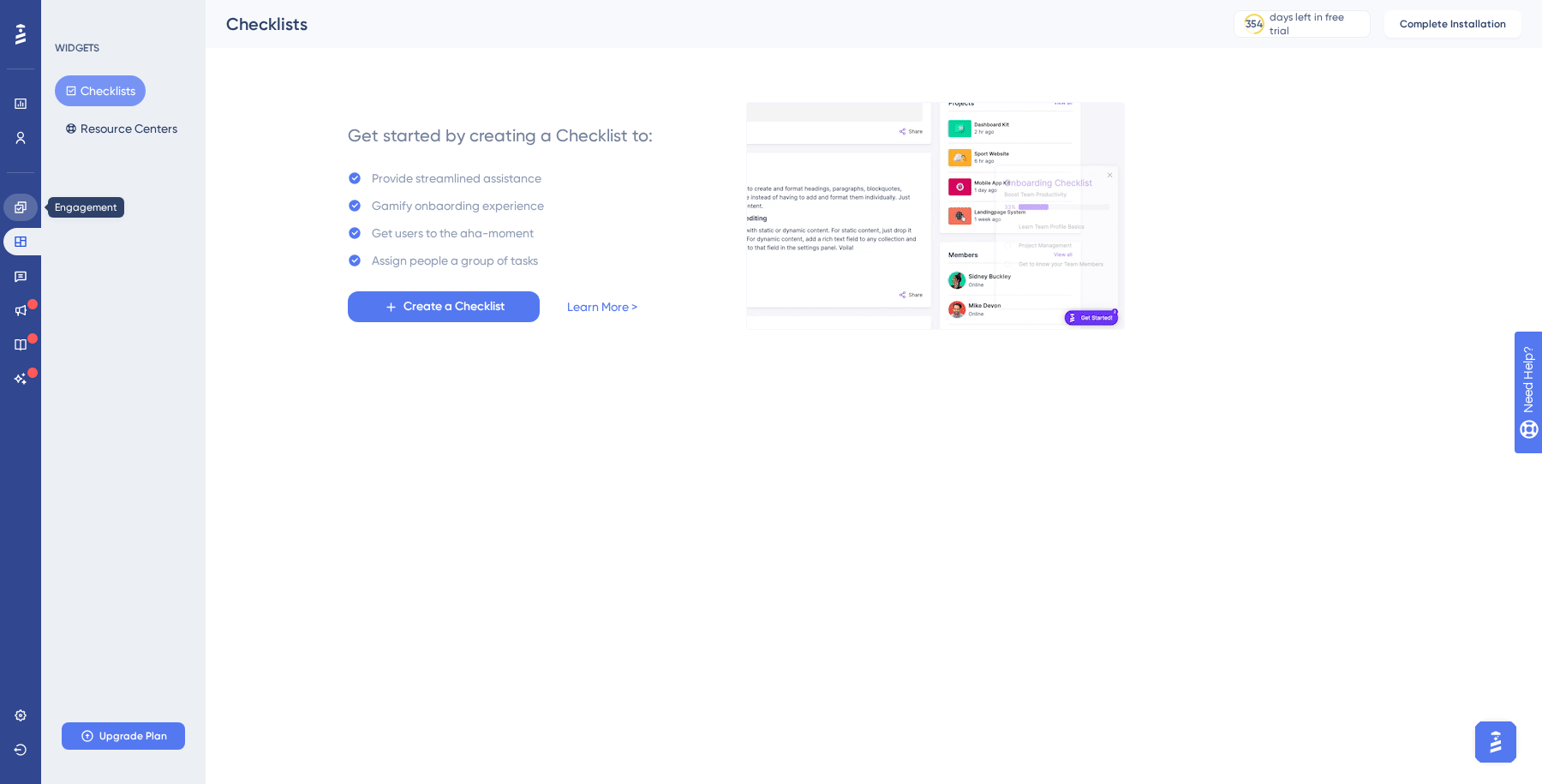
click at [10, 209] on link at bounding box center [20, 207] width 34 height 27
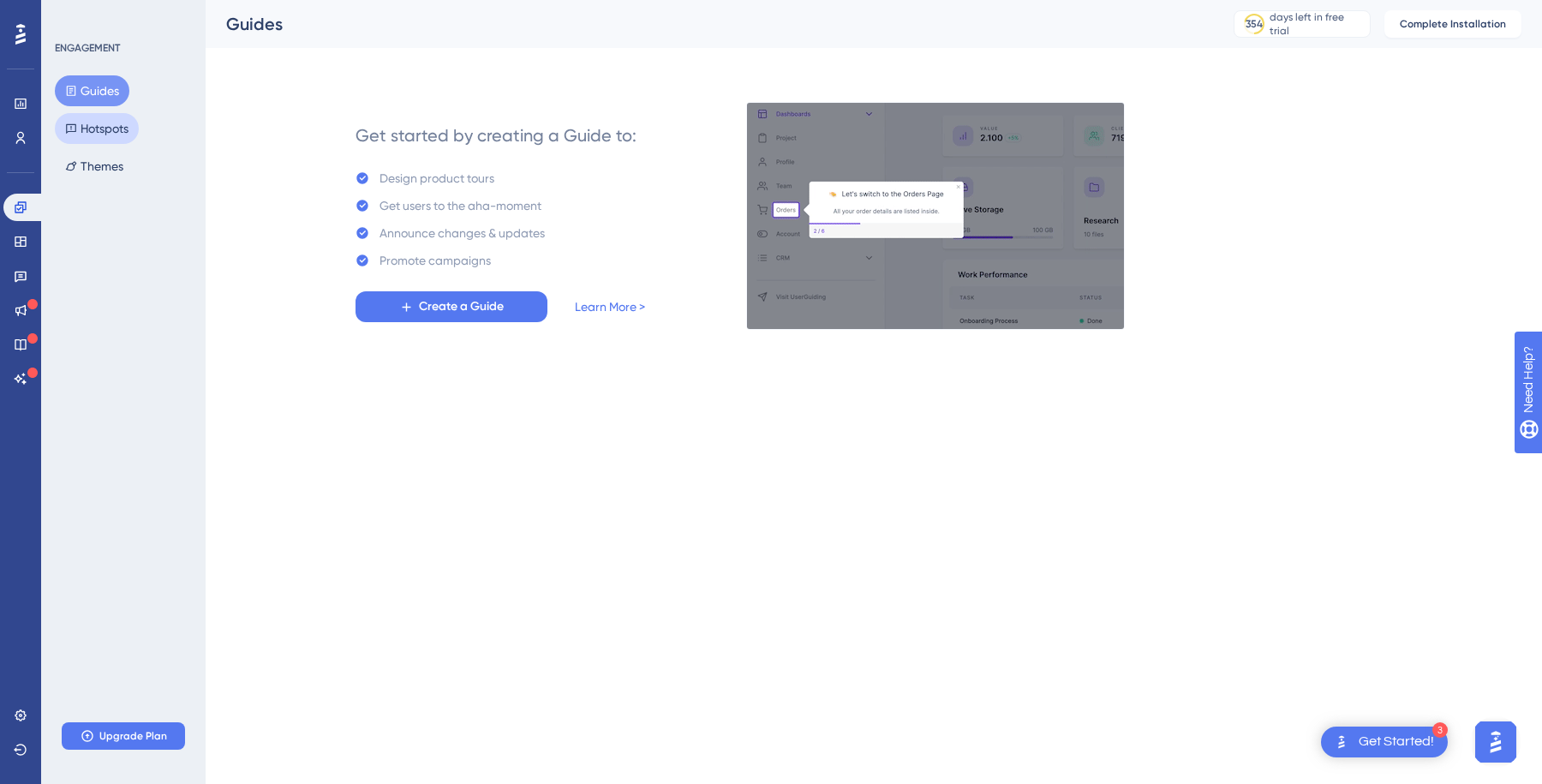
click at [111, 127] on button "Hotspots" at bounding box center [97, 128] width 84 height 31
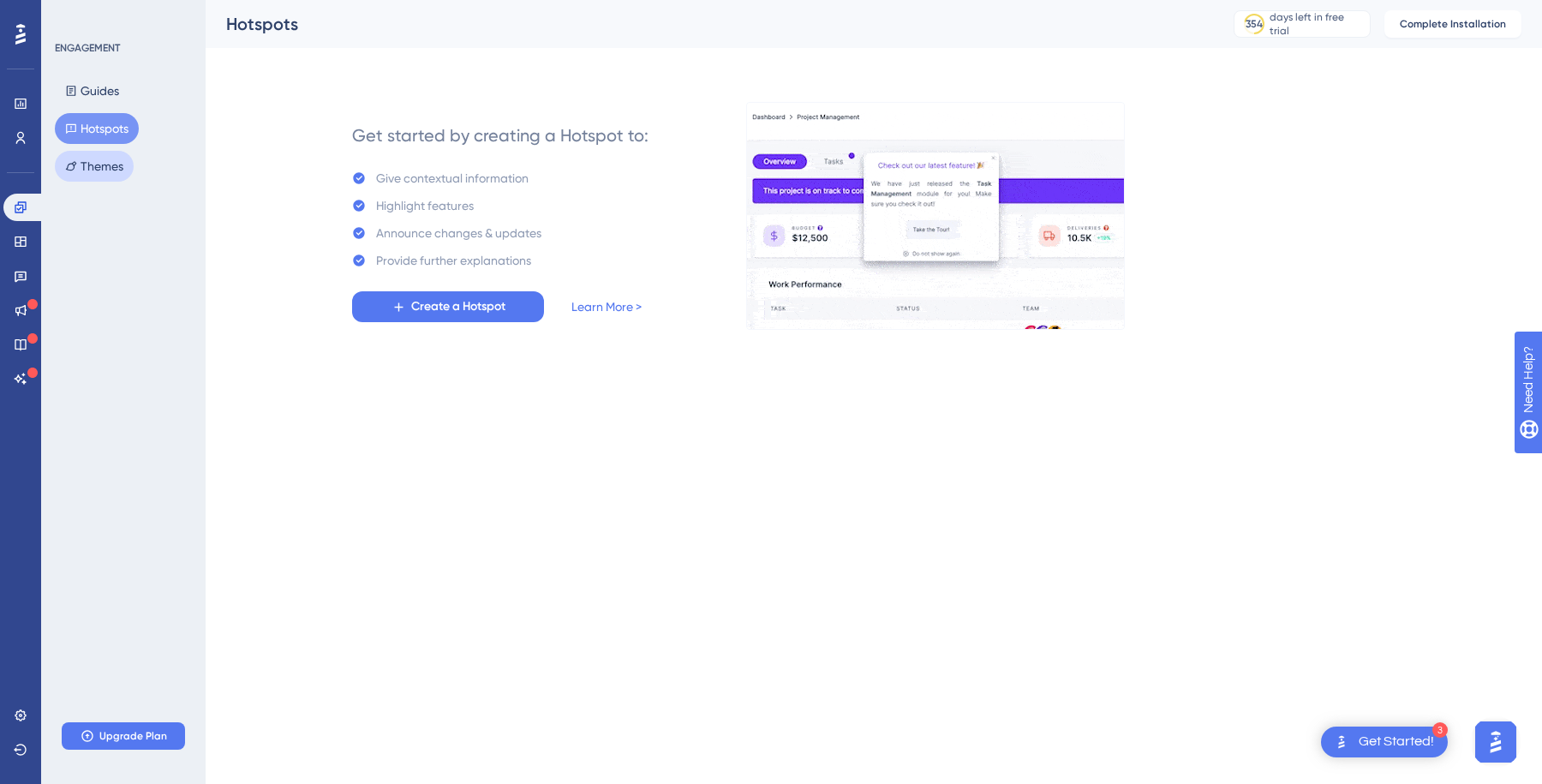
click at [97, 167] on button "Themes" at bounding box center [95, 166] width 79 height 31
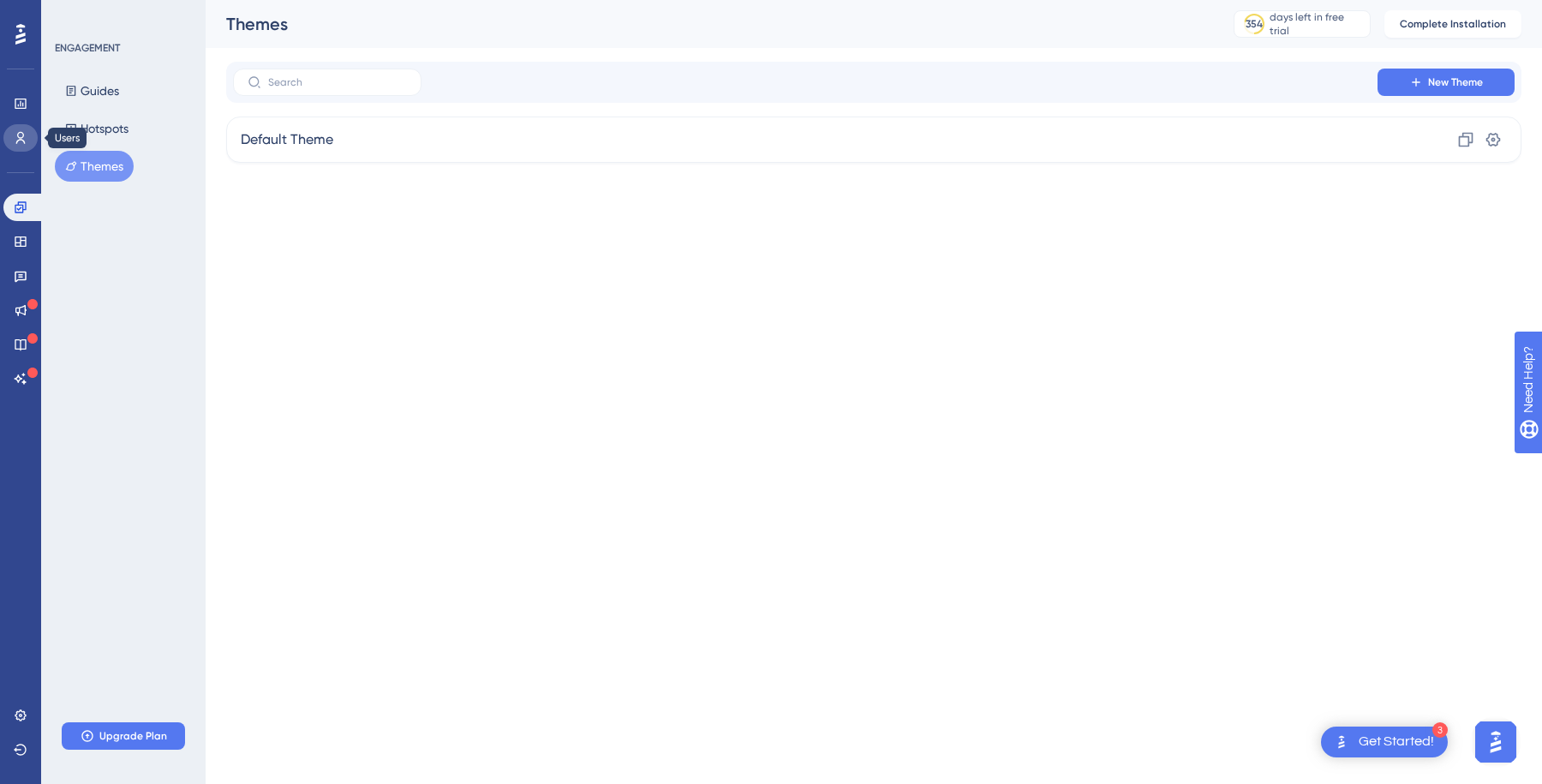
click at [21, 131] on icon at bounding box center [21, 138] width 14 height 14
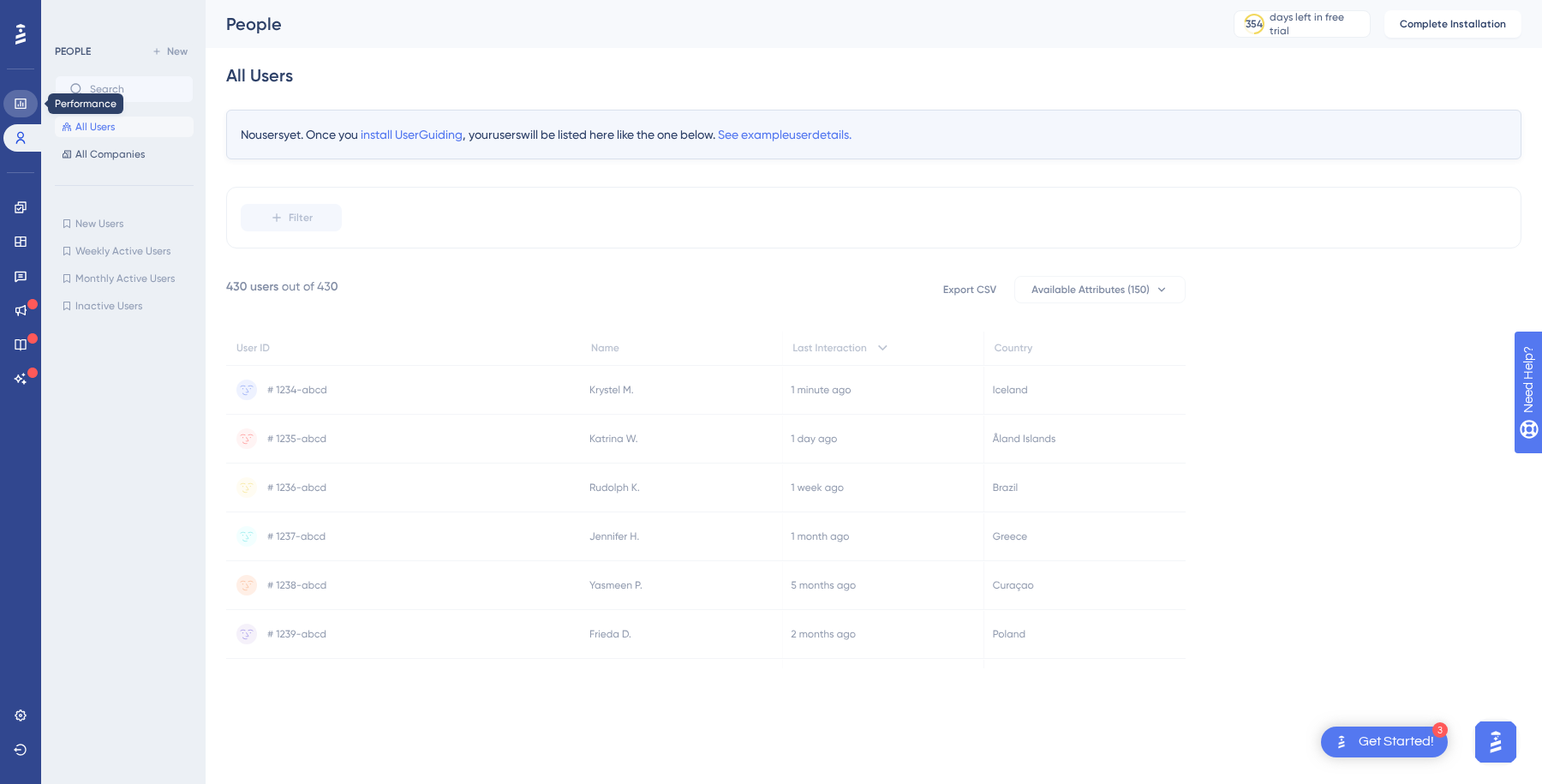
click at [25, 104] on icon at bounding box center [20, 103] width 11 height 11
